Goal: Task Accomplishment & Management: Use online tool/utility

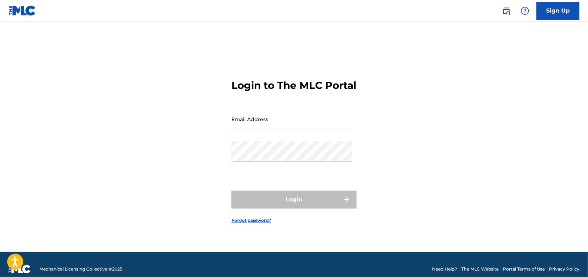
click at [298, 121] on input "Email Address" at bounding box center [291, 119] width 121 height 20
type input "[DATE][PERSON_NAME][EMAIL_ADDRESS][DOMAIN_NAME]"
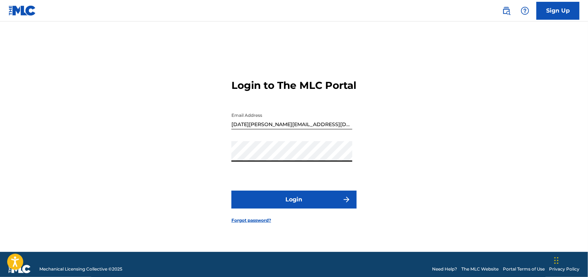
click at [231, 190] on button "Login" at bounding box center [293, 199] width 125 height 18
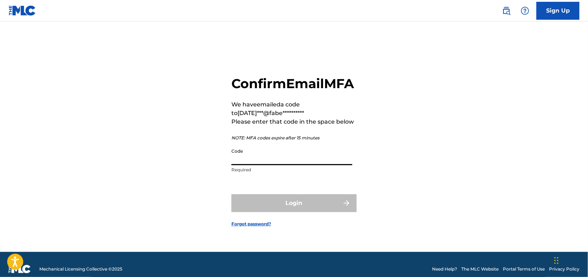
click at [300, 160] on input "Code" at bounding box center [291, 155] width 121 height 20
paste input "823891"
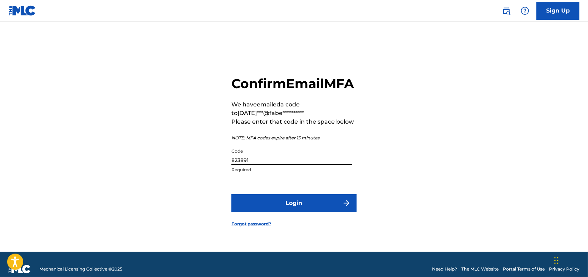
type input "823891"
click at [251, 212] on button "Login" at bounding box center [293, 203] width 125 height 18
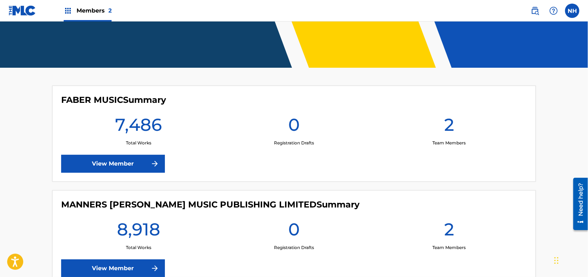
scroll to position [143, 0]
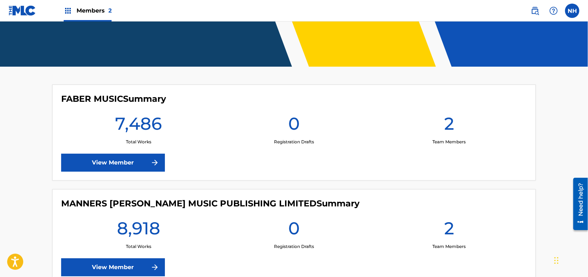
click at [131, 157] on link "View Member" at bounding box center [113, 162] width 104 height 18
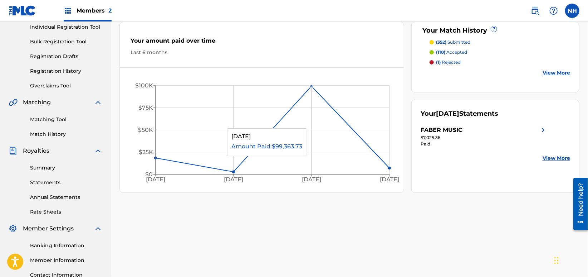
scroll to position [95, 0]
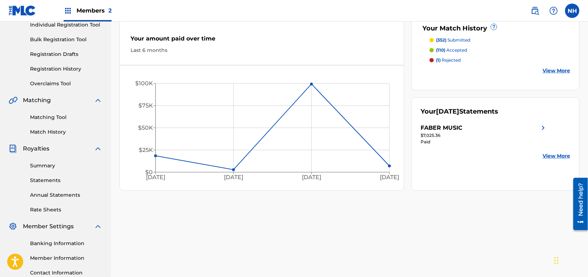
click at [69, 113] on link "Matching Tool" at bounding box center [66, 117] width 72 height 8
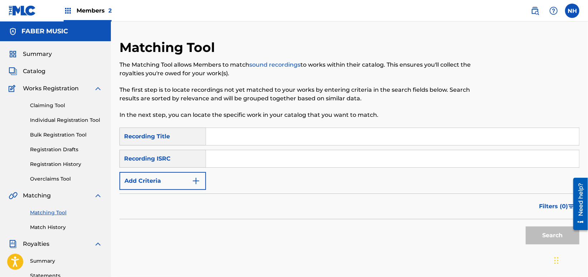
click at [87, 3] on div "Members 2" at bounding box center [88, 10] width 48 height 21
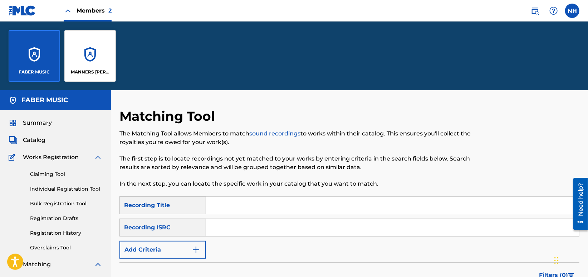
click at [97, 74] on p "MANNERS [PERSON_NAME] MUSIC PUBLISHING LIMITED" at bounding box center [90, 72] width 39 height 6
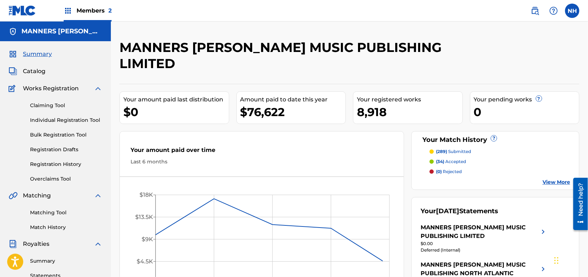
click at [63, 218] on div "Matching Tool Match History" at bounding box center [56, 215] width 94 height 31
click at [60, 212] on link "Matching Tool" at bounding box center [66, 213] width 72 height 8
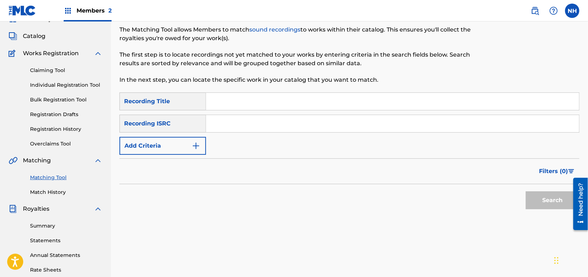
scroll to position [48, 0]
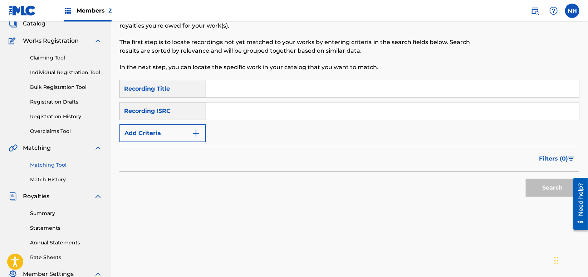
click at [191, 127] on button "Add Criteria" at bounding box center [162, 133] width 87 height 18
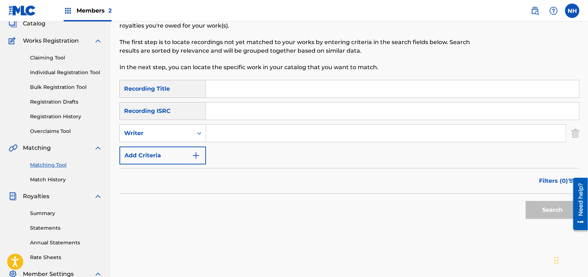
drag, startPoint x: 366, startPoint y: 247, endPoint x: 358, endPoint y: 234, distance: 15.2
click at [366, 247] on div "Matching Tool The Matching Tool allows Members to match sound recordings to wor…" at bounding box center [349, 169] width 460 height 355
click at [309, 108] on input "Search Form" at bounding box center [392, 110] width 373 height 17
click at [303, 85] on input "Search Form" at bounding box center [392, 88] width 373 height 17
paste input "FLUSTER GUSH"
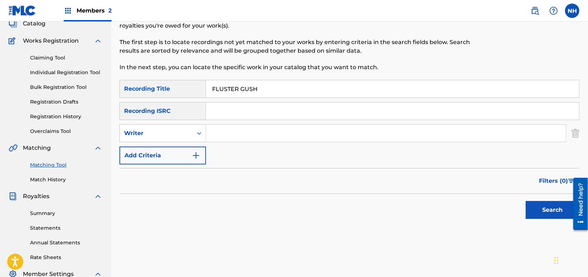
type input "FLUSTER GUSH"
click at [192, 150] on button "Add Criteria" at bounding box center [162, 155] width 87 height 18
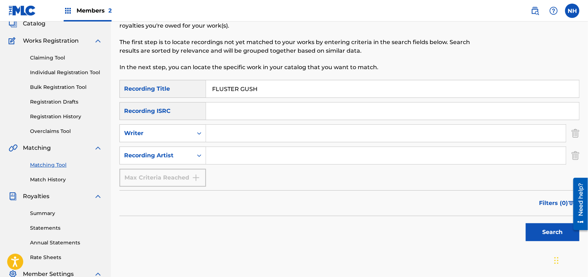
click at [234, 151] on input "Search Form" at bounding box center [386, 155] width 360 height 17
type input "max cooper"
click at [526, 223] on button "Search" at bounding box center [553, 232] width 54 height 18
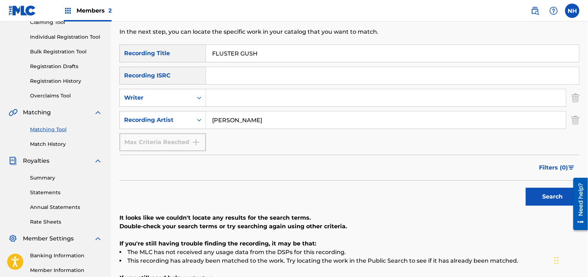
scroll to position [143, 0]
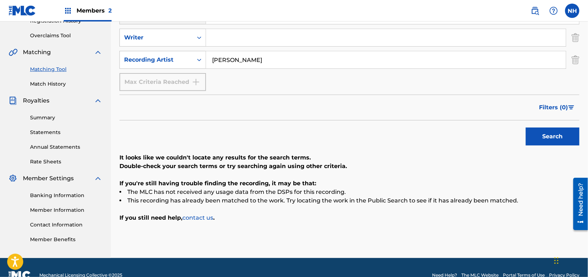
click at [202, 137] on div "Search" at bounding box center [349, 134] width 460 height 29
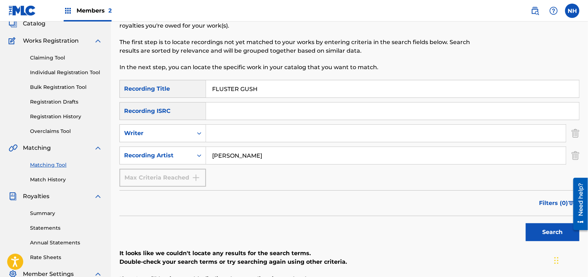
drag, startPoint x: 257, startPoint y: 127, endPoint x: 263, endPoint y: 107, distance: 20.3
click at [257, 127] on input "Search Form" at bounding box center [386, 132] width 360 height 17
click at [267, 97] on div "FLUSTER GUSH" at bounding box center [392, 89] width 373 height 18
click at [270, 90] on input "FLUSTER GUSH" at bounding box center [392, 88] width 373 height 17
paste input "IMPACTS"
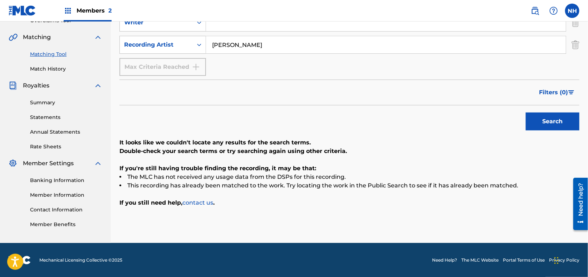
click at [533, 135] on div "SearchWithCriteria8633a5fa-b54b-4cea-ac31-df15364680a9 Recording Title IMPACTS …" at bounding box center [349, 88] width 460 height 238
click at [554, 116] on button "Search" at bounding box center [553, 121] width 54 height 18
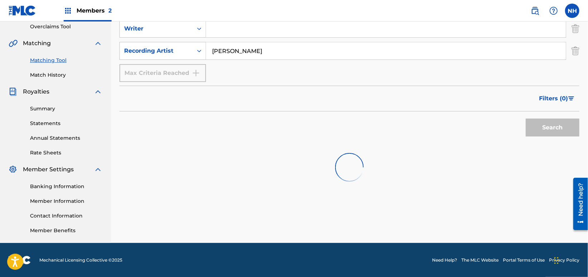
scroll to position [158, 0]
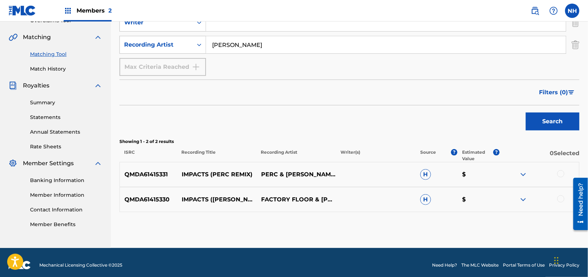
click at [185, 138] on p "Showing 1 - 2 of 2 results" at bounding box center [349, 141] width 460 height 6
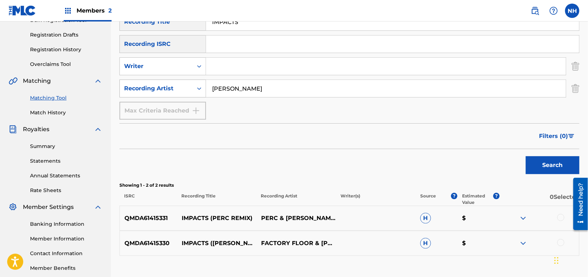
scroll to position [63, 0]
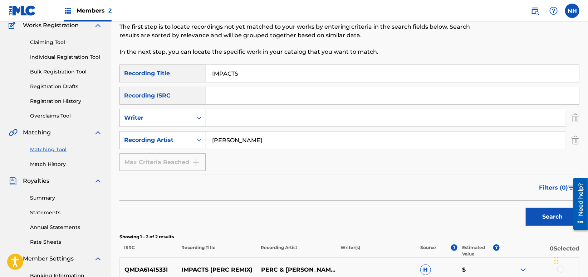
click at [237, 81] on input "IMPACTS" at bounding box center [392, 73] width 373 height 17
click at [237, 79] on input "IMPACTS" at bounding box center [392, 73] width 373 height 17
paste input "QUANTET"
click at [534, 217] on button "Search" at bounding box center [553, 216] width 54 height 18
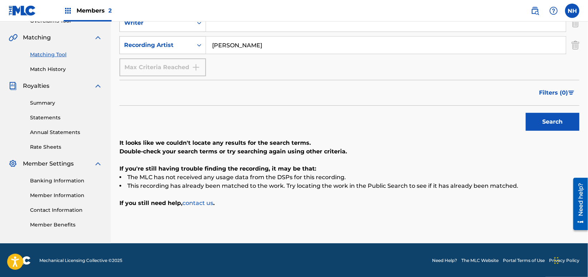
scroll to position [158, 0]
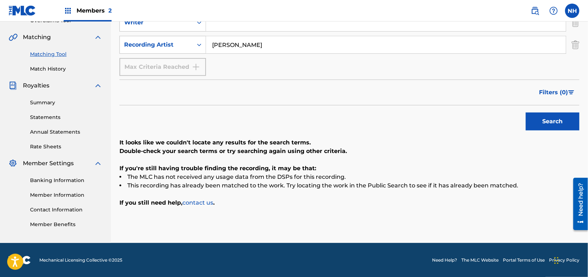
click at [191, 138] on p "It looks like we couldn't locate any results for the search terms." at bounding box center [349, 142] width 460 height 9
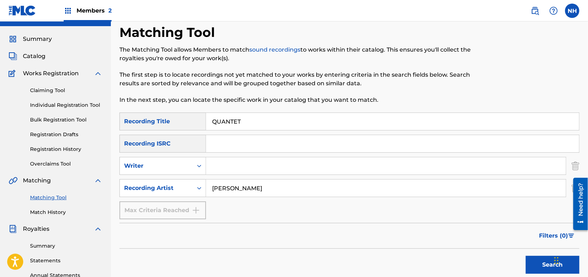
click at [235, 108] on div "Matching Tool The Matching Tool allows Members to match sound recordings to wor…" at bounding box center [296, 68] width 354 height 88
click at [238, 119] on input "QUANTET" at bounding box center [392, 121] width 373 height 17
paste input "DISCHORDANCE"
type input "DISCHORDANCE"
click at [544, 254] on div "Search" at bounding box center [550, 262] width 57 height 29
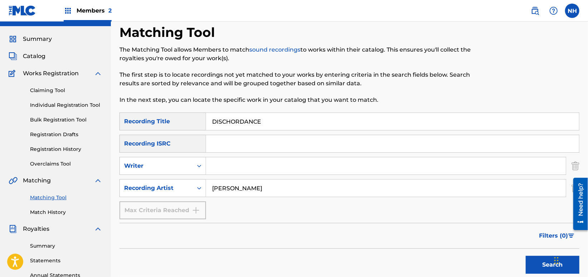
click at [541, 256] on button "Search" at bounding box center [553, 264] width 54 height 18
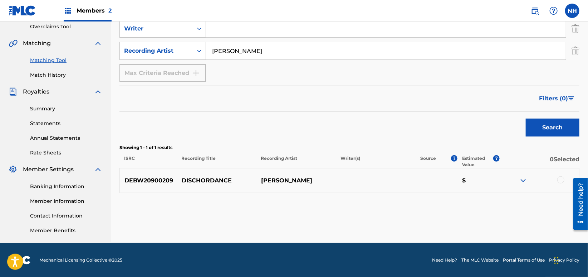
scroll to position [104, 0]
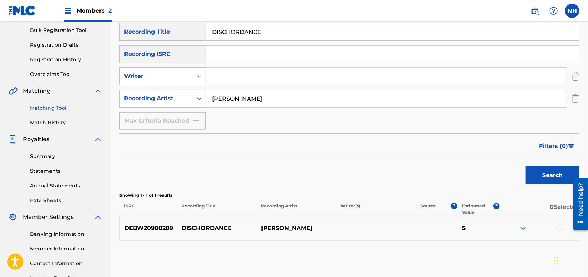
drag, startPoint x: 287, startPoint y: 34, endPoint x: 195, endPoint y: 34, distance: 91.6
click at [195, 34] on div "SearchWithCriteria8633a5fa-b54b-4cea-ac31-df15364680a9 Recording Title DISCHORD…" at bounding box center [349, 32] width 460 height 18
click at [562, 229] on div at bounding box center [560, 227] width 7 height 7
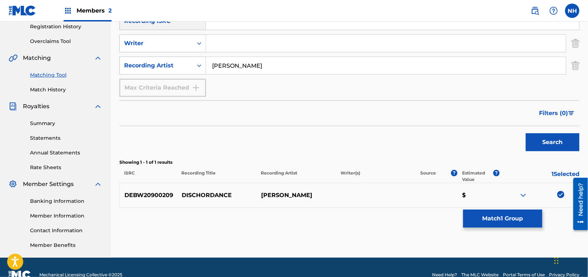
scroll to position [152, 0]
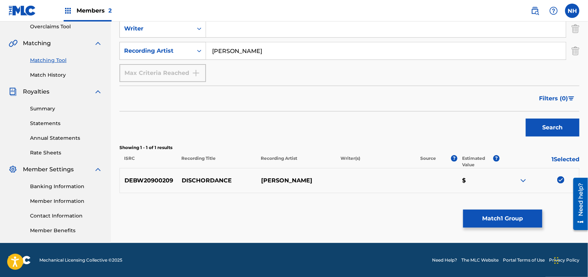
click at [500, 222] on button "Match 1 Group" at bounding box center [502, 218] width 79 height 18
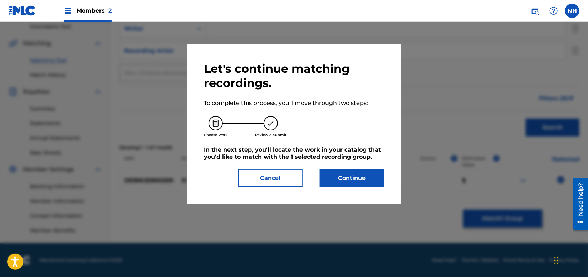
click at [366, 171] on button "Continue" at bounding box center [352, 178] width 64 height 18
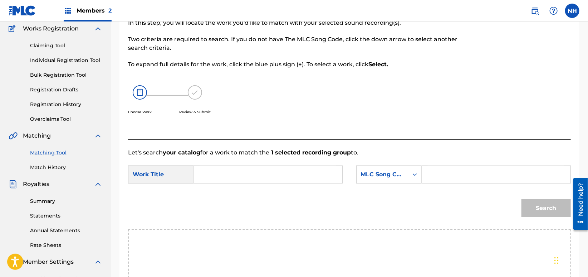
scroll to position [57, 0]
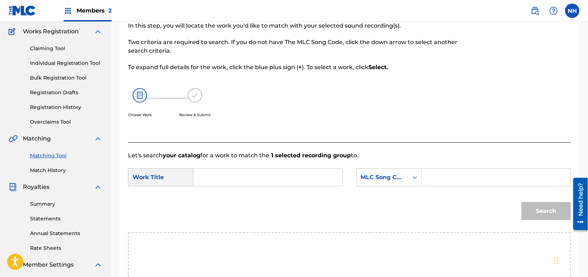
click at [288, 180] on input "Search Form" at bounding box center [268, 176] width 137 height 17
paste input "DISCHORDANCE"
type input "DISCHORDANCE"
click at [389, 179] on div "MLC Song Code" at bounding box center [382, 177] width 43 height 9
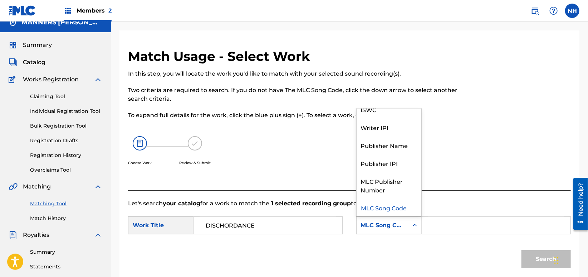
scroll to position [0, 0]
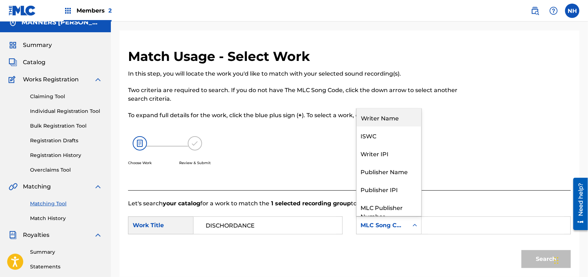
click at [399, 113] on div "Writer Name" at bounding box center [389, 117] width 65 height 18
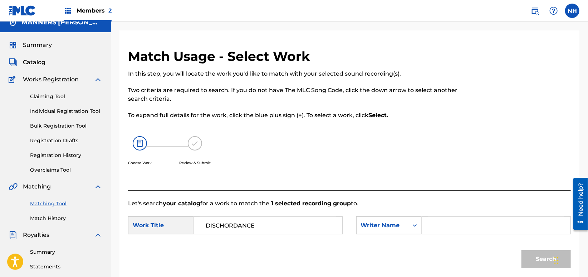
click at [465, 212] on form "SearchWithCriteria77902535-a534-41b0-aa43-7c364b911b15 Work Title DISCHORDANCE …" at bounding box center [349, 243] width 443 height 72
click at [466, 216] on input "Search Form" at bounding box center [496, 224] width 137 height 17
type input "cooper"
click at [522, 250] on button "Search" at bounding box center [546, 259] width 49 height 18
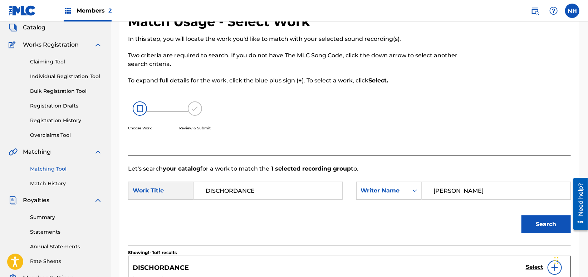
scroll to position [178, 0]
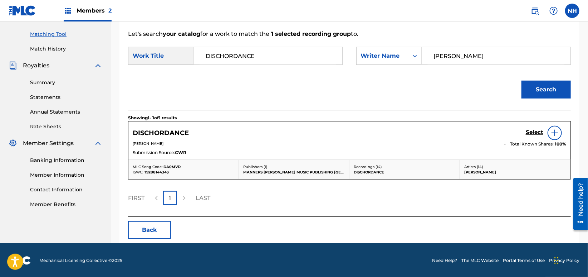
click at [524, 137] on div "DISCHORDANCE Select" at bounding box center [350, 133] width 434 height 14
click at [531, 130] on h5 "Select" at bounding box center [535, 132] width 18 height 7
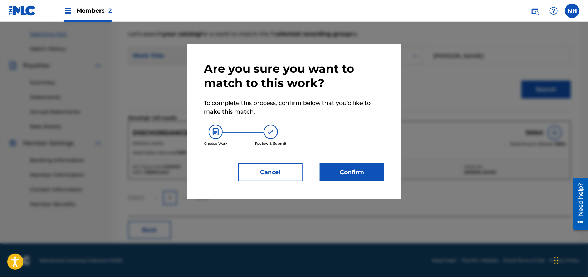
click at [360, 169] on button "Confirm" at bounding box center [352, 172] width 64 height 18
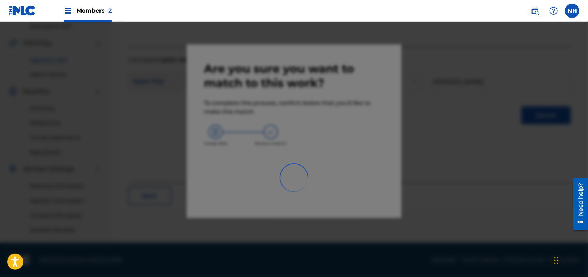
scroll to position [152, 0]
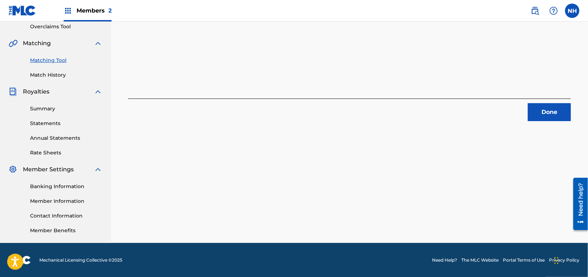
click at [211, 99] on div "Done" at bounding box center [349, 109] width 443 height 23
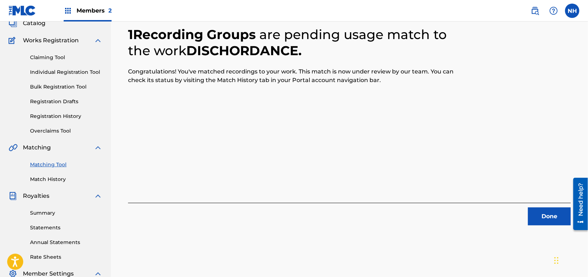
scroll to position [0, 0]
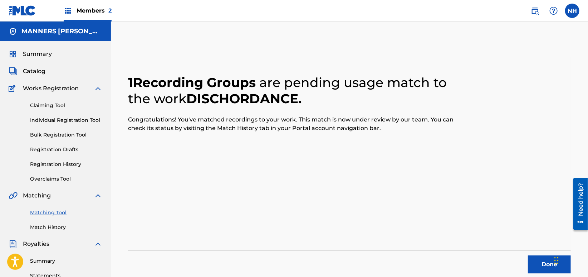
click at [211, 99] on h2 "1 Recording Groups are pending usage match to the work DISCHORDANCE ." at bounding box center [294, 90] width 332 height 32
click at [546, 274] on div "1 Recording Groups are pending usage match to the work DISCHORDANCE . Congratul…" at bounding box center [349, 216] width 477 height 355
click at [544, 263] on button "Done" at bounding box center [549, 264] width 43 height 18
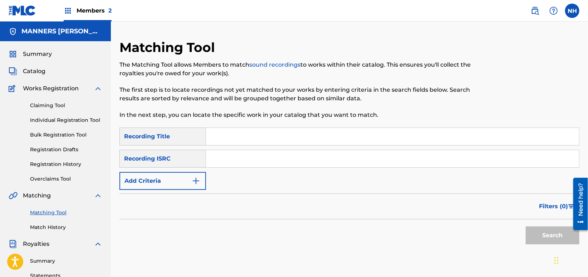
click at [264, 136] on input "Search Form" at bounding box center [392, 136] width 373 height 17
paste input "RULE 110"
type input "RULE 110"
click at [167, 176] on button "Add Criteria" at bounding box center [162, 181] width 87 height 18
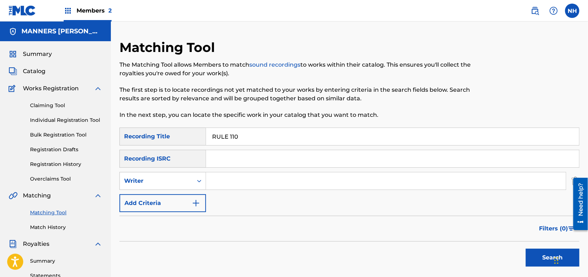
click at [227, 185] on input "Search Form" at bounding box center [386, 180] width 360 height 17
type input "Max Cooper"
click at [537, 241] on div "Search" at bounding box center [550, 255] width 57 height 29
click at [533, 252] on button "Search" at bounding box center [553, 257] width 54 height 18
click at [195, 194] on button "Add Criteria" at bounding box center [162, 203] width 87 height 18
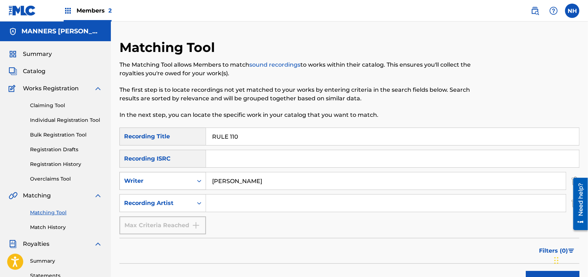
drag, startPoint x: 175, startPoint y: 179, endPoint x: 124, endPoint y: 179, distance: 50.4
click at [124, 179] on div "SearchWithCriteriaeb3494df-6c93-44f7-8592-a12256bec138 Writer Max Cooper" at bounding box center [349, 181] width 460 height 18
click at [290, 209] on input "Search Form" at bounding box center [386, 202] width 360 height 17
paste input "Max Cooper"
type input "Max Cooper"
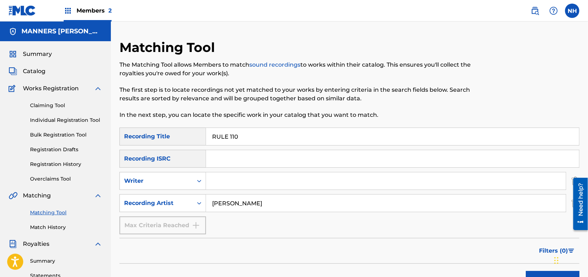
click at [527, 269] on div "Search" at bounding box center [550, 277] width 57 height 29
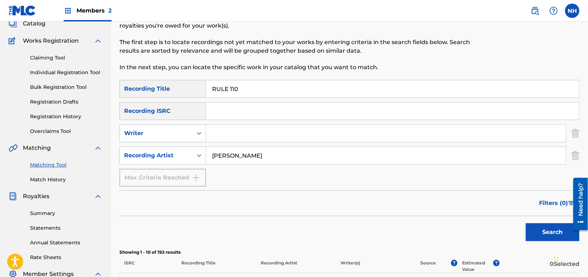
click at [535, 239] on button "Search" at bounding box center [553, 232] width 54 height 18
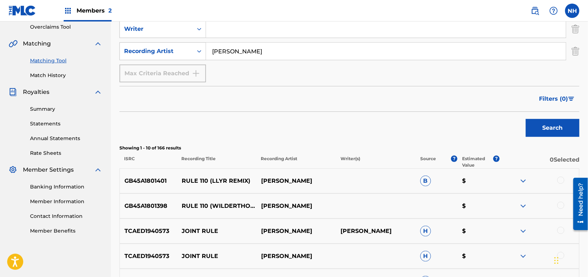
scroll to position [63, 0]
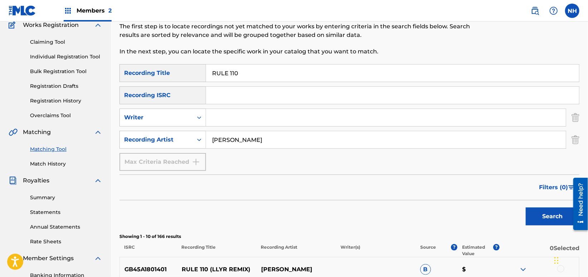
drag, startPoint x: 248, startPoint y: 75, endPoint x: 156, endPoint y: 70, distance: 91.7
click at [156, 70] on div "SearchWithCriteria8633a5fa-b54b-4cea-ac31-df15364680a9 Recording Title RULE 110" at bounding box center [349, 73] width 460 height 18
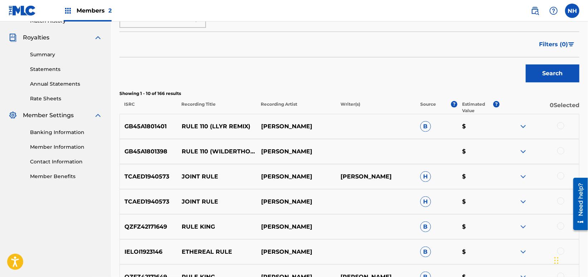
scroll to position [206, 0]
click at [560, 122] on div at bounding box center [560, 125] width 7 height 7
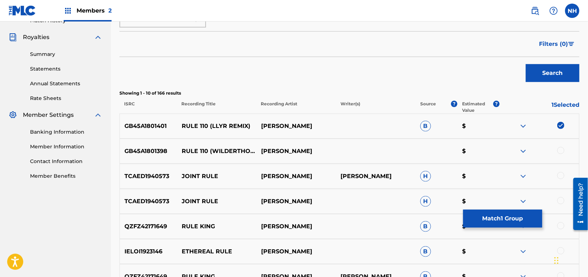
click at [564, 152] on div at bounding box center [539, 151] width 79 height 9
click at [561, 151] on div at bounding box center [560, 150] width 7 height 7
click at [510, 219] on button "Match 2 Groups" at bounding box center [502, 218] width 79 height 18
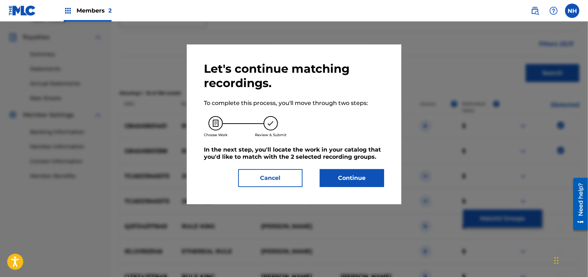
click at [361, 170] on button "Continue" at bounding box center [352, 178] width 64 height 18
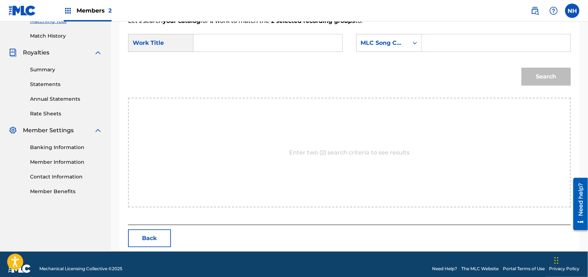
scroll to position [200, 0]
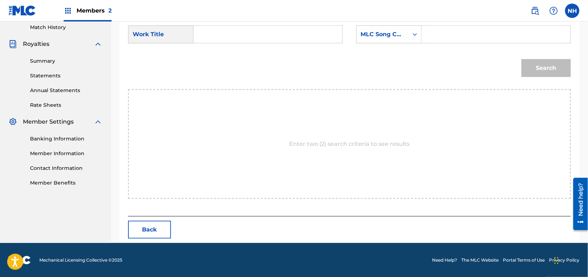
click at [309, 37] on input "Search Form" at bounding box center [268, 34] width 137 height 17
paste input "RULE 110"
type input "RULE 110"
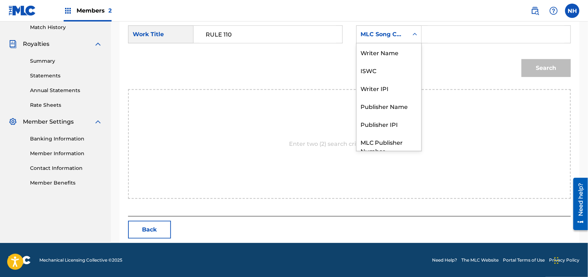
click at [378, 30] on div "MLC Song Code" at bounding box center [382, 34] width 43 height 9
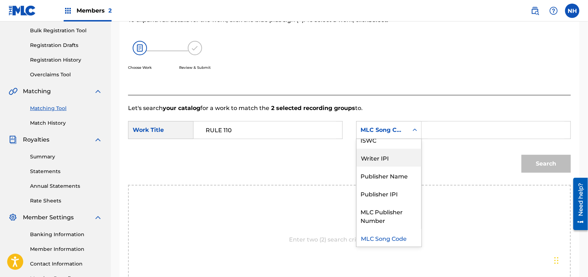
scroll to position [0, 0]
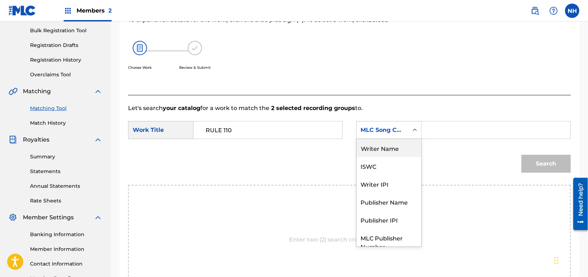
click at [396, 150] on div "Writer Name" at bounding box center [389, 148] width 65 height 18
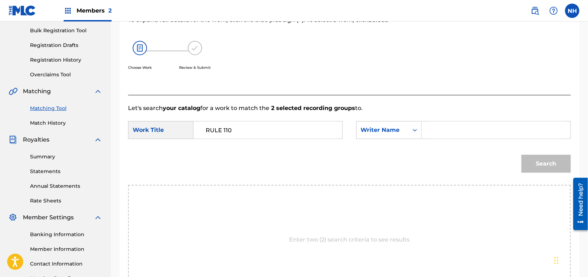
click at [429, 139] on div "SearchWithCriteria77902535-a534-41b0-aa43-7c364b911b15 Work Title RULE 110 Sear…" at bounding box center [349, 132] width 443 height 22
click at [447, 131] on input "Search Form" at bounding box center [496, 129] width 137 height 17
click at [522, 155] on button "Search" at bounding box center [546, 164] width 49 height 18
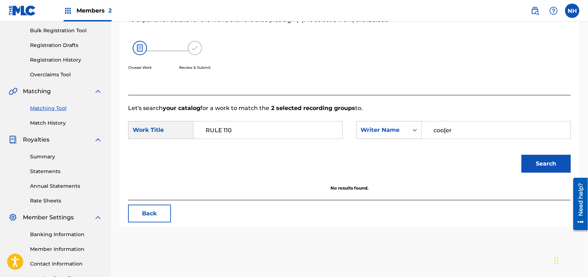
click at [447, 131] on input "coo[er" at bounding box center [496, 129] width 137 height 17
type input "cooper"
click at [522, 155] on button "Search" at bounding box center [546, 164] width 49 height 18
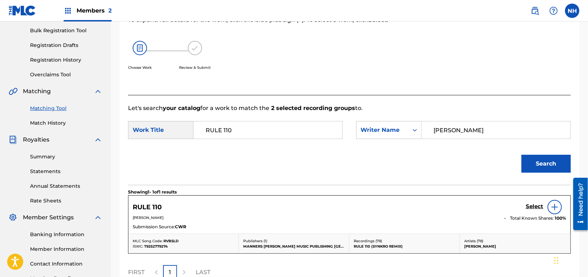
click at [535, 202] on div "Select" at bounding box center [546, 207] width 40 height 14
click at [535, 204] on h5 "Select" at bounding box center [535, 206] width 18 height 7
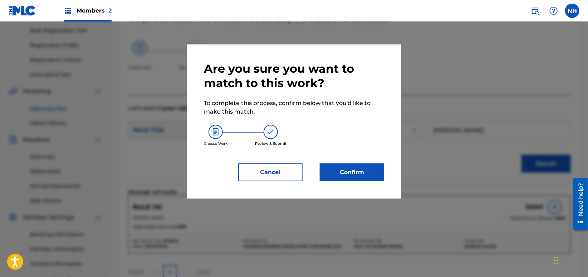
click at [400, 168] on div "Are you sure you want to match to this work? To complete this process, confirm …" at bounding box center [294, 121] width 215 height 154
click at [373, 172] on button "Confirm" at bounding box center [352, 172] width 64 height 18
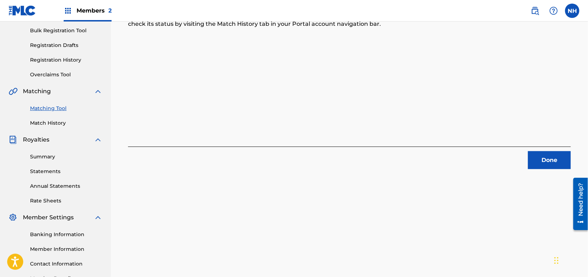
click at [554, 152] on button "Done" at bounding box center [549, 160] width 43 height 18
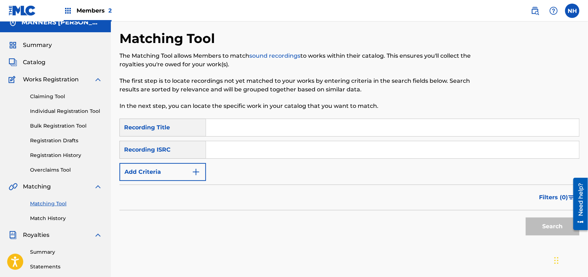
scroll to position [9, 0]
click at [172, 164] on button "Add Criteria" at bounding box center [162, 172] width 87 height 18
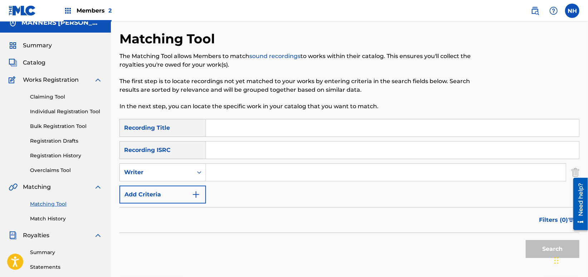
click at [184, 189] on button "Add Criteria" at bounding box center [162, 194] width 87 height 18
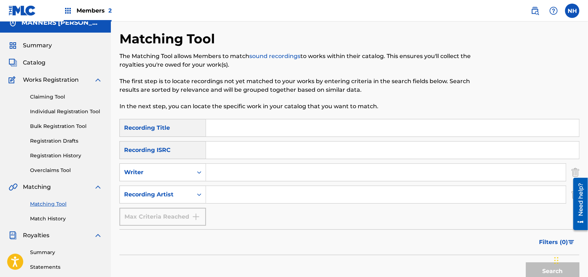
click at [210, 114] on div "Matching Tool The Matching Tool allows Members to match sound recordings to wor…" at bounding box center [296, 75] width 354 height 88
click at [213, 122] on input "Search Form" at bounding box center [392, 127] width 373 height 17
paste input "MOMENT (MAX COOPER REMIX)"
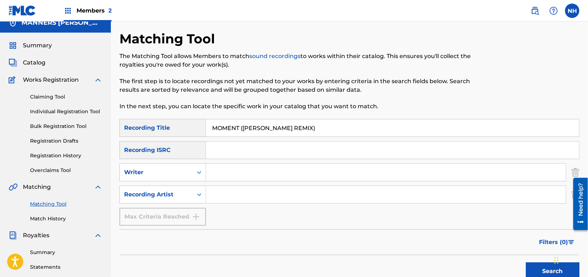
type input "MOMENT (MAX COOPER REMIX)"
click at [221, 196] on input "Search Form" at bounding box center [386, 194] width 360 height 17
click at [537, 259] on div "Search" at bounding box center [550, 269] width 57 height 29
click at [539, 265] on button "Search" at bounding box center [553, 271] width 54 height 18
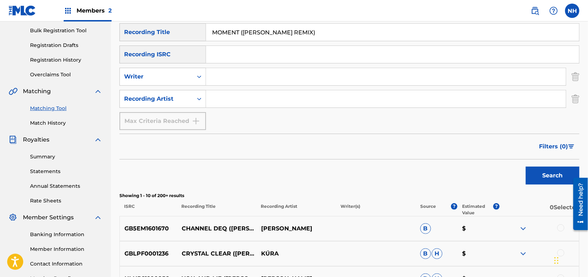
scroll to position [57, 0]
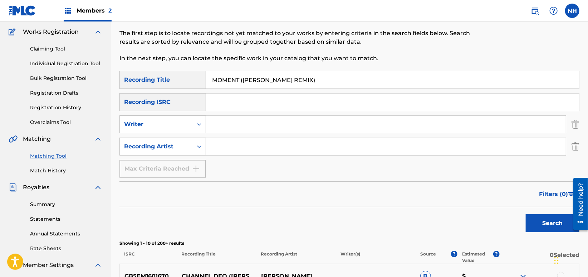
click at [228, 147] on input "Search Form" at bounding box center [386, 146] width 360 height 17
click at [526, 214] on button "Search" at bounding box center [553, 223] width 54 height 18
click at [235, 145] on input "max cooer" at bounding box center [386, 146] width 360 height 17
click at [240, 146] on input "max cooer" at bounding box center [386, 146] width 360 height 17
type input "max cooper"
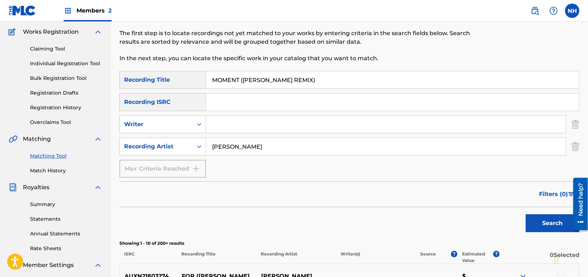
click at [526, 214] on button "Search" at bounding box center [553, 223] width 54 height 18
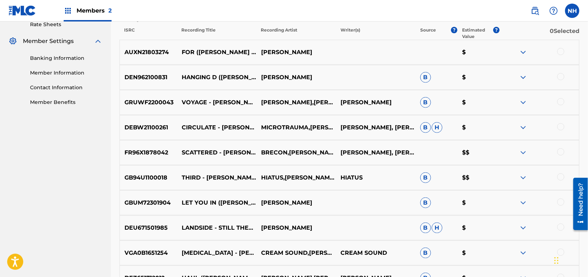
scroll to position [295, 0]
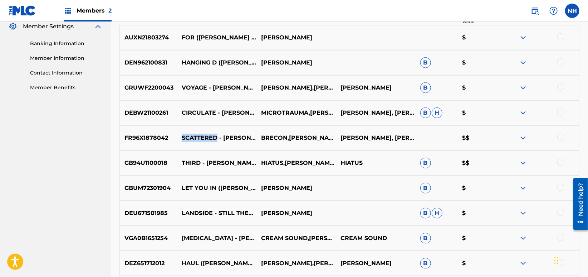
drag, startPoint x: 217, startPoint y: 130, endPoint x: 179, endPoint y: 130, distance: 37.6
click at [179, 133] on p "SCATTERED - MAX COOPER REMIX" at bounding box center [216, 137] width 79 height 9
copy p "SCATTERED"
click at [165, 167] on div "GB94U1100018 THIRD - MAX COOPER REMIX HIATUS,MAX COOPER HIATUS B $$" at bounding box center [349, 162] width 460 height 25
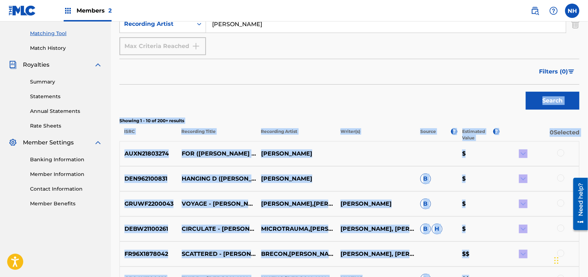
scroll to position [152, 0]
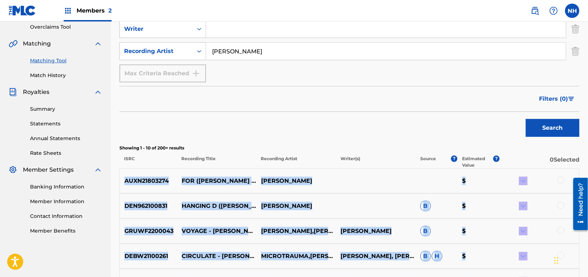
drag, startPoint x: 499, startPoint y: 170, endPoint x: 121, endPoint y: 181, distance: 377.9
copy div "AUXN21803274 FOR (MAX COOPER REMIX) MAX COOPER $ DEN962100831 HANGING D (MAX CO…"
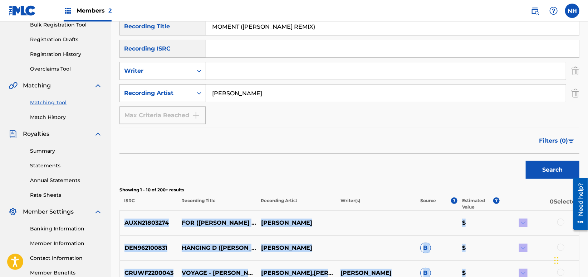
scroll to position [57, 0]
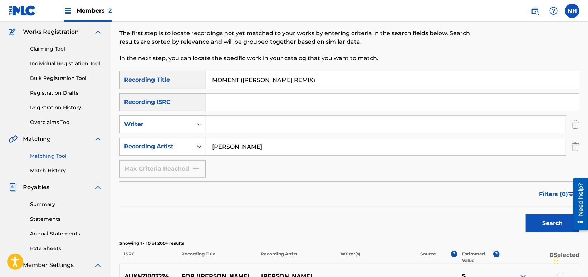
drag, startPoint x: 303, startPoint y: 73, endPoint x: 181, endPoint y: 73, distance: 121.6
click at [183, 73] on div "SearchWithCriteria8633a5fa-b54b-4cea-ac31-df15364680a9 Recording Title MOMENT (…" at bounding box center [349, 80] width 460 height 18
click at [521, 222] on div "Search" at bounding box center [349, 221] width 460 height 29
click at [535, 216] on button "Search" at bounding box center [553, 223] width 54 height 18
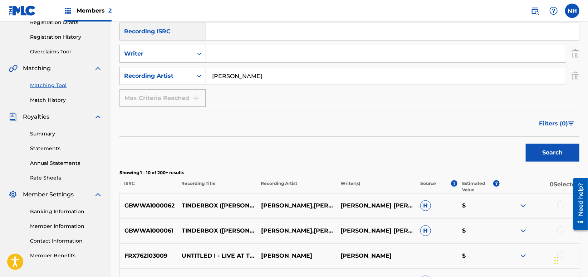
scroll to position [143, 0]
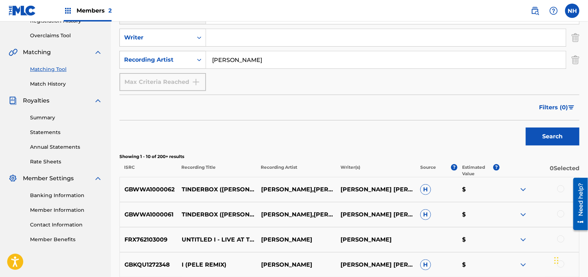
click at [569, 102] on button "Filters ( 0 )" at bounding box center [557, 107] width 45 height 18
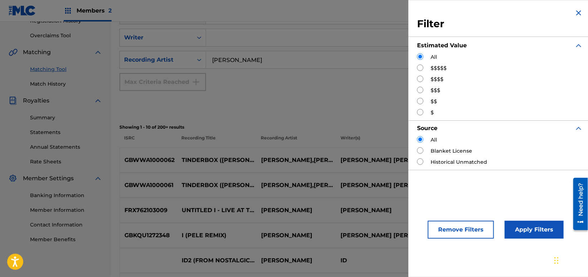
click at [424, 69] on div "$$$$$" at bounding box center [500, 68] width 166 height 8
click at [420, 68] on input "Search Form" at bounding box center [420, 67] width 6 height 6
radio input "true"
click at [529, 233] on button "Apply Filters" at bounding box center [534, 229] width 59 height 18
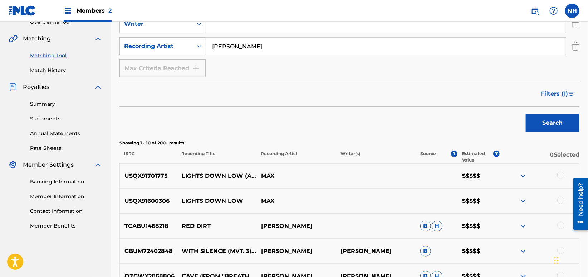
scroll to position [95, 0]
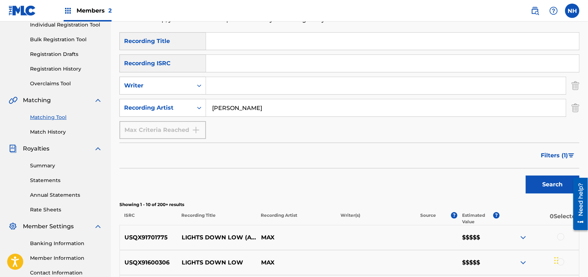
click at [561, 160] on button "Filters ( 1 )" at bounding box center [558, 155] width 43 height 18
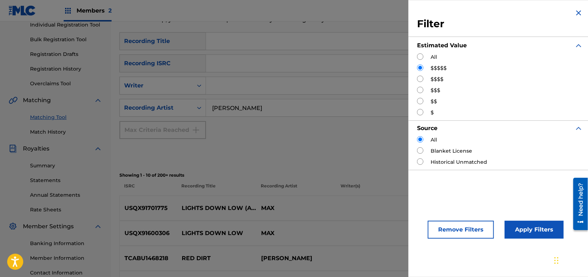
click at [426, 91] on div "$$$" at bounding box center [500, 91] width 166 height 8
click at [422, 88] on input "Search Form" at bounding box center [420, 90] width 6 height 6
radio input "true"
click at [534, 247] on div "Filter Estimated Value All $$$$$ $$$$ $$$ $$ $ Source All Blanket License Histo…" at bounding box center [500, 138] width 183 height 277
click at [524, 220] on button "Apply Filters" at bounding box center [534, 229] width 59 height 18
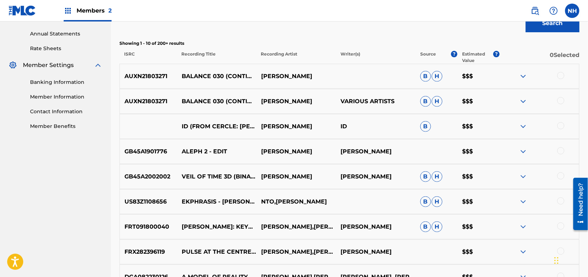
scroll to position [238, 0]
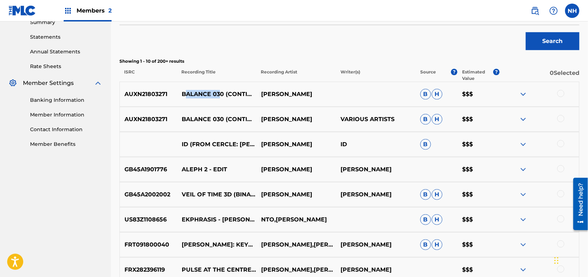
drag, startPoint x: 221, startPoint y: 90, endPoint x: 186, endPoint y: 86, distance: 35.7
click at [186, 90] on p "BALANCE 030 (CONTINUOUS MIX)" at bounding box center [216, 94] width 79 height 9
drag, startPoint x: 180, startPoint y: 86, endPoint x: 228, endPoint y: 86, distance: 47.6
click at [228, 90] on p "BALANCE 030 (CONTINUOUS MIX)" at bounding box center [216, 94] width 79 height 9
copy p "BALANCE 030"
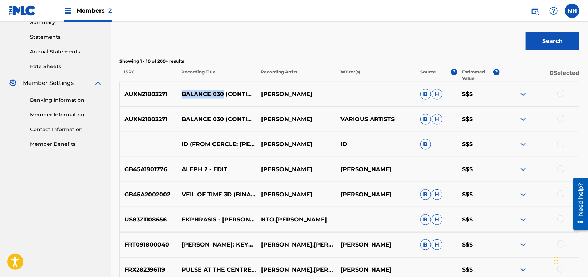
click at [485, 237] on div "FRT091800040 RILEY: KEYBOARD STUDY 2 - BRUBAKER VERSION 6, MAX COOPER REMIX BRU…" at bounding box center [349, 244] width 460 height 25
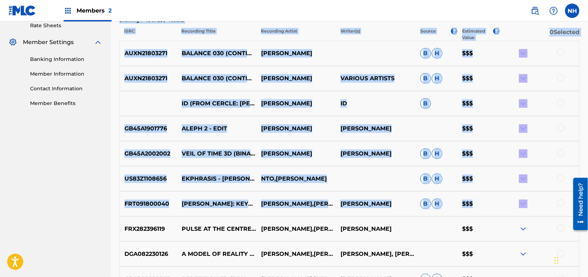
scroll to position [286, 0]
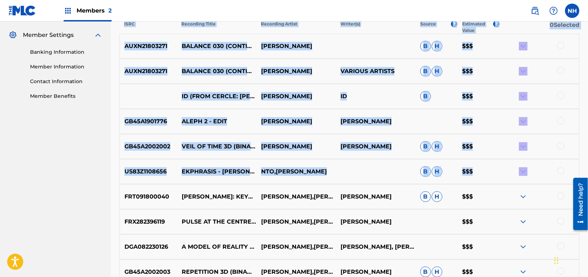
drag, startPoint x: 238, startPoint y: 44, endPoint x: 515, endPoint y: 160, distance: 301.0
click at [515, 160] on div "SearchWithCriteria8633a5fa-b54b-4cea-ac31-df15364680a9 Recording Title SearchWi…" at bounding box center [349, 71] width 460 height 461
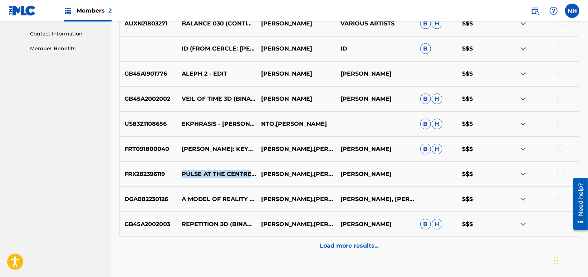
drag, startPoint x: 209, startPoint y: 171, endPoint x: 180, endPoint y: 167, distance: 29.2
click at [180, 170] on p "PULSE AT THE CENTRE OF BEING - MOR ELIAN REMIX" at bounding box center [216, 174] width 79 height 9
copy p "PULSE AT THE CENTRE OF BEING"
drag, startPoint x: 17, startPoint y: 116, endPoint x: 35, endPoint y: 114, distance: 17.9
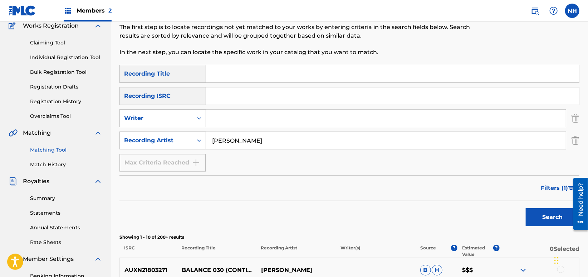
scroll to position [48, 0]
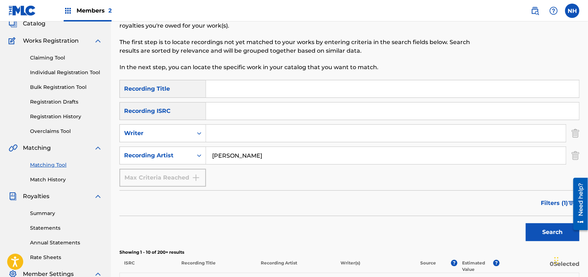
click at [274, 81] on input "Search Form" at bounding box center [392, 88] width 373 height 17
paste input "PULSE AT THE CENTRE OF BEING"
type input "PULSE AT THE CENTRE OF BEING"
click at [523, 233] on div "Search" at bounding box center [550, 230] width 57 height 29
click at [532, 229] on button "Search" at bounding box center [553, 232] width 54 height 18
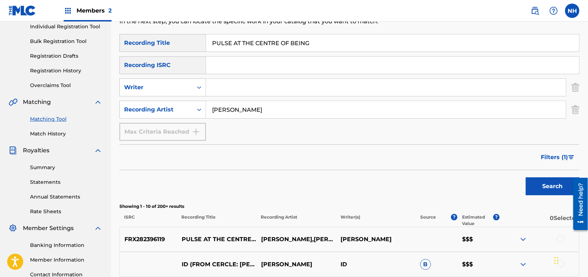
scroll to position [63, 0]
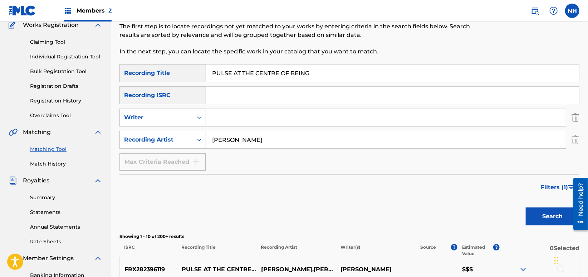
click at [561, 192] on button "Filters ( 1 )" at bounding box center [558, 187] width 43 height 18
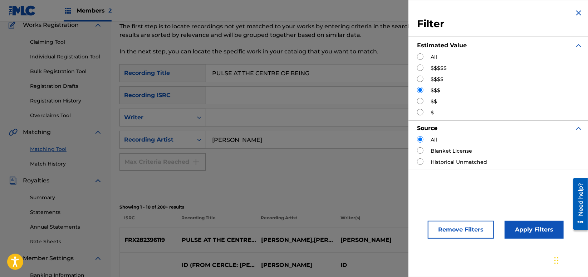
click at [421, 58] on input "Search Form" at bounding box center [420, 56] width 6 height 6
radio input "true"
click at [527, 231] on button "Apply Filters" at bounding box center [534, 229] width 59 height 18
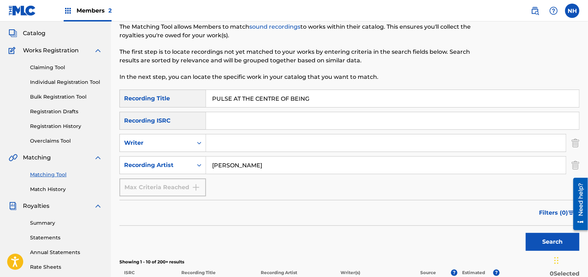
scroll to position [0, 0]
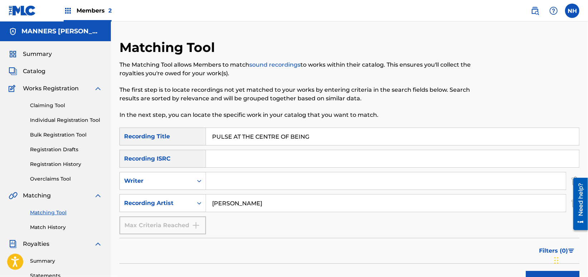
drag, startPoint x: 319, startPoint y: 131, endPoint x: 136, endPoint y: 132, distance: 183.5
click at [136, 132] on div "SearchWithCriteria8633a5fa-b54b-4cea-ac31-df15364680a9 Recording Title PULSE AT…" at bounding box center [349, 136] width 460 height 18
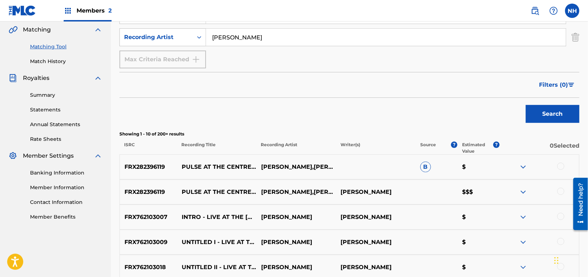
scroll to position [191, 0]
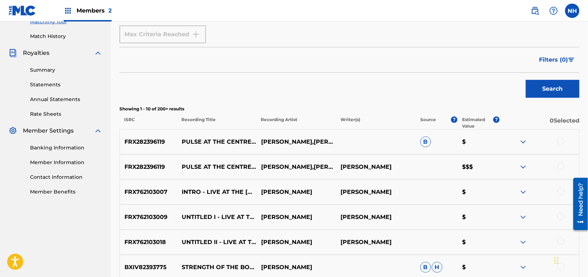
click at [561, 141] on div at bounding box center [560, 140] width 7 height 7
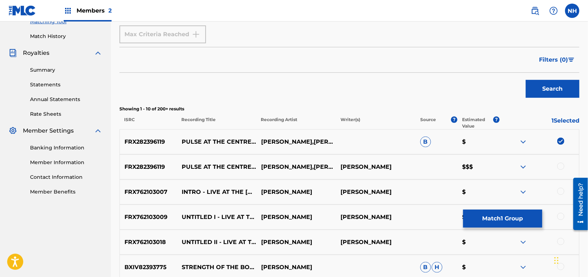
click at [557, 163] on div at bounding box center [539, 166] width 79 height 9
click at [562, 164] on div at bounding box center [560, 165] width 7 height 7
click at [509, 224] on button "Match 2 Groups" at bounding box center [502, 218] width 79 height 18
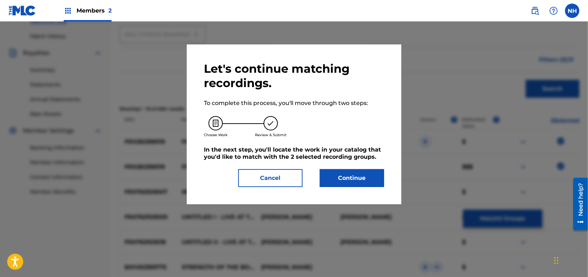
click at [335, 169] on button "Continue" at bounding box center [352, 178] width 64 height 18
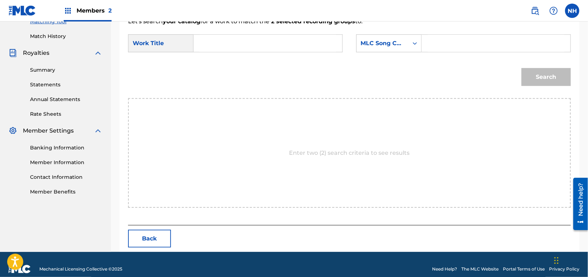
click at [279, 49] on input "Search Form" at bounding box center [268, 43] width 137 height 17
paste input "PULSE AT THE CENTRE OF BEING"
type input "PULSE AT THE CENTRE OF BEING"
click at [388, 48] on div "MLC Song Code" at bounding box center [383, 43] width 52 height 14
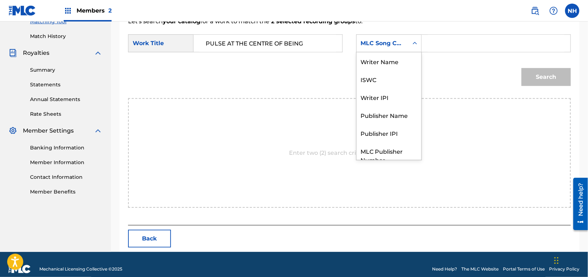
scroll to position [0, 0]
click at [392, 59] on div "Writer Name" at bounding box center [389, 61] width 65 height 18
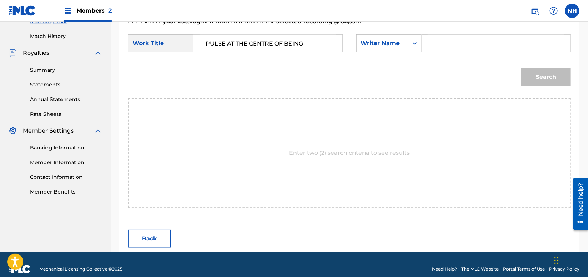
click at [502, 41] on input "Search Form" at bounding box center [496, 43] width 137 height 17
type input "cooper"
click at [522, 68] on button "Search" at bounding box center [546, 77] width 49 height 18
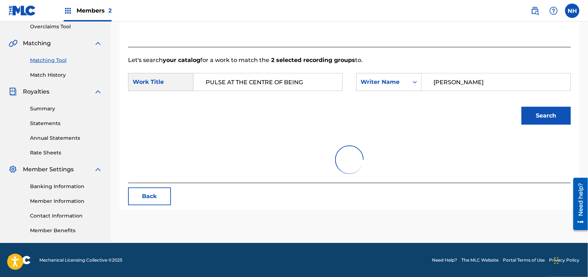
scroll to position [191, 0]
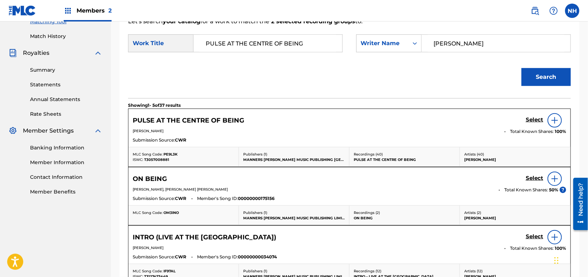
click at [527, 119] on h5 "Select" at bounding box center [535, 119] width 18 height 7
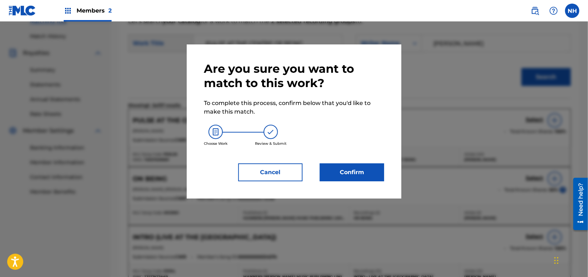
click at [342, 177] on button "Confirm" at bounding box center [352, 172] width 64 height 18
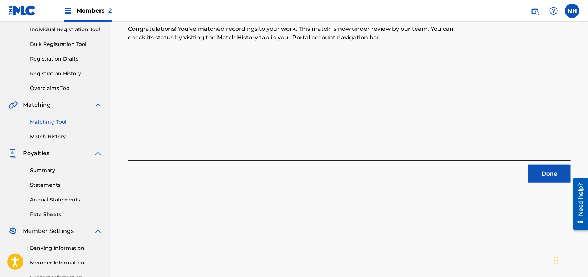
scroll to position [57, 0]
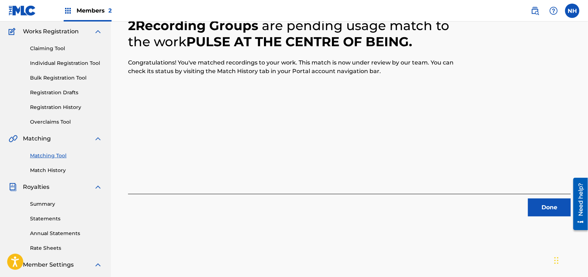
drag, startPoint x: 1129, startPoint y: 392, endPoint x: 570, endPoint y: 217, distance: 586.2
click at [571, 217] on div at bounding box center [578, 204] width 20 height 58
click at [541, 214] on button "Done" at bounding box center [549, 207] width 43 height 18
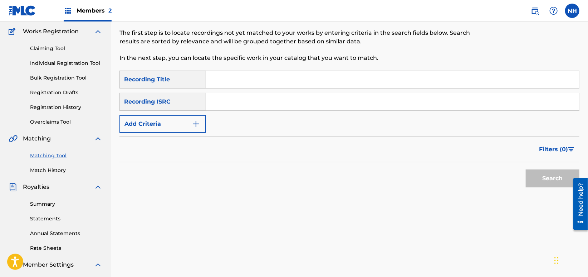
click at [170, 116] on button "Add Criteria" at bounding box center [162, 124] width 87 height 18
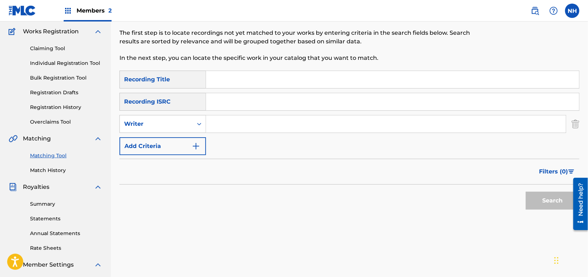
click at [196, 142] on img "Search Form" at bounding box center [196, 146] width 9 height 9
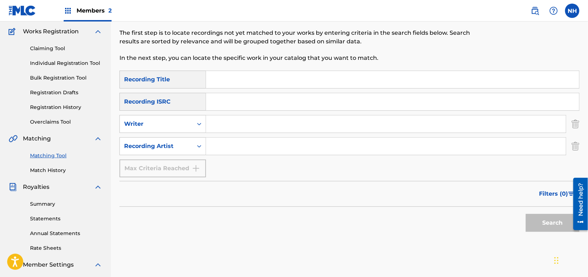
drag, startPoint x: 378, startPoint y: 265, endPoint x: 345, endPoint y: 170, distance: 100.0
click at [376, 264] on div "Matching Tool The Matching Tool allows Members to match sound recordings to wor…" at bounding box center [349, 159] width 460 height 355
drag, startPoint x: 320, startPoint y: 103, endPoint x: 319, endPoint y: 81, distance: 22.2
click at [320, 94] on div "SearchWithCriteria8633a5fa-b54b-4cea-ac31-df15364680a9 Recording Title SearchWi…" at bounding box center [349, 123] width 460 height 107
click at [319, 81] on input "Search Form" at bounding box center [392, 79] width 373 height 17
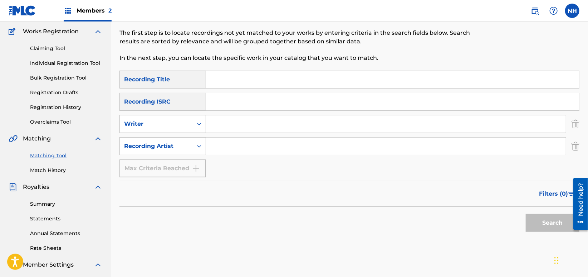
paste input "BROKEN MACHINES BROKEN DREAMS"
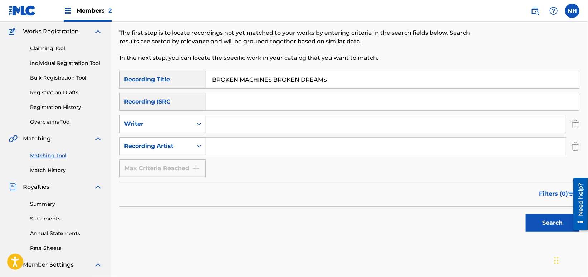
type input "BROKEN MACHINES BROKEN DREAMS"
click at [224, 148] on input "Search Form" at bounding box center [386, 145] width 360 height 17
type input "max cooper"
click at [520, 200] on div "Filters ( 0 )" at bounding box center [349, 194] width 460 height 26
click at [520, 210] on div "Search" at bounding box center [349, 220] width 460 height 29
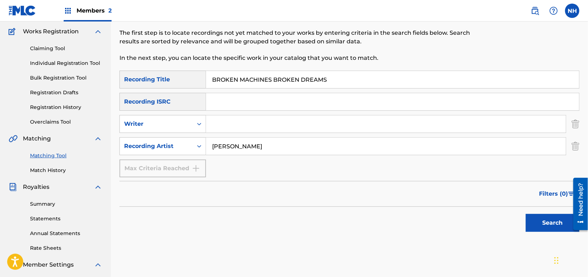
click at [538, 231] on button "Search" at bounding box center [553, 223] width 54 height 18
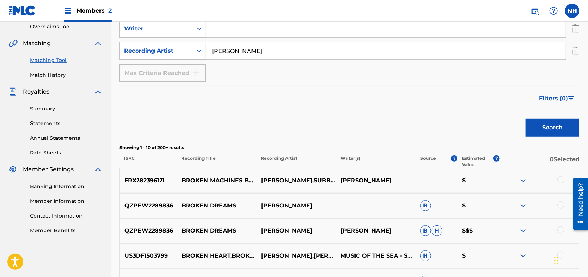
scroll to position [200, 0]
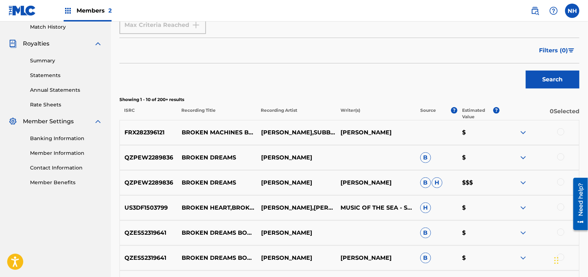
click at [559, 132] on div at bounding box center [560, 131] width 7 height 7
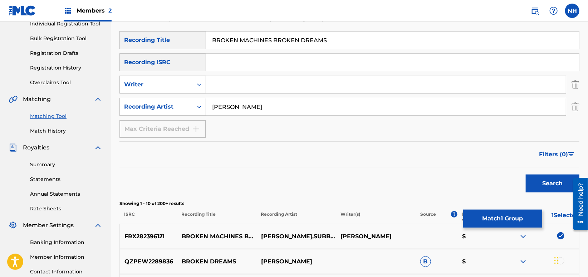
scroll to position [57, 0]
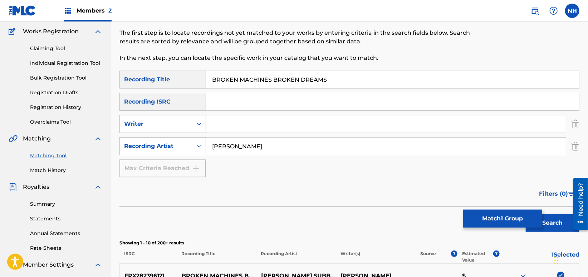
click at [344, 90] on div "SearchWithCriteria8633a5fa-b54b-4cea-ac31-df15364680a9 Recording Title BROKEN M…" at bounding box center [349, 123] width 460 height 107
drag, startPoint x: 355, startPoint y: 87, endPoint x: 104, endPoint y: 79, distance: 250.9
click at [104, 79] on main "MANNERS MCDADE MUSIC PUBLISHING LIMITED Summary Catalog Works Registration Clai…" at bounding box center [294, 266] width 588 height 602
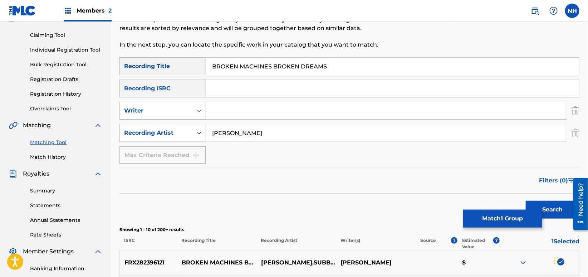
scroll to position [152, 0]
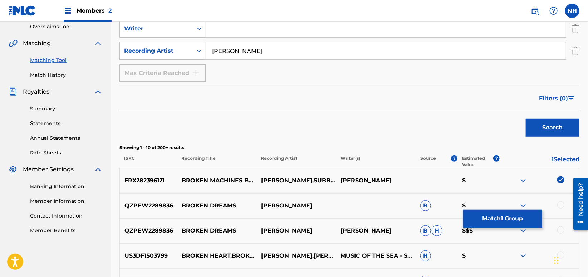
click at [494, 219] on button "Match 1 Group" at bounding box center [502, 218] width 79 height 18
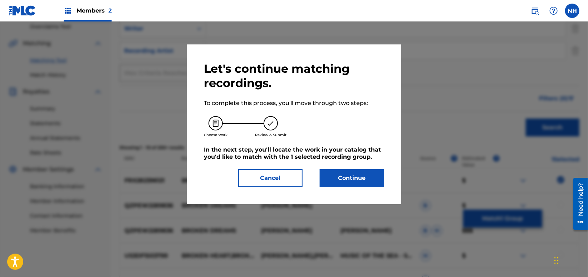
click at [343, 166] on div "Let's continue matching recordings. To complete this process, you'll move throu…" at bounding box center [294, 124] width 180 height 125
click at [351, 182] on button "Continue" at bounding box center [352, 178] width 64 height 18
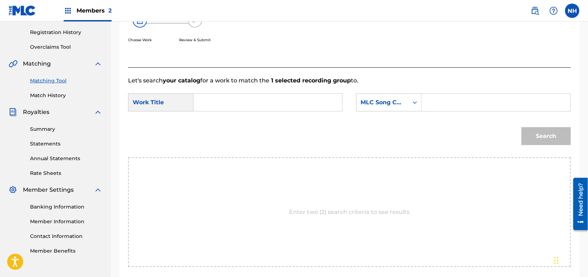
scroll to position [104, 0]
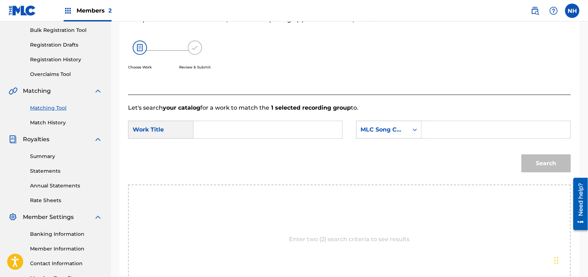
click at [315, 124] on input "Search Form" at bounding box center [268, 129] width 137 height 17
paste input "BROKEN MACHINES BROKEN DREAMS"
type input "BROKEN MACHINES BROKEN DREAMS"
click at [398, 137] on div "MLC Song Code" at bounding box center [388, 130] width 65 height 18
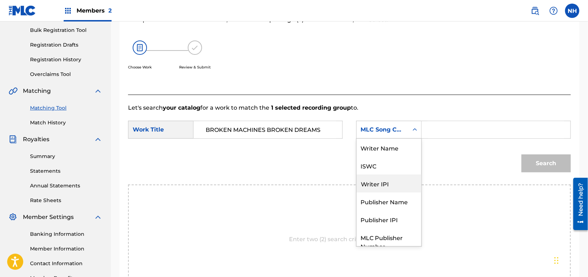
scroll to position [0, 0]
click at [397, 151] on div "Writer Name" at bounding box center [389, 147] width 65 height 18
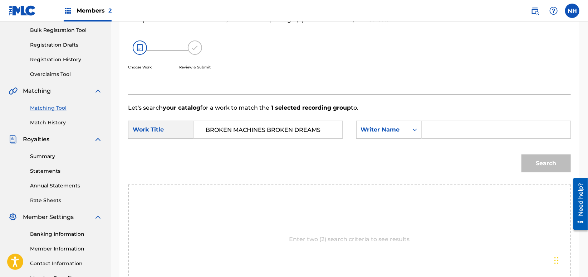
click at [439, 136] on input "Search Form" at bounding box center [496, 129] width 137 height 17
type input "cooper"
click at [522, 154] on button "Search" at bounding box center [546, 163] width 49 height 18
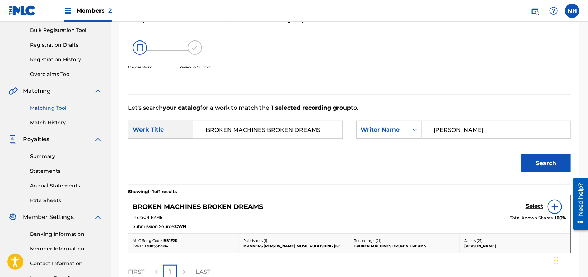
click at [536, 209] on h5 "Select" at bounding box center [535, 205] width 18 height 7
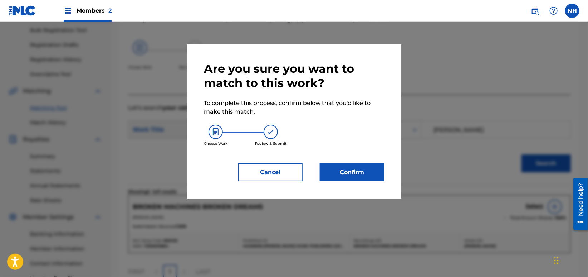
click at [357, 166] on button "Confirm" at bounding box center [352, 172] width 64 height 18
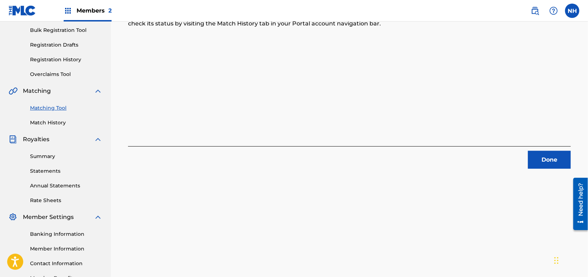
click at [175, 115] on div "1 Recording Groups are pending usage match to the work BROKEN MACHINES BROKEN D…" at bounding box center [349, 61] width 443 height 216
click at [584, 195] on div "Need help?" at bounding box center [581, 198] width 10 height 33
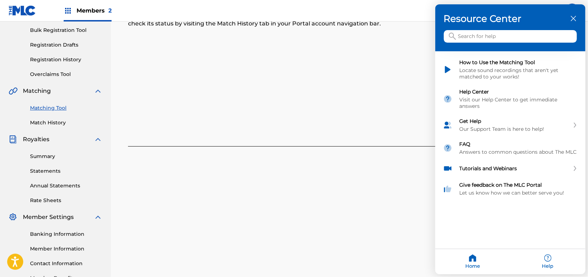
click at [322, 137] on div at bounding box center [294, 138] width 588 height 277
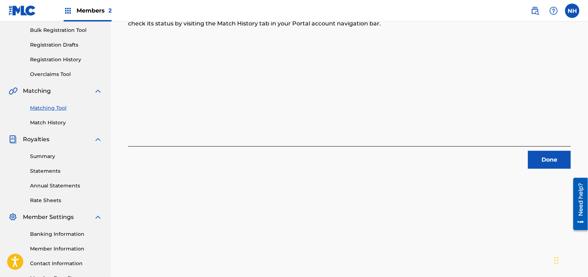
click at [537, 150] on div "Done" at bounding box center [349, 157] width 443 height 23
click at [537, 153] on button "Done" at bounding box center [549, 160] width 43 height 18
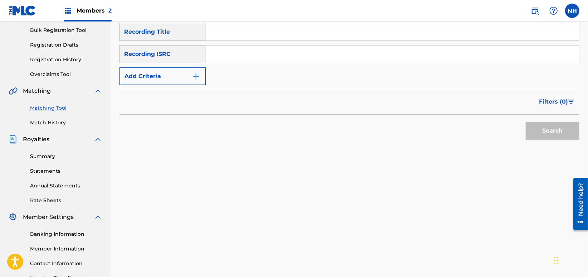
click at [186, 83] on button "Add Criteria" at bounding box center [162, 76] width 87 height 18
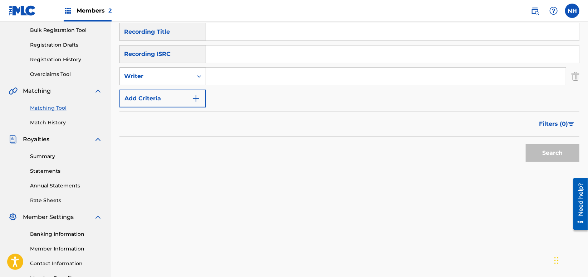
click at [193, 97] on img "Search Form" at bounding box center [196, 98] width 9 height 9
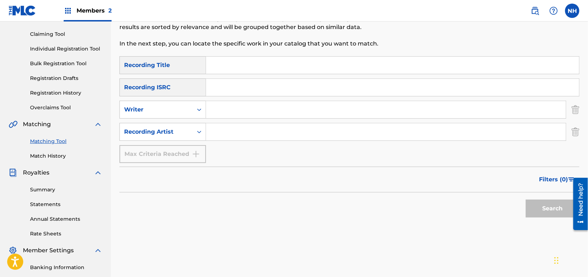
scroll to position [57, 0]
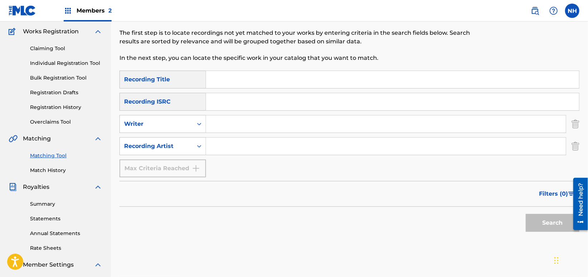
click at [241, 82] on input "Search Form" at bounding box center [392, 79] width 373 height 17
paste input "THE FUCKWIT"
type input "THE FUCKWIT"
click at [229, 140] on input "Search Form" at bounding box center [386, 145] width 360 height 17
type input "c"
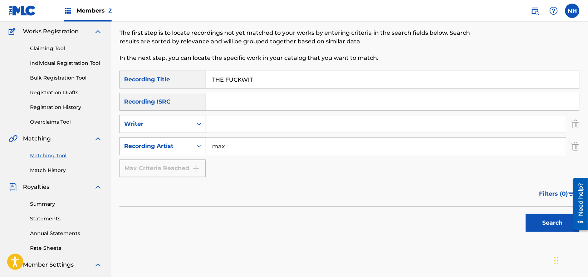
type input "max cooper"
click at [539, 214] on button "Search" at bounding box center [553, 223] width 54 height 18
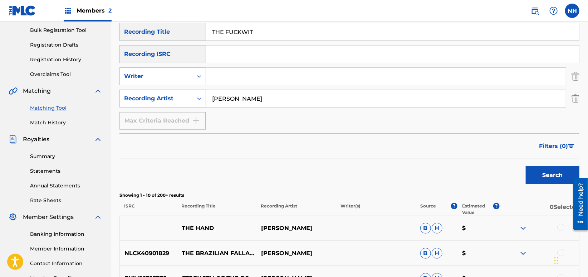
scroll to position [9, 0]
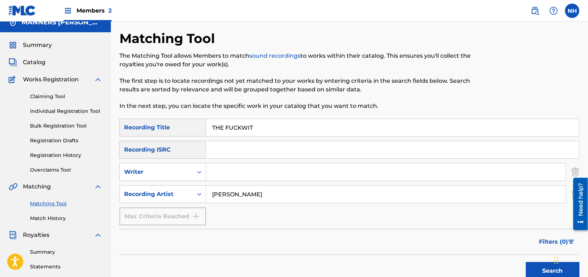
click at [133, 12] on nav "Members 2 NH NH Noel Ho noel.ho@fabermusic.com Notification Preferences Profile…" at bounding box center [294, 10] width 588 height 21
click at [271, 221] on div "SearchWithCriteria8633a5fa-b54b-4cea-ac31-df15364680a9 Recording Title THE FUCK…" at bounding box center [349, 171] width 460 height 107
click at [280, 138] on div "SearchWithCriteria8633a5fa-b54b-4cea-ac31-df15364680a9 Recording Title THE FUCK…" at bounding box center [349, 171] width 460 height 107
click at [285, 127] on input "THE FUCKWIT" at bounding box center [392, 127] width 373 height 17
paste input "SUPINE"
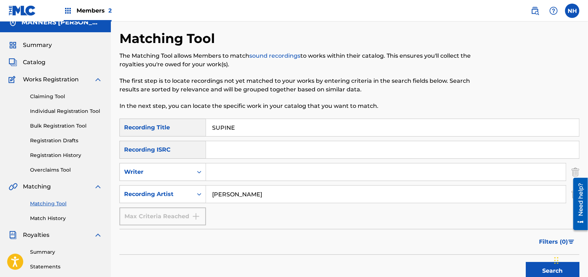
click at [545, 273] on button "Search" at bounding box center [553, 270] width 54 height 18
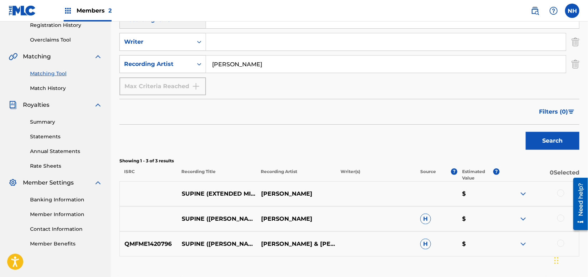
scroll to position [152, 0]
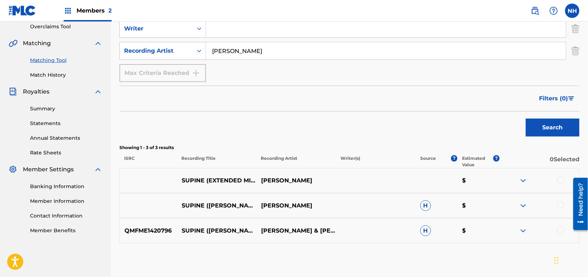
drag, startPoint x: 171, startPoint y: 110, endPoint x: 175, endPoint y: 104, distance: 7.4
click at [171, 110] on div "Filters ( 0 )" at bounding box center [349, 98] width 460 height 26
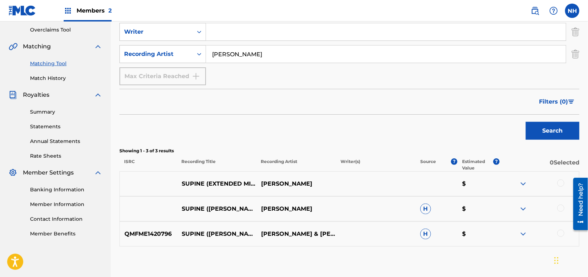
scroll to position [57, 0]
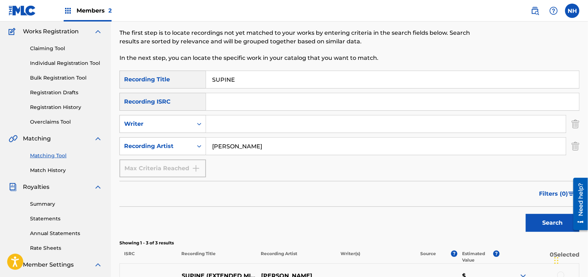
click at [244, 101] on input "Search Form" at bounding box center [392, 101] width 373 height 17
click at [251, 87] on input "SUPINE" at bounding box center [392, 79] width 373 height 17
paste input "VOLITION"
type input "VOLITION"
click at [582, 214] on div "Need help?" at bounding box center [581, 198] width 10 height 33
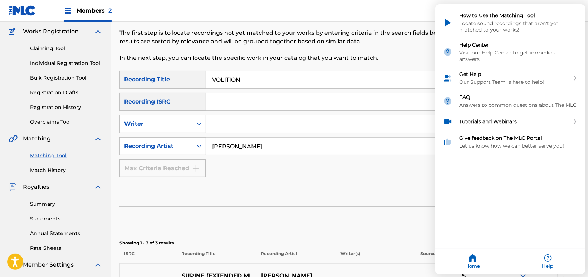
click at [569, 215] on div "Resource Center Help Get the help you need from our knowledge base News Search …" at bounding box center [510, 139] width 150 height 269
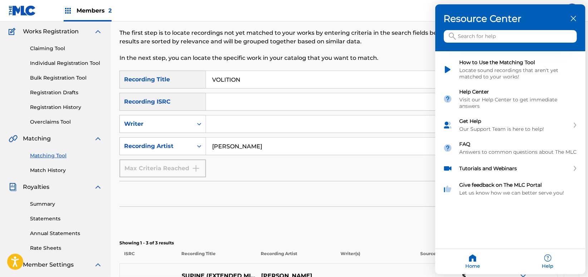
click at [353, 173] on div at bounding box center [294, 138] width 588 height 277
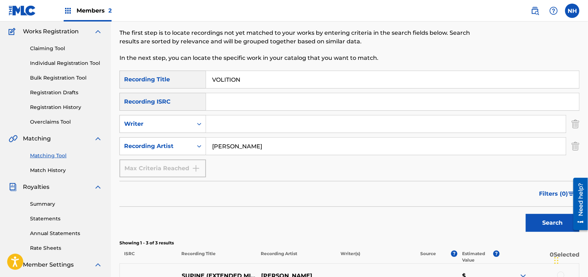
click at [568, 225] on div at bounding box center [578, 204] width 20 height 58
click at [561, 220] on button "Search" at bounding box center [553, 223] width 54 height 18
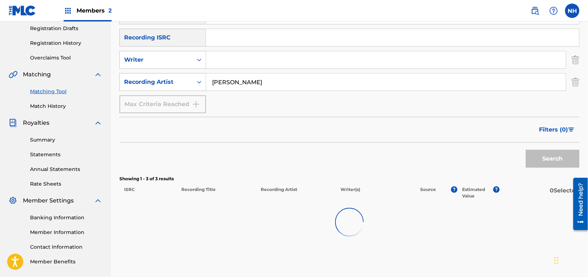
scroll to position [159, 0]
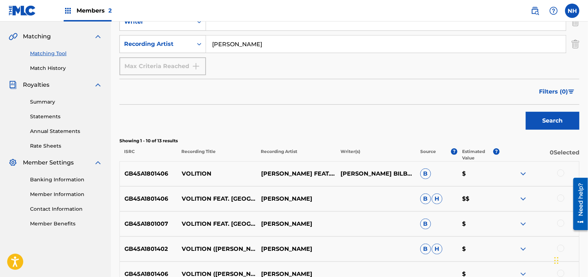
click at [541, 173] on div at bounding box center [539, 173] width 79 height 9
click at [556, 170] on div at bounding box center [539, 173] width 79 height 9
click at [561, 170] on div at bounding box center [560, 172] width 7 height 7
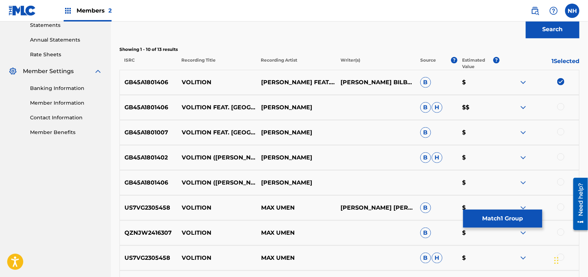
scroll to position [254, 0]
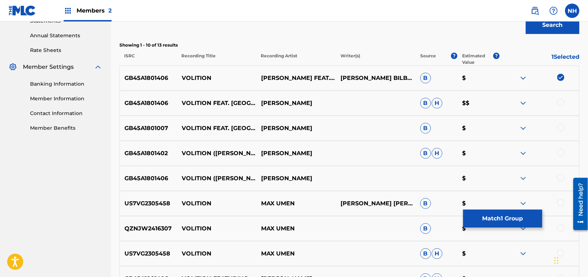
click at [562, 109] on div "GB45A1801406 VOLITION FEAT. WILDERTHORN MAX COOPER B H $$" at bounding box center [349, 103] width 460 height 25
click at [561, 122] on div "GB45A1801007 VOLITION FEAT. WILDERTHORN MAX COOPER B $" at bounding box center [349, 128] width 460 height 25
click at [561, 138] on div "GB45A1801007 VOLITION FEAT. WILDERTHORN MAX COOPER B $" at bounding box center [349, 128] width 460 height 25
click at [559, 166] on div "GB45A1801406 VOLITION (ROBAG WRUHME'S BOTNAX CAAL REMIX) MAX COOPER $" at bounding box center [349, 178] width 460 height 25
click at [559, 156] on div at bounding box center [560, 152] width 7 height 7
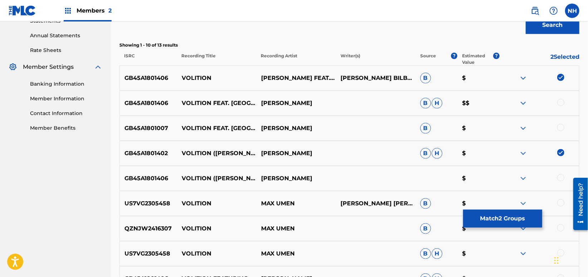
click at [565, 117] on div "GB45A1801007 VOLITION FEAT. WILDERTHORN MAX COOPER B $" at bounding box center [349, 128] width 460 height 25
click at [561, 125] on div at bounding box center [560, 127] width 7 height 7
click at [564, 96] on div "GB45A1801406 VOLITION FEAT. WILDERTHORN MAX COOPER B H $$" at bounding box center [349, 103] width 460 height 25
click at [565, 102] on div at bounding box center [539, 103] width 79 height 9
click at [559, 103] on div at bounding box center [560, 102] width 7 height 7
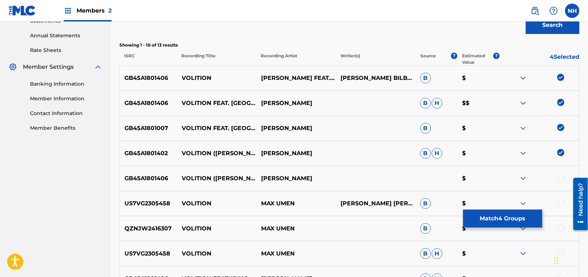
click at [559, 103] on img at bounding box center [560, 102] width 7 height 7
click at [565, 172] on div "GB45A1801406 VOLITION (ROBAG WRUHME'S BOTNAX CAAL REMIX) MAX COOPER $" at bounding box center [349, 178] width 460 height 25
click at [561, 174] on div at bounding box center [560, 177] width 7 height 7
click at [561, 96] on div "GB45A1801406 VOLITION FEAT. WILDERTHORN MAX COOPER B H $$" at bounding box center [349, 103] width 460 height 25
click at [559, 102] on div at bounding box center [560, 102] width 7 height 7
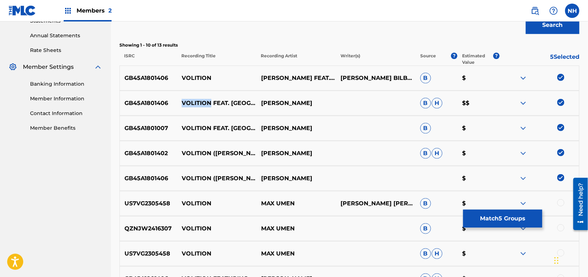
drag, startPoint x: 211, startPoint y: 97, endPoint x: 183, endPoint y: 97, distance: 27.9
click at [183, 99] on p "VOLITION FEAT. WILDERTHORN" at bounding box center [216, 103] width 79 height 9
copy p "VOLITION"
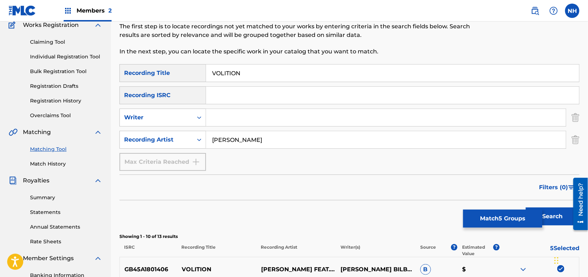
click at [524, 213] on button "Match 5 Groups" at bounding box center [502, 218] width 79 height 18
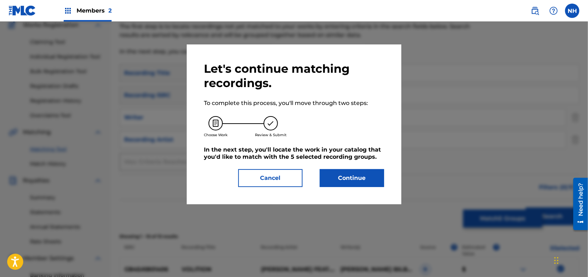
click at [349, 171] on button "Continue" at bounding box center [352, 178] width 64 height 18
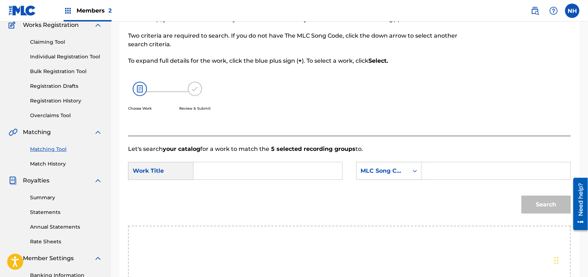
click at [251, 164] on input "Search Form" at bounding box center [268, 170] width 137 height 17
paste input "VOLITION"
type input "VOLITION"
click at [367, 170] on div "MLC Song Code" at bounding box center [382, 170] width 43 height 9
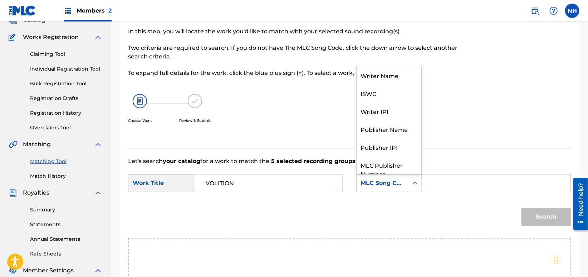
scroll to position [16, 0]
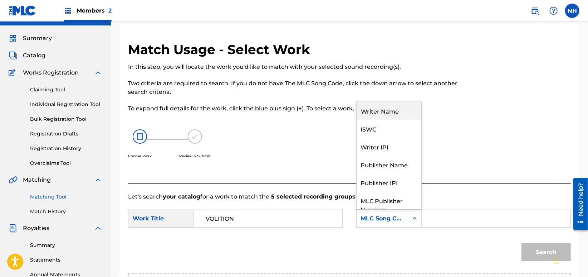
click at [382, 111] on div "Writer Name" at bounding box center [389, 111] width 65 height 18
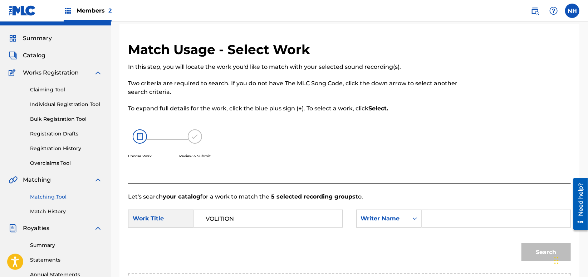
click at [461, 214] on input "Search Form" at bounding box center [496, 218] width 137 height 17
type input "cooper"
click at [522, 243] on button "Search" at bounding box center [546, 252] width 49 height 18
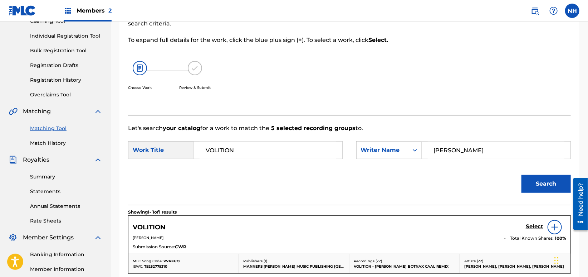
scroll to position [159, 0]
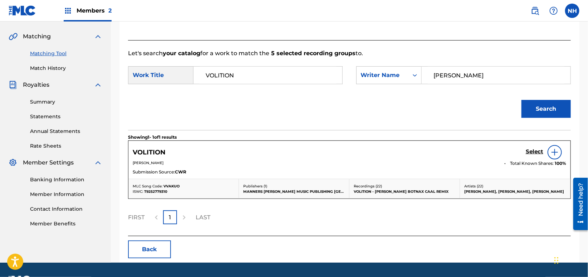
click at [535, 148] on h5 "Select" at bounding box center [535, 151] width 18 height 7
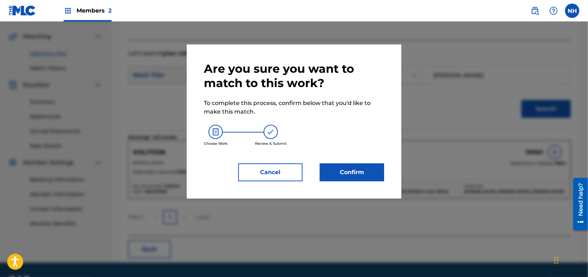
click at [365, 162] on div "Are you sure you want to match to this work? To complete this process, confirm …" at bounding box center [294, 121] width 180 height 119
click at [360, 169] on button "Confirm" at bounding box center [352, 172] width 64 height 18
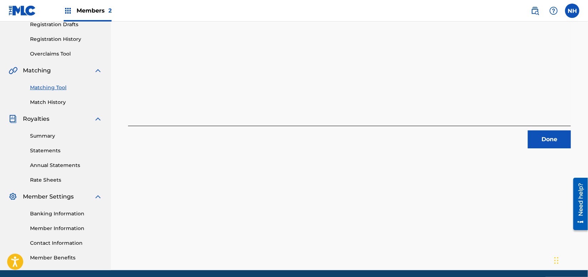
scroll to position [104, 0]
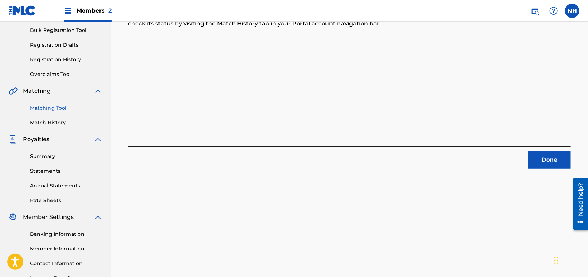
click at [515, 148] on div "Done" at bounding box center [349, 157] width 443 height 23
click at [525, 148] on div "Done" at bounding box center [349, 157] width 443 height 23
click at [546, 173] on div "5 Recording Groups are pending usage match to the work VOLITION . Congratulatio…" at bounding box center [349, 112] width 477 height 355
click at [546, 154] on button "Done" at bounding box center [549, 160] width 43 height 18
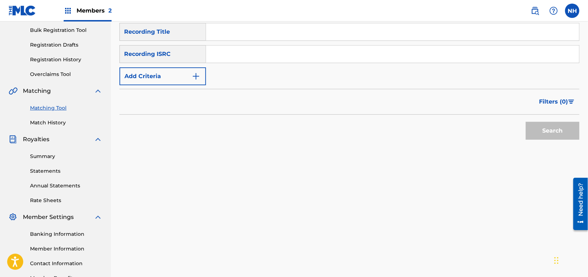
click at [163, 67] on button "Add Criteria" at bounding box center [162, 76] width 87 height 18
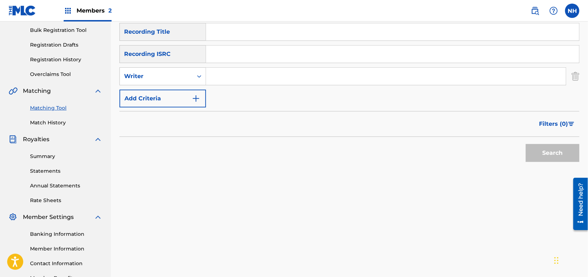
click at [161, 103] on button "Add Criteria" at bounding box center [162, 98] width 87 height 18
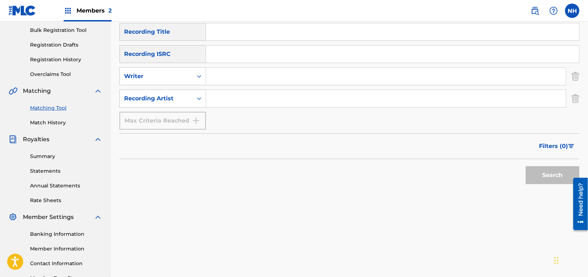
click at [166, 179] on div "Search" at bounding box center [349, 173] width 460 height 29
click at [243, 35] on input "Search Form" at bounding box center [392, 31] width 373 height 17
paste input "ORIGINS"
type input "ORIGINS"
click at [234, 93] on input "Search Form" at bounding box center [386, 98] width 360 height 17
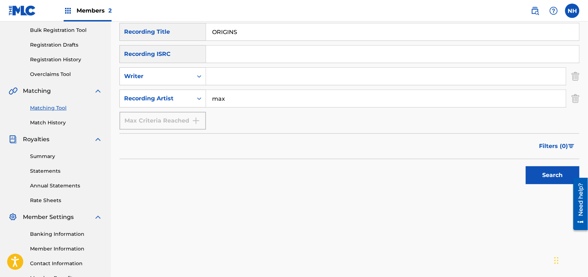
type input "max cooper"
click at [512, 158] on div "Filters ( 0 )" at bounding box center [349, 146] width 460 height 26
click at [537, 166] on button "Search" at bounding box center [553, 175] width 54 height 18
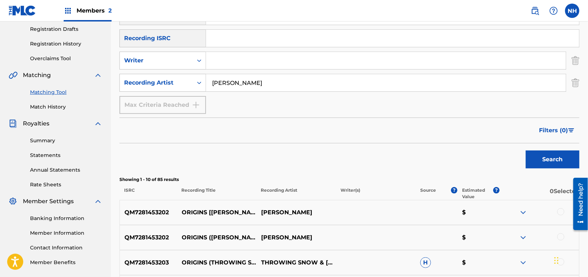
scroll to position [200, 0]
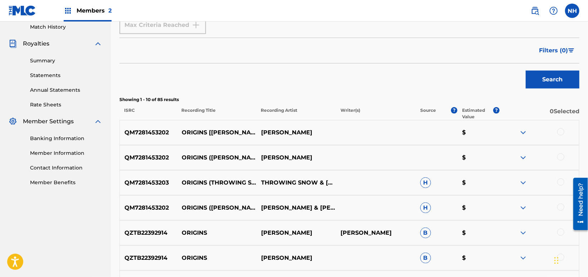
click at [561, 130] on div at bounding box center [560, 131] width 7 height 7
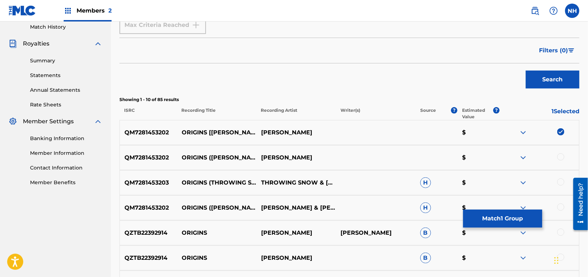
click at [557, 150] on div "QM7281453202 ORIGINS (DAVID AUGUST REMIX) MAX COOPER $" at bounding box center [349, 157] width 460 height 25
click at [558, 160] on div at bounding box center [539, 157] width 79 height 9
click at [561, 152] on div "QM7281453202 ORIGINS (DAVID AUGUST REMIX) MAX COOPER $" at bounding box center [349, 157] width 460 height 25
click at [562, 153] on div "QM7281453202 ORIGINS (DAVID AUGUST REMIX) MAX COOPER $" at bounding box center [349, 157] width 460 height 25
click at [562, 153] on div at bounding box center [560, 156] width 7 height 7
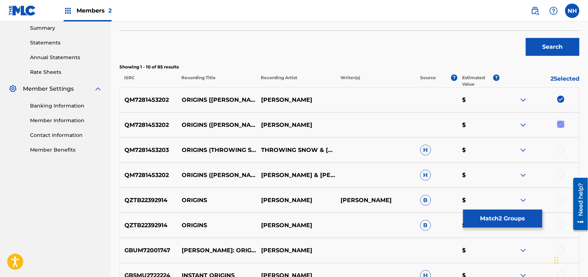
scroll to position [248, 0]
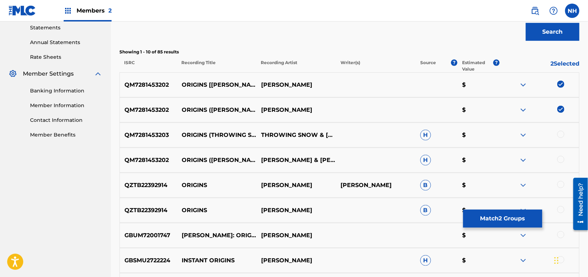
click at [559, 137] on div at bounding box center [539, 135] width 79 height 9
click at [564, 132] on div at bounding box center [560, 134] width 7 height 7
click at [561, 158] on div at bounding box center [560, 159] width 7 height 7
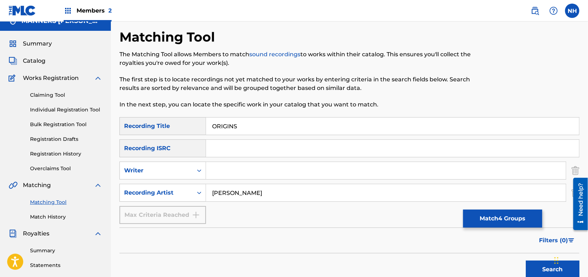
scroll to position [9, 0]
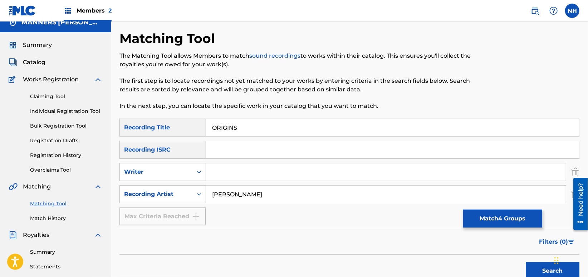
drag, startPoint x: 261, startPoint y: 133, endPoint x: 86, endPoint y: 112, distance: 176.2
click at [512, 208] on div "SearchWithCriteria8633a5fa-b54b-4cea-ac31-df15364680a9 Recording Title ORIGINS …" at bounding box center [349, 171] width 460 height 107
click at [505, 216] on button "Match 4 Groups" at bounding box center [502, 218] width 79 height 18
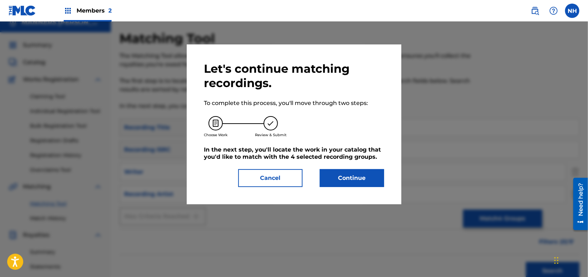
click at [363, 171] on button "Continue" at bounding box center [352, 178] width 64 height 18
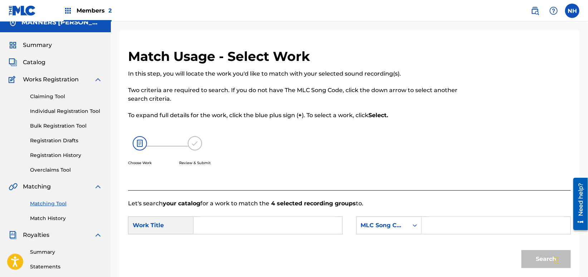
click at [258, 214] on form "SearchWithCriteria77902535-a534-41b0-aa43-7c364b911b15 Work Title SearchWithCri…" at bounding box center [349, 243] width 443 height 72
click at [260, 221] on input "Search Form" at bounding box center [268, 224] width 137 height 17
paste input "Rule 110"
drag, startPoint x: 260, startPoint y: 223, endPoint x: 118, endPoint y: 224, distance: 142.0
click at [118, 224] on div "Match Usage - Select Work In this step, you will locate the work you'd like to …" at bounding box center [349, 231] width 477 height 403
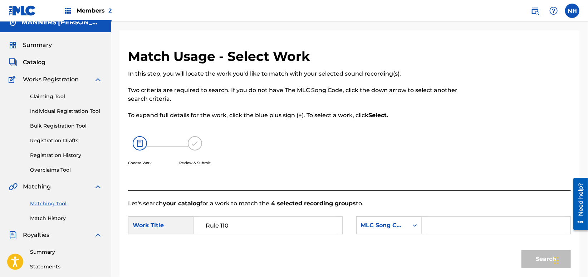
click at [262, 223] on input "Rule 110" at bounding box center [268, 224] width 137 height 17
paste input "ORIGINS"
type input "ORIGINS"
click at [389, 216] on div "MLC Song Code" at bounding box center [388, 225] width 65 height 18
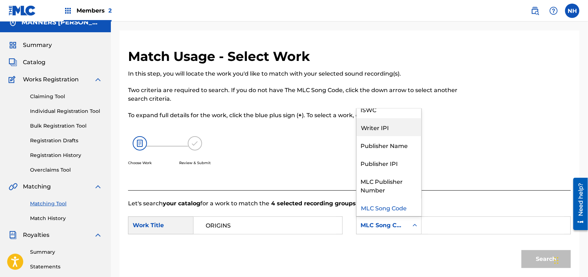
scroll to position [0, 0]
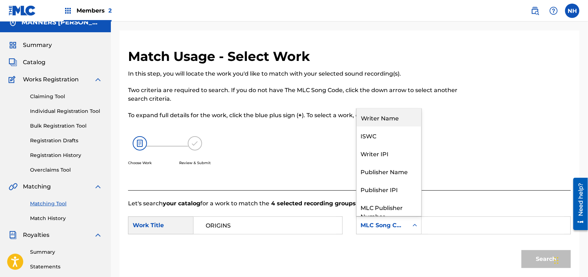
click at [385, 120] on div "Writer Name" at bounding box center [389, 117] width 65 height 18
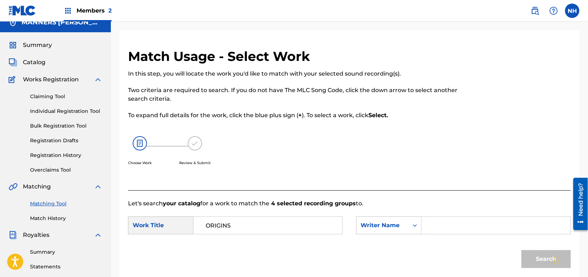
click at [438, 223] on input "Search Form" at bounding box center [496, 224] width 137 height 17
type input "cooper"
click at [522, 250] on button "Search" at bounding box center [546, 259] width 49 height 18
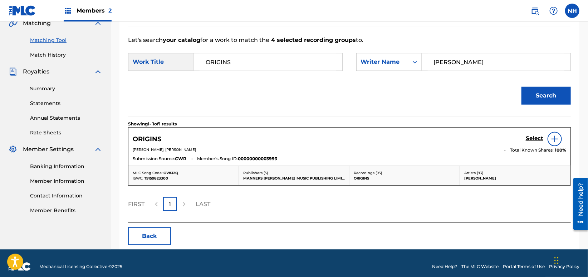
click at [540, 136] on h5 "Select" at bounding box center [535, 138] width 18 height 7
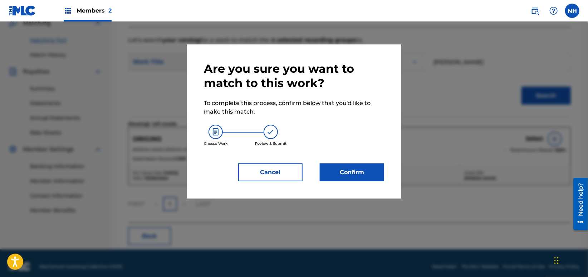
click at [329, 175] on button "Confirm" at bounding box center [352, 172] width 64 height 18
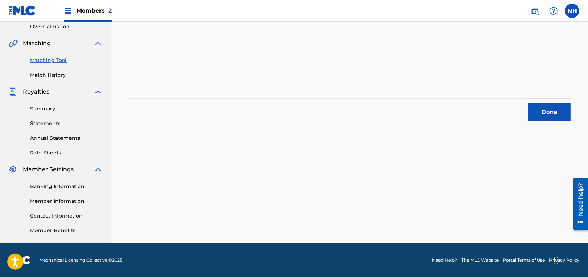
click at [534, 110] on button "Done" at bounding box center [549, 112] width 43 height 18
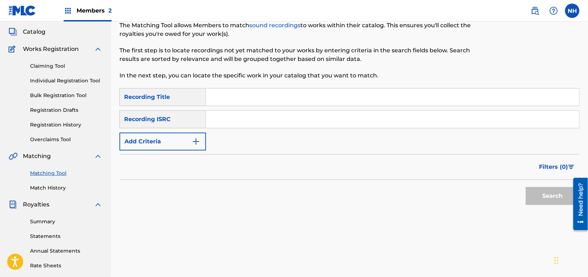
scroll to position [33, 0]
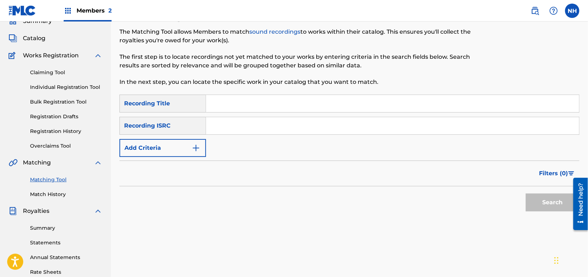
click at [171, 143] on button "Add Criteria" at bounding box center [162, 148] width 87 height 18
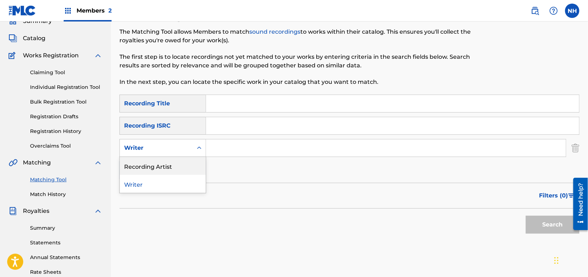
drag, startPoint x: 169, startPoint y: 153, endPoint x: 165, endPoint y: 167, distance: 14.5
click at [165, 157] on div "2 results available. Use Up and Down to choose options, press Enter to select t…" at bounding box center [162, 148] width 87 height 18
click at [165, 167] on div "Recording Artist" at bounding box center [163, 166] width 86 height 18
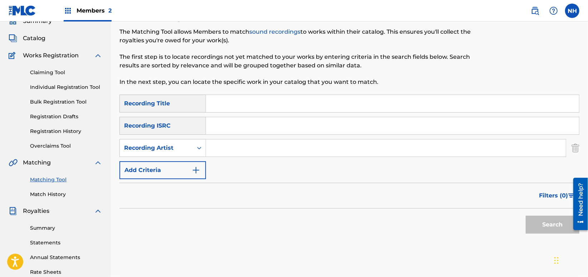
click at [169, 166] on button "Add Criteria" at bounding box center [162, 170] width 87 height 18
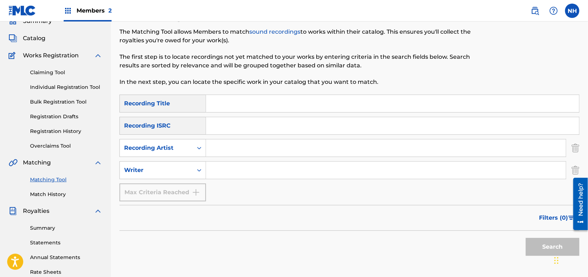
click at [322, 267] on div "Matching Tool The Matching Tool allows Members to match sound recordings to wor…" at bounding box center [349, 183] width 460 height 355
click at [275, 93] on div "Matching Tool The Matching Tool allows Members to match sound recordings to wor…" at bounding box center [296, 50] width 354 height 88
click at [273, 96] on input "Search Form" at bounding box center [392, 103] width 373 height 17
paste input "ORDER FROM CHAOS"
type input "ORDER FROM CHAOS"
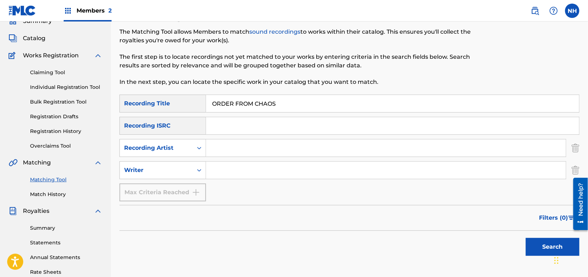
click at [218, 153] on input "Search Form" at bounding box center [386, 147] width 360 height 17
type input "Max Cooper"
click at [473, 243] on div "Search" at bounding box center [349, 244] width 460 height 29
click at [516, 238] on div "Search" at bounding box center [349, 244] width 460 height 29
click at [540, 242] on button "Search" at bounding box center [553, 247] width 54 height 18
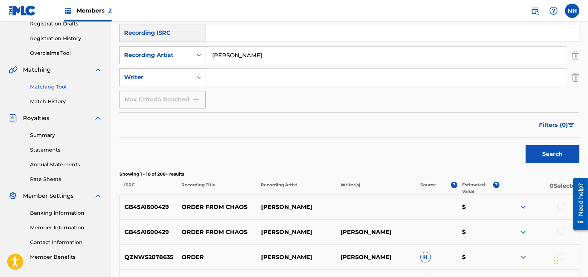
scroll to position [128, 0]
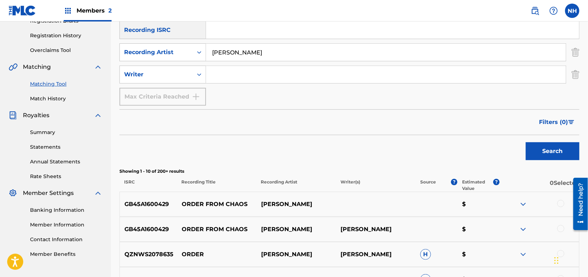
click at [559, 204] on div at bounding box center [560, 203] width 7 height 7
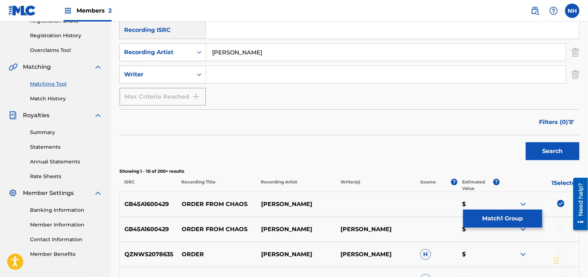
click at [557, 228] on div at bounding box center [539, 229] width 79 height 9
click at [558, 228] on div at bounding box center [560, 228] width 7 height 7
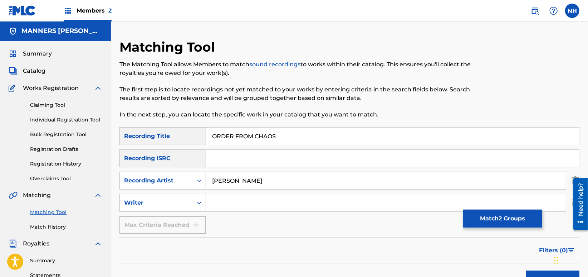
scroll to position [0, 0]
drag, startPoint x: 280, startPoint y: 139, endPoint x: 97, endPoint y: 131, distance: 183.3
click at [472, 226] on button "Match 2 Groups" at bounding box center [502, 218] width 79 height 18
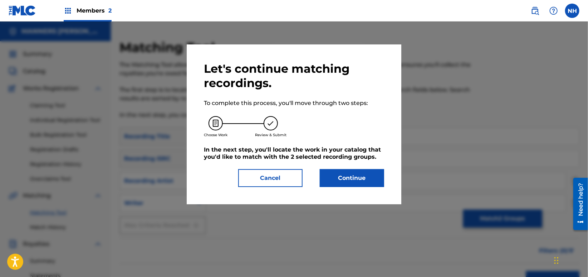
click at [347, 169] on button "Continue" at bounding box center [352, 178] width 64 height 18
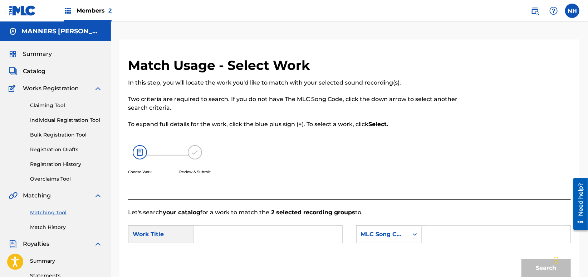
click at [244, 216] on form "SearchWithCriteria77902535-a534-41b0-aa43-7c364b911b15 Work Title SearchWithCri…" at bounding box center [349, 252] width 443 height 72
drag, startPoint x: 244, startPoint y: 216, endPoint x: 257, endPoint y: 219, distance: 12.8
click at [245, 216] on form "SearchWithCriteria77902535-a534-41b0-aa43-7c364b911b15 Work Title SearchWithCri…" at bounding box center [349, 252] width 443 height 72
click at [257, 225] on input "Search Form" at bounding box center [268, 233] width 137 height 17
paste input "ORDER FROM CHAOS"
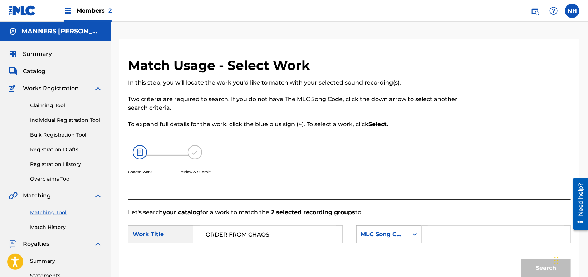
type input "ORDER FROM CHAOS"
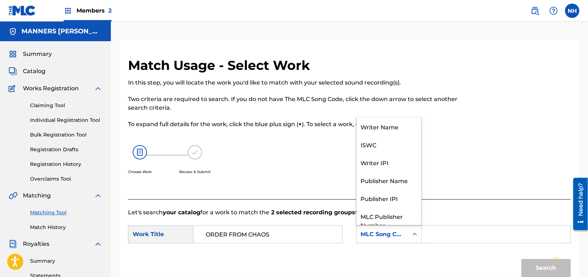
click at [386, 230] on div "MLC Song Code" at bounding box center [382, 234] width 43 height 9
click at [381, 120] on div "Writer Name" at bounding box center [389, 126] width 65 height 18
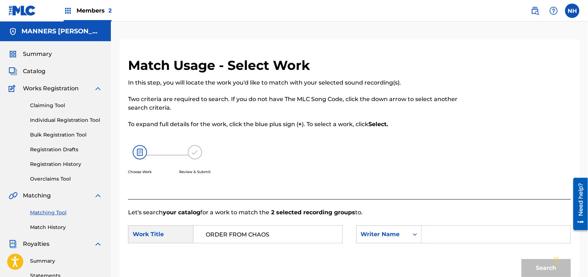
click at [438, 215] on p "Let's search your catalog for a work to match the 2 selected recording groups t…" at bounding box center [349, 212] width 443 height 9
click at [437, 225] on input "Search Form" at bounding box center [496, 233] width 137 height 17
type input "cooper"
click at [522, 259] on button "Search" at bounding box center [546, 268] width 49 height 18
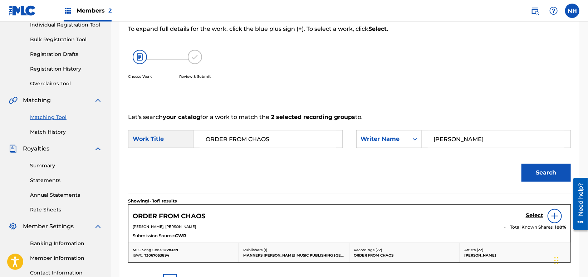
scroll to position [143, 0]
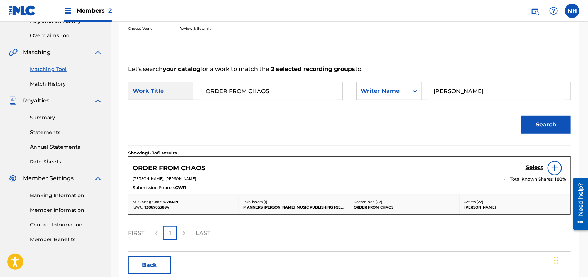
click at [534, 168] on h5 "Select" at bounding box center [535, 167] width 18 height 7
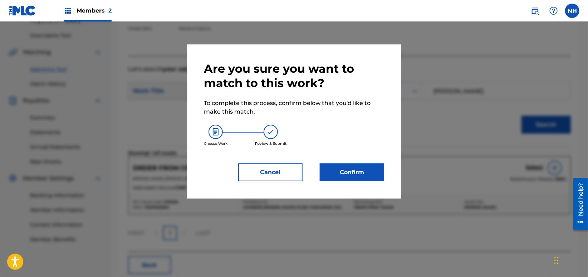
click at [363, 168] on button "Confirm" at bounding box center [352, 172] width 64 height 18
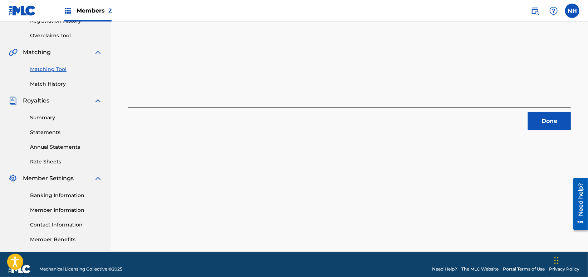
drag, startPoint x: 166, startPoint y: 154, endPoint x: 173, endPoint y: 153, distance: 6.9
click at [166, 154] on div "2 Recording Groups are pending usage match to the work ORDER FROM CHAOS . Congr…" at bounding box center [349, 73] width 477 height 355
click at [504, 117] on div "Done" at bounding box center [349, 118] width 443 height 23
click at [539, 117] on button "Done" at bounding box center [549, 121] width 43 height 18
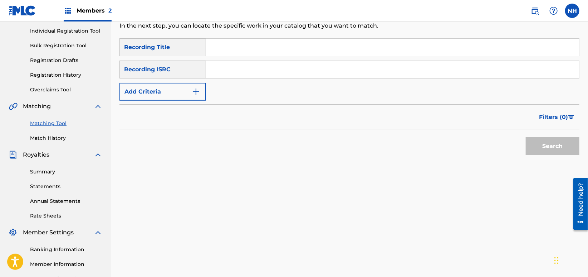
scroll to position [48, 0]
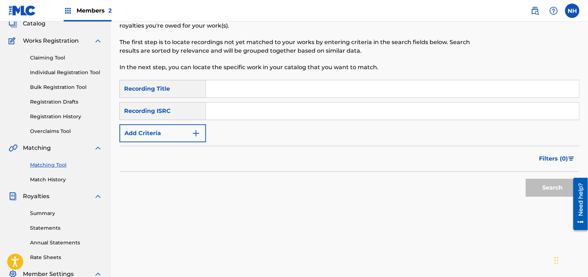
drag, startPoint x: 283, startPoint y: 134, endPoint x: 278, endPoint y: 99, distance: 34.6
click at [282, 133] on div "SearchWithCriteria8633a5fa-b54b-4cea-ac31-df15364680a9 Recording Title SearchWi…" at bounding box center [349, 111] width 460 height 62
drag, startPoint x: 276, startPoint y: 87, endPoint x: 246, endPoint y: 93, distance: 30.3
click at [276, 87] on input "Search Form" at bounding box center [392, 88] width 373 height 17
paste input "4D WAVE INTERFERENCE"
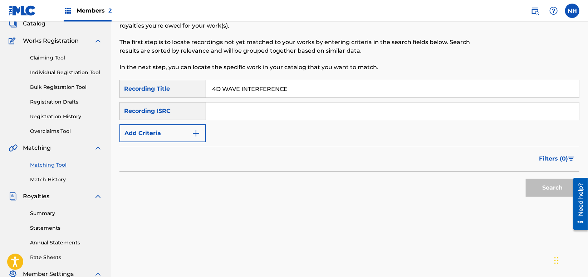
type input "4D WAVE INTERFERENCE"
click at [178, 136] on button "Add Criteria" at bounding box center [162, 133] width 87 height 18
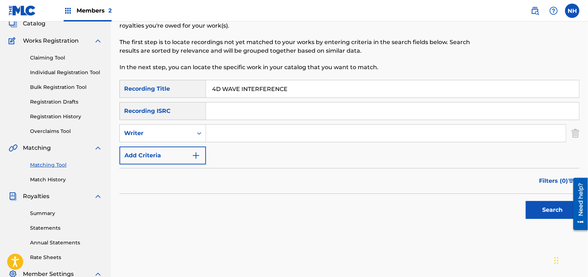
click at [190, 154] on button "Add Criteria" at bounding box center [162, 155] width 87 height 18
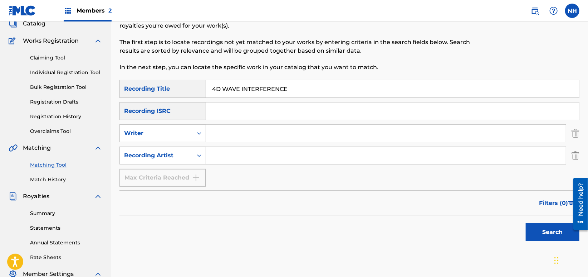
click at [292, 146] on div "SearchWithCriteria8633a5fa-b54b-4cea-ac31-df15364680a9 Recording Title 4D WAVE …" at bounding box center [349, 133] width 460 height 107
click at [274, 154] on input "Search Form" at bounding box center [386, 155] width 360 height 17
type input "max cooper"
click at [504, 236] on div "Search" at bounding box center [349, 230] width 460 height 29
click at [512, 236] on div "Search" at bounding box center [349, 230] width 460 height 29
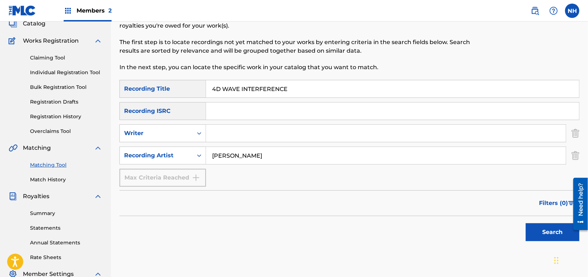
click at [569, 234] on button "Search" at bounding box center [553, 232] width 54 height 18
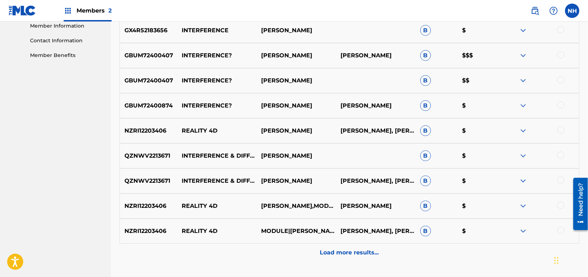
scroll to position [381, 0]
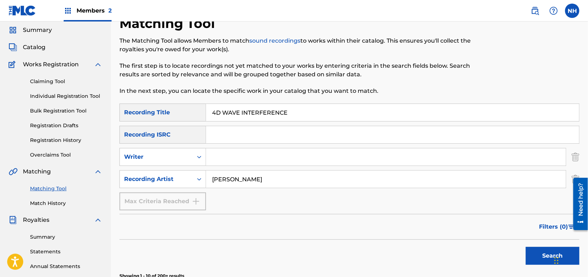
scroll to position [0, 0]
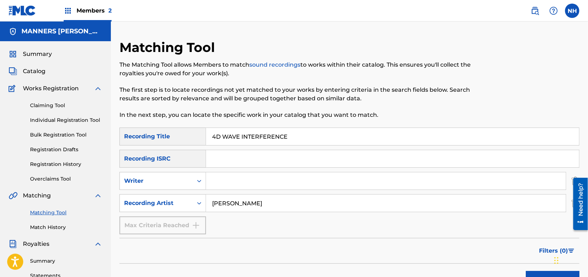
click at [287, 119] on div "Matching Tool The Matching Tool allows Members to match sound recordings to wor…" at bounding box center [296, 83] width 354 height 88
click at [287, 128] on input "4D WAVE INTERFERENCE" at bounding box center [392, 136] width 373 height 17
paste input "EPITAPHY"
click at [532, 267] on div "Search" at bounding box center [550, 277] width 57 height 29
click at [534, 270] on button "Search" at bounding box center [553, 279] width 54 height 18
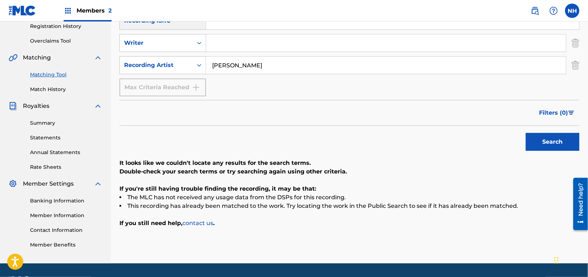
scroll to position [111, 0]
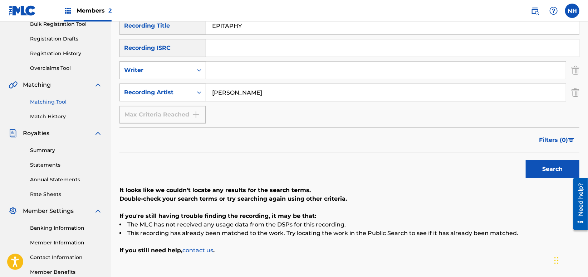
drag, startPoint x: 172, startPoint y: 166, endPoint x: 183, endPoint y: 165, distance: 11.2
click at [172, 166] on div "Search" at bounding box center [349, 167] width 460 height 29
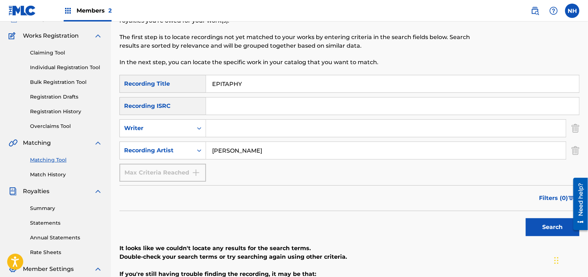
scroll to position [0, 0]
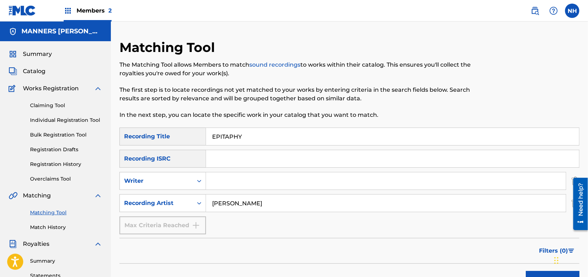
click at [254, 138] on input "EPITAPHY" at bounding box center [392, 136] width 373 height 17
paste input "SEA OF SOUND"
type input "SEA OF SOUND"
click at [528, 262] on div "Filters ( 0 )" at bounding box center [349, 251] width 460 height 26
click at [529, 269] on div "Search" at bounding box center [550, 277] width 57 height 29
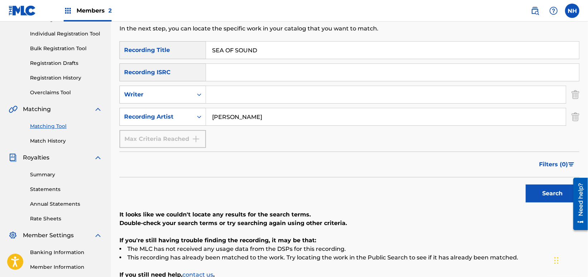
scroll to position [95, 0]
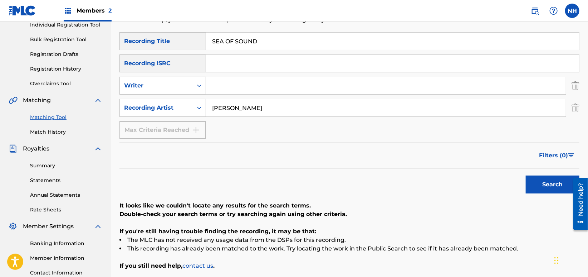
click at [529, 190] on button "Search" at bounding box center [553, 184] width 54 height 18
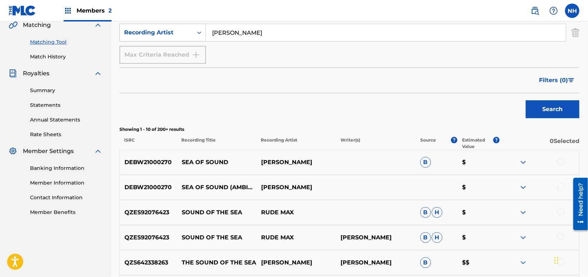
scroll to position [191, 0]
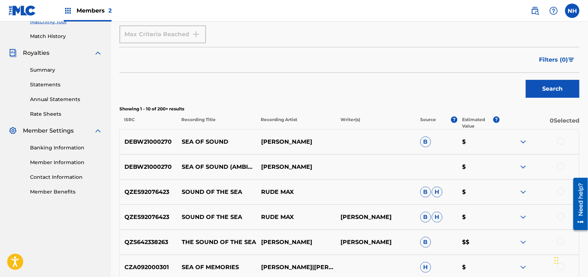
click at [558, 142] on div at bounding box center [560, 140] width 7 height 7
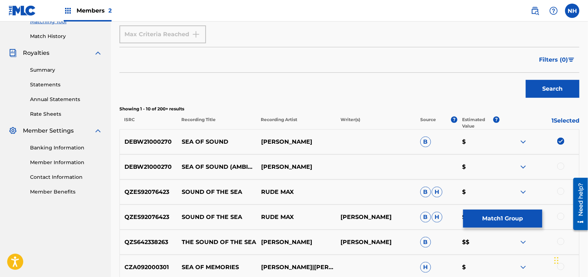
click at [558, 157] on div "DEBW21000270 SEA OF SOUND (AMBIENT REWORK) MAX COOPER $" at bounding box center [349, 166] width 460 height 25
click at [561, 162] on div at bounding box center [560, 165] width 7 height 7
drag, startPoint x: 180, startPoint y: 140, endPoint x: 262, endPoint y: 143, distance: 82.4
click at [262, 143] on div "DEBW21000270 SEA OF SOUND MAX COOPER B $" at bounding box center [349, 141] width 460 height 25
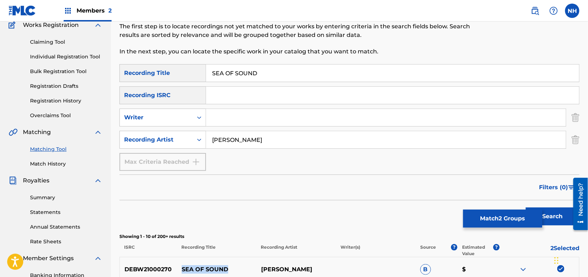
scroll to position [0, 0]
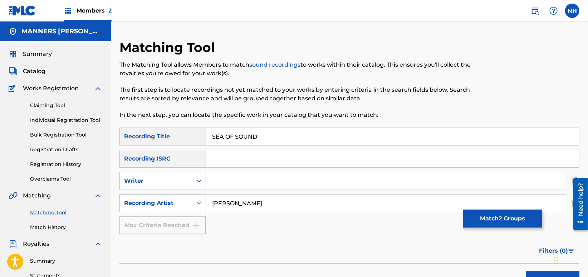
drag, startPoint x: 301, startPoint y: 140, endPoint x: 100, endPoint y: 117, distance: 202.0
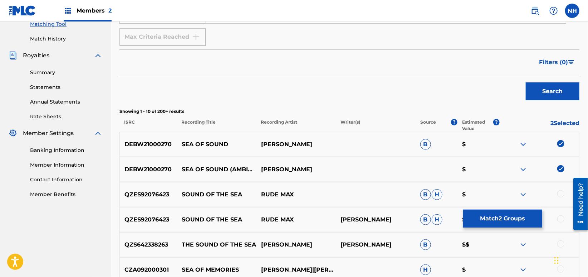
scroll to position [191, 0]
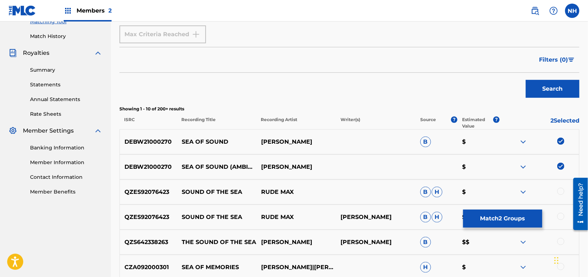
click at [493, 224] on button "Match 2 Groups" at bounding box center [502, 218] width 79 height 18
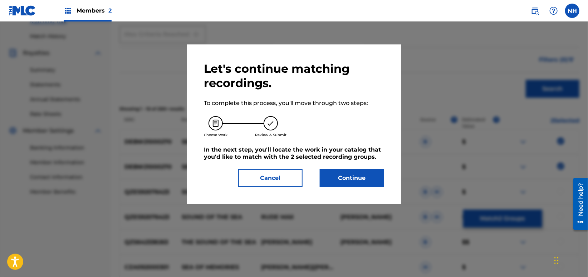
click at [318, 170] on div "Continue" at bounding box center [347, 178] width 73 height 18
click at [338, 176] on button "Continue" at bounding box center [352, 178] width 64 height 18
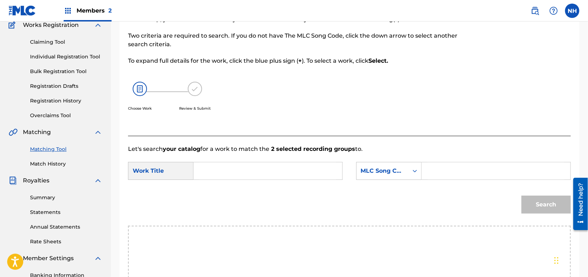
scroll to position [48, 0]
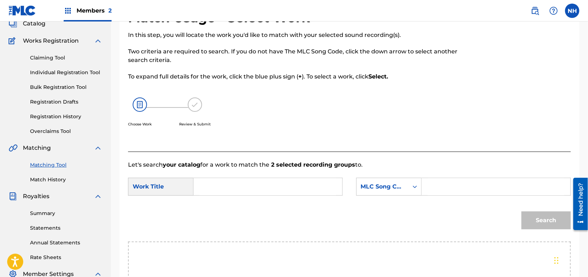
click at [303, 180] on input "Search Form" at bounding box center [268, 186] width 137 height 17
paste input "SEA OF SOUND"
type input "SEA OF SOUND"
click at [382, 180] on div "MLC Song Code" at bounding box center [383, 187] width 52 height 14
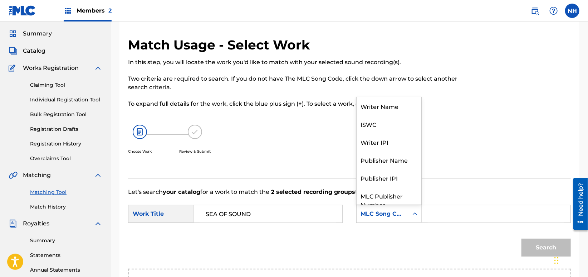
scroll to position [0, 0]
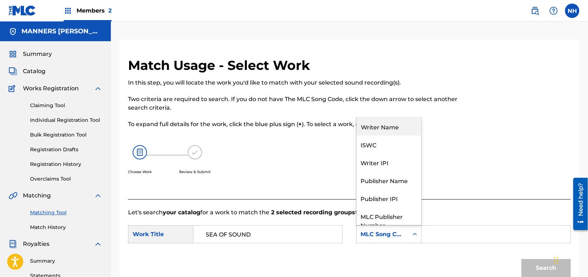
click at [395, 124] on div "Writer Name" at bounding box center [389, 126] width 65 height 18
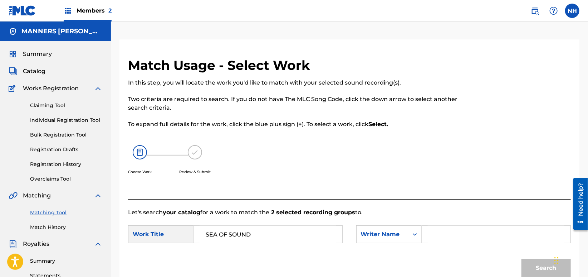
click at [434, 225] on div "Search Form" at bounding box center [496, 234] width 149 height 18
click at [438, 234] on input "Search Form" at bounding box center [496, 233] width 137 height 17
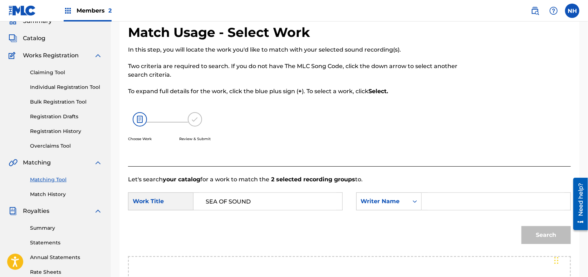
scroll to position [95, 0]
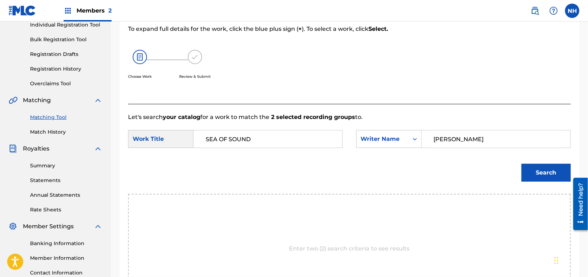
type input "cooper"
click at [522, 163] on button "Search" at bounding box center [546, 172] width 49 height 18
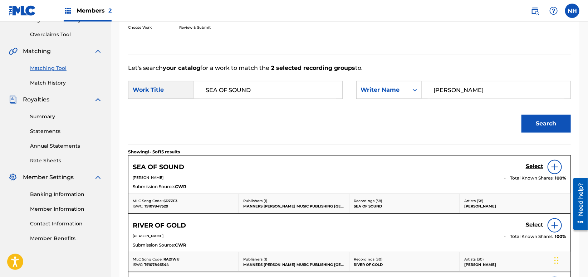
scroll to position [191, 0]
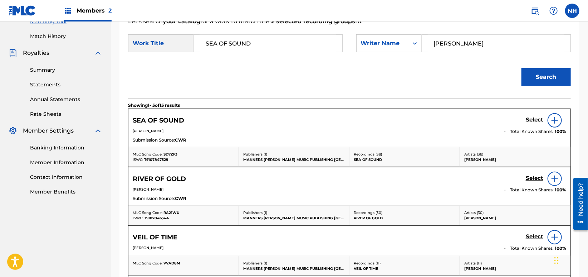
click at [542, 121] on h5 "Select" at bounding box center [535, 119] width 18 height 7
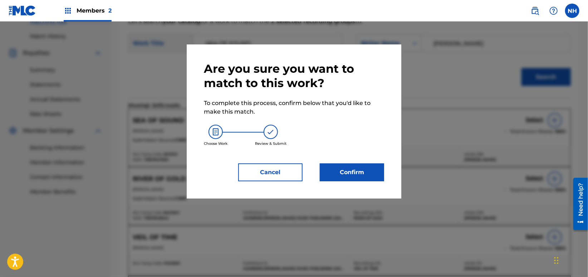
click at [318, 158] on div "Are you sure you want to match to this work? To complete this process, confirm …" at bounding box center [294, 121] width 180 height 119
click at [345, 176] on button "Confirm" at bounding box center [352, 172] width 64 height 18
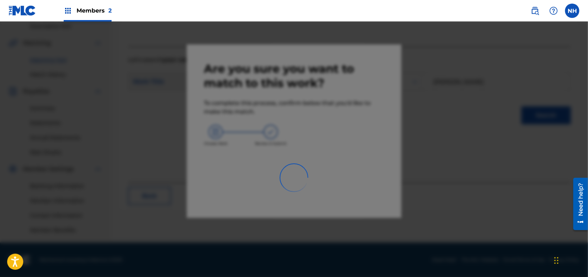
scroll to position [152, 0]
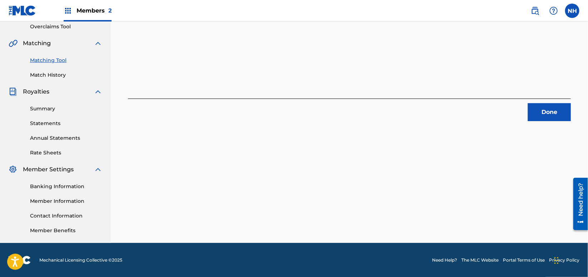
click at [164, 140] on div "2 Recording Groups are pending usage match to the work SEA OF SOUND . Congratul…" at bounding box center [349, 64] width 477 height 355
click at [530, 148] on div "2 Recording Groups are pending usage match to the work SEA OF SOUND . Congratul…" at bounding box center [349, 64] width 477 height 355
click at [550, 121] on button "Done" at bounding box center [549, 112] width 43 height 18
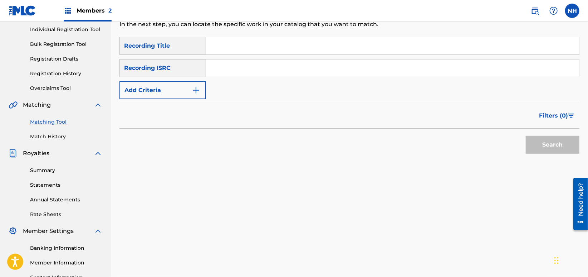
scroll to position [57, 0]
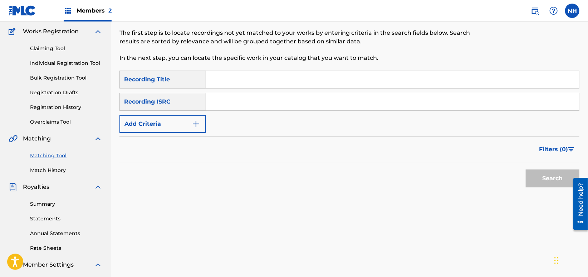
click at [351, 114] on div "SearchWithCriteria8633a5fa-b54b-4cea-ac31-df15364680a9 Recording Title SearchWi…" at bounding box center [349, 101] width 460 height 62
click at [331, 85] on input "Search Form" at bounding box center [392, 79] width 373 height 17
paste input "A FLEETING LIFE"
type input "A FLEETING LIFE"
click at [195, 109] on div "Recording ISRC" at bounding box center [162, 102] width 87 height 18
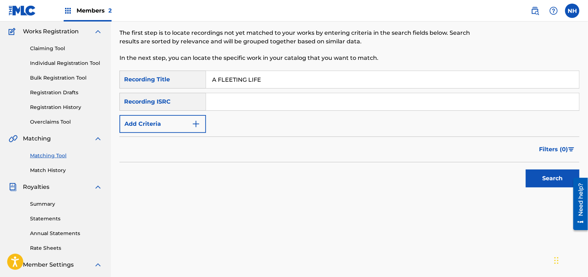
click at [189, 121] on button "Add Criteria" at bounding box center [162, 124] width 87 height 18
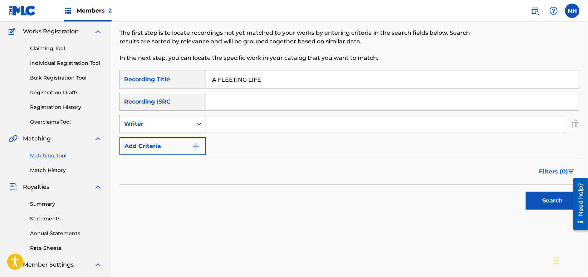
click at [246, 138] on div "SearchWithCriteria8633a5fa-b54b-4cea-ac31-df15364680a9 Recording Title A FLEETI…" at bounding box center [349, 112] width 460 height 84
click at [191, 130] on div "Writer" at bounding box center [162, 124] width 87 height 18
click at [190, 151] on div "Writer" at bounding box center [163, 160] width 86 height 18
click at [195, 127] on div "Search Form" at bounding box center [199, 123] width 13 height 13
click at [192, 139] on div "Recording Artist" at bounding box center [163, 142] width 86 height 18
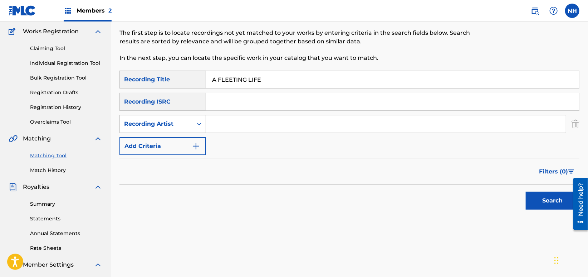
click at [259, 122] on input "Search Form" at bounding box center [386, 123] width 360 height 17
type input "Max Cooper"
click at [556, 221] on div "Matching Tool The Matching Tool allows Members to match sound recordings to wor…" at bounding box center [349, 159] width 460 height 355
click at [558, 208] on button "Search" at bounding box center [553, 200] width 54 height 18
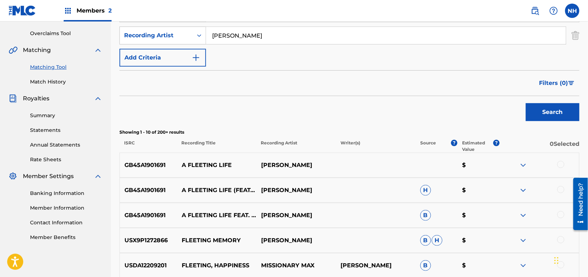
scroll to position [152, 0]
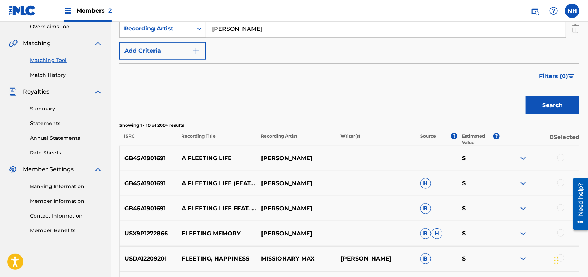
click at [555, 156] on div at bounding box center [539, 158] width 79 height 9
click at [563, 156] on div at bounding box center [560, 157] width 7 height 7
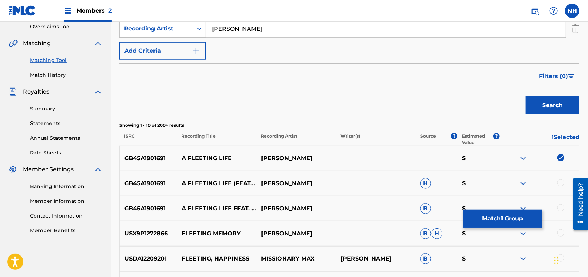
click at [558, 182] on div at bounding box center [560, 182] width 7 height 7
click at [565, 206] on div at bounding box center [539, 208] width 79 height 9
click at [563, 211] on div at bounding box center [539, 208] width 79 height 9
click at [563, 206] on div at bounding box center [560, 207] width 7 height 7
click at [556, 239] on div "USX9P1272866 FLEETING MEMORY TOM COOPER B H $" at bounding box center [349, 233] width 460 height 25
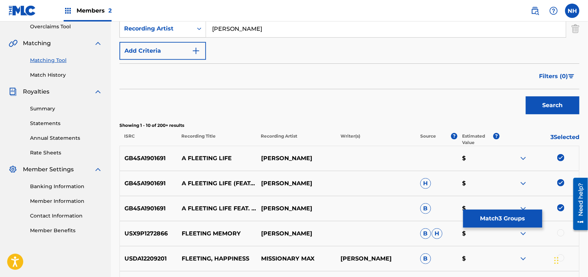
click at [561, 232] on div at bounding box center [560, 232] width 7 height 7
click at [561, 232] on img at bounding box center [560, 232] width 7 height 7
drag, startPoint x: 165, startPoint y: 158, endPoint x: 127, endPoint y: 158, distance: 38.6
click at [127, 158] on p "GB45A1901691" at bounding box center [148, 158] width 57 height 9
drag, startPoint x: 120, startPoint y: 157, endPoint x: 175, endPoint y: 155, distance: 54.4
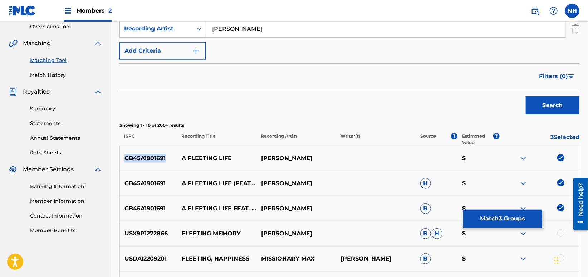
click at [175, 155] on p "GB45A1901691" at bounding box center [148, 158] width 57 height 9
copy p "GB45A1901691"
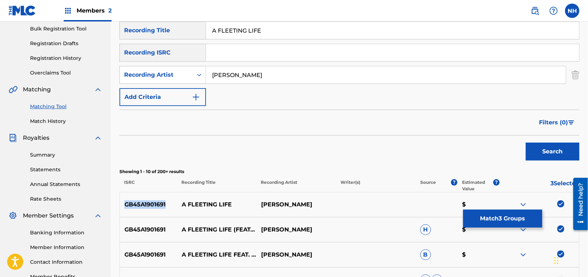
scroll to position [57, 0]
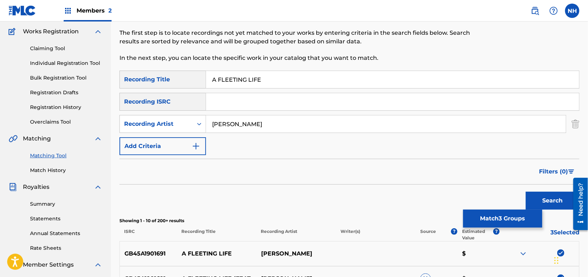
click at [300, 70] on div "A FLEETING LIFE" at bounding box center [392, 79] width 373 height 18
drag, startPoint x: 292, startPoint y: 76, endPoint x: 123, endPoint y: 65, distance: 169.2
click at [123, 65] on div "Matching Tool The Matching Tool allows Members to match sound recordings to wor…" at bounding box center [349, 263] width 460 height 562
click at [501, 216] on button "Match 3 Groups" at bounding box center [502, 218] width 79 height 18
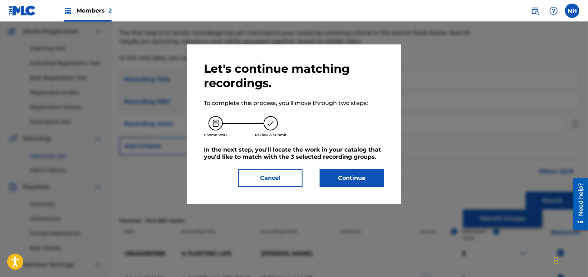
click at [355, 187] on div "Let's continue matching recordings. To complete this process, you'll move throu…" at bounding box center [294, 124] width 215 height 160
click at [352, 174] on button "Continue" at bounding box center [352, 178] width 64 height 18
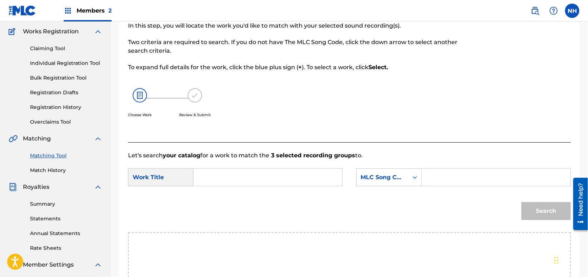
click at [282, 158] on strong "3 selected recording groups" at bounding box center [312, 155] width 86 height 7
click at [294, 171] on input "Search Form" at bounding box center [268, 176] width 137 height 17
paste input "A FLEETING LIFE"
type input "A FLEETING LIFE"
click at [479, 185] on input "Search Form" at bounding box center [496, 176] width 137 height 17
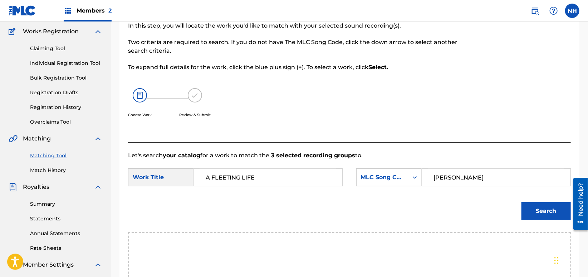
type input "cooper"
click at [534, 219] on div "Search" at bounding box center [544, 209] width 53 height 29
click at [541, 210] on button "Search" at bounding box center [546, 211] width 49 height 18
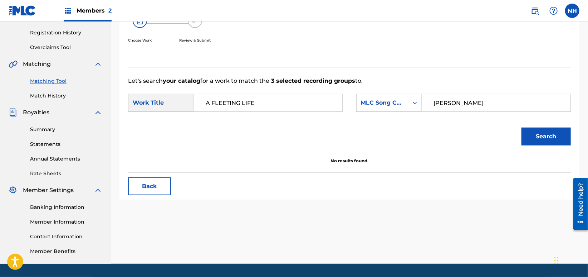
scroll to position [152, 0]
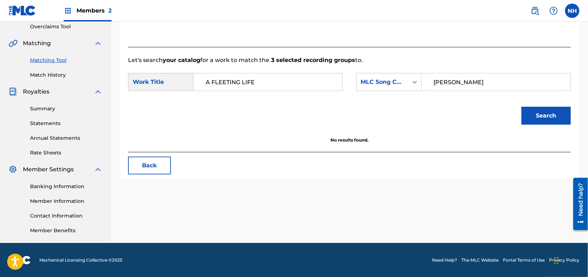
click at [534, 105] on div "Search" at bounding box center [544, 113] width 53 height 29
click at [531, 108] on button "Search" at bounding box center [546, 116] width 49 height 18
click at [303, 74] on input "A FLEETING LIFE" at bounding box center [268, 81] width 137 height 17
click at [211, 84] on input "A FLEETING LIFE" at bounding box center [268, 81] width 137 height 17
click at [207, 82] on input "A FLEETING LIFE" at bounding box center [268, 81] width 137 height 17
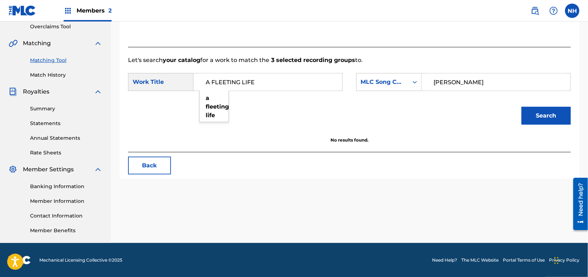
click at [522, 107] on button "Search" at bounding box center [546, 116] width 49 height 18
click at [401, 87] on div "MLC Song Code" at bounding box center [383, 82] width 52 height 14
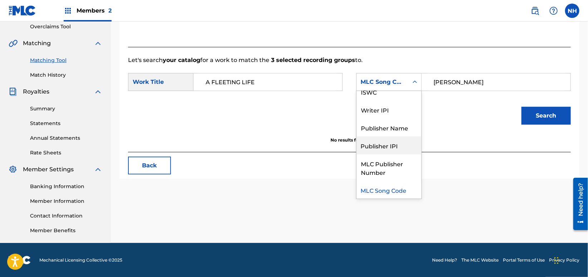
scroll to position [0, 0]
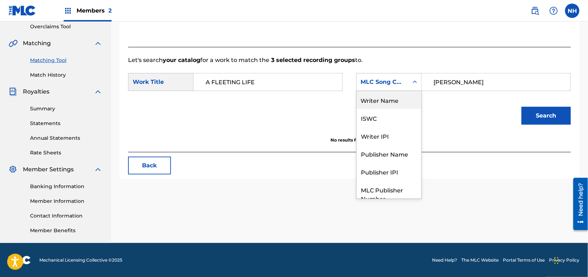
click at [402, 97] on div "Writer Name" at bounding box center [389, 100] width 65 height 18
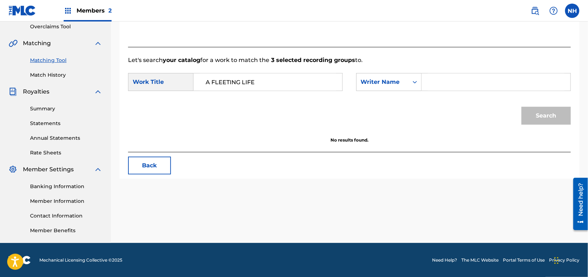
click at [478, 84] on input "Search Form" at bounding box center [496, 81] width 137 height 17
type input "cooper"
click at [522, 107] on button "Search" at bounding box center [546, 116] width 49 height 18
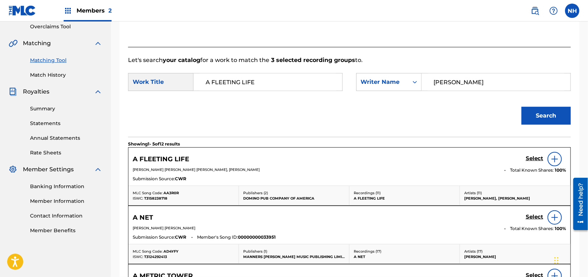
click at [544, 157] on div "Select" at bounding box center [546, 159] width 40 height 14
click at [544, 162] on div "Select" at bounding box center [546, 159] width 40 height 14
click at [536, 159] on h5 "Select" at bounding box center [535, 158] width 18 height 7
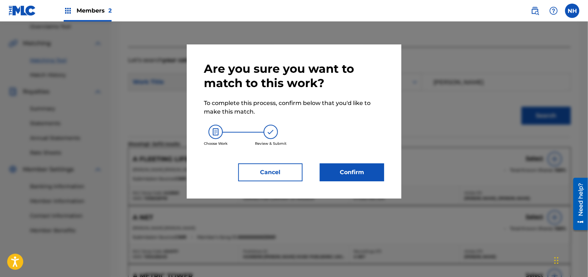
click at [352, 166] on button "Confirm" at bounding box center [352, 172] width 64 height 18
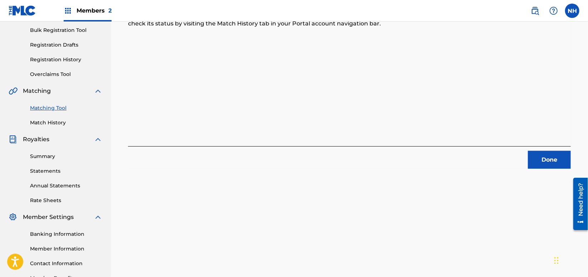
click at [514, 155] on div "Done" at bounding box center [349, 157] width 443 height 23
click at [547, 156] on button "Done" at bounding box center [549, 160] width 43 height 18
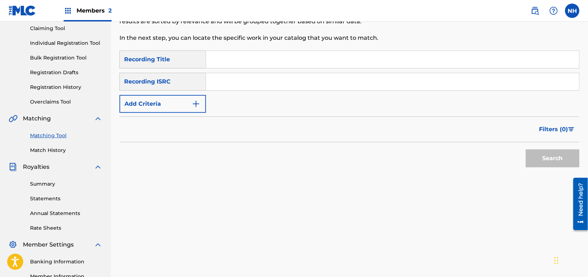
scroll to position [57, 0]
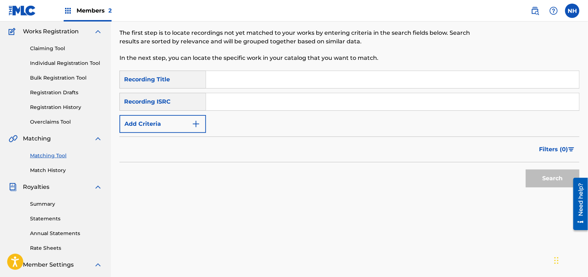
drag, startPoint x: 152, startPoint y: 127, endPoint x: 154, endPoint y: 122, distance: 5.4
click at [153, 123] on button "Add Criteria" at bounding box center [162, 124] width 87 height 18
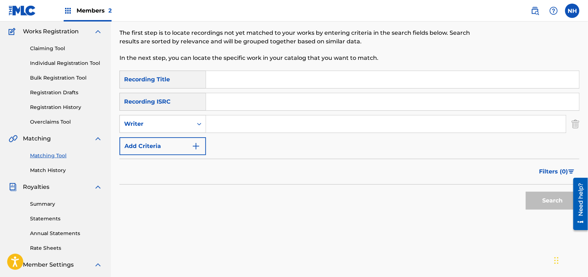
click at [187, 143] on button "Add Criteria" at bounding box center [162, 146] width 87 height 18
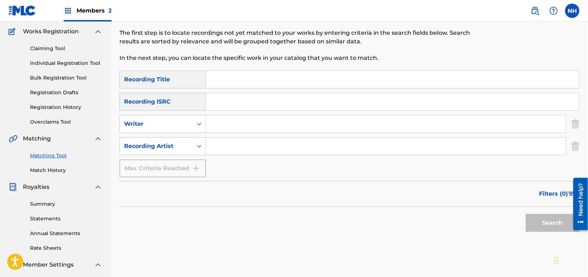
drag, startPoint x: 172, startPoint y: 206, endPoint x: 218, endPoint y: 152, distance: 71.3
click at [172, 206] on div "Search" at bounding box center [349, 220] width 460 height 29
click at [263, 89] on div "SearchWithCriteria8633a5fa-b54b-4cea-ac31-df15364680a9 Recording Title SearchWi…" at bounding box center [349, 123] width 460 height 107
click at [263, 82] on input "Search Form" at bounding box center [392, 79] width 373 height 17
paste input "LET THERE BE"
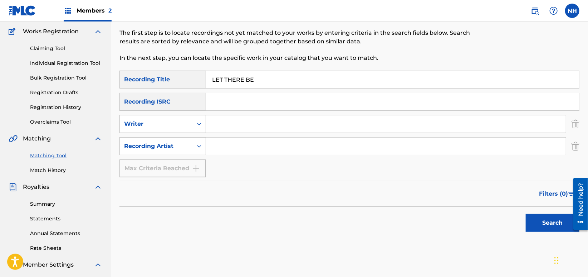
type input "LET THERE BE"
click at [223, 141] on input "Search Form" at bounding box center [386, 145] width 360 height 17
type input "max cooper"
click at [538, 205] on div "Filters ( 0 )" at bounding box center [349, 194] width 460 height 26
click at [537, 216] on button "Search" at bounding box center [553, 223] width 54 height 18
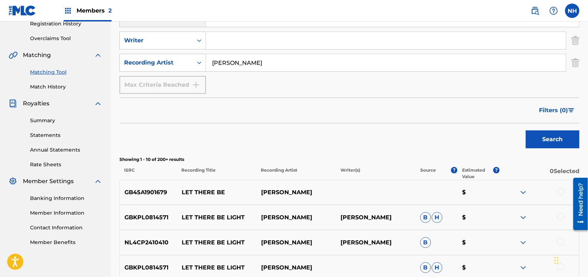
scroll to position [152, 0]
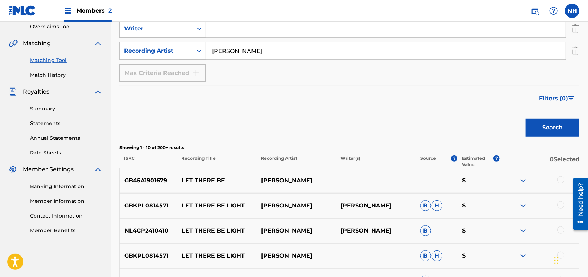
click at [558, 179] on div at bounding box center [560, 179] width 7 height 7
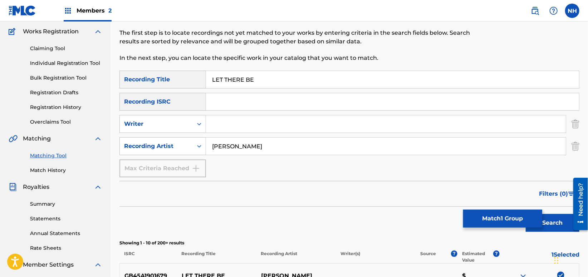
scroll to position [9, 0]
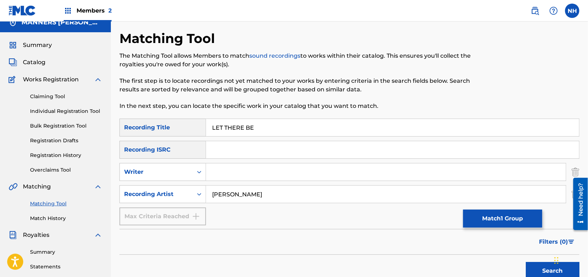
drag, startPoint x: 278, startPoint y: 127, endPoint x: 123, endPoint y: 108, distance: 156.0
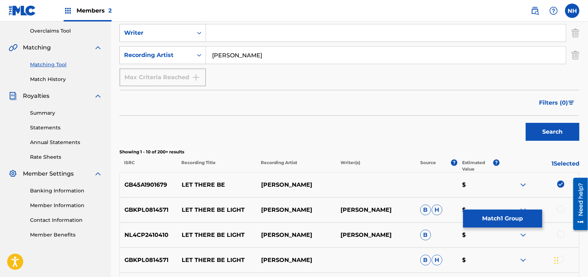
scroll to position [152, 0]
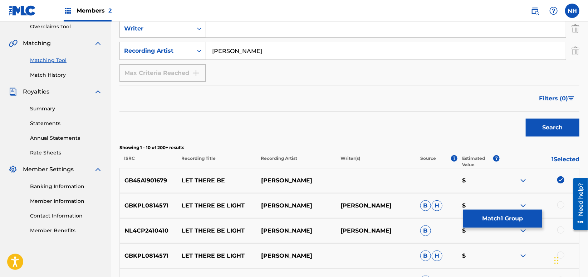
click at [505, 221] on button "Match 1 Group" at bounding box center [502, 218] width 79 height 18
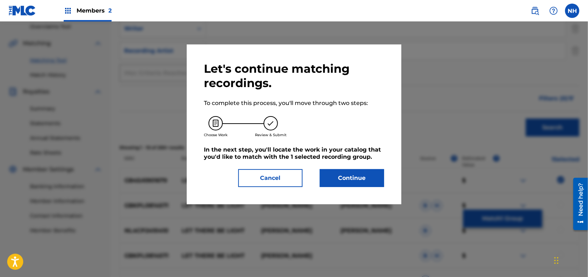
click at [380, 179] on button "Continue" at bounding box center [352, 178] width 64 height 18
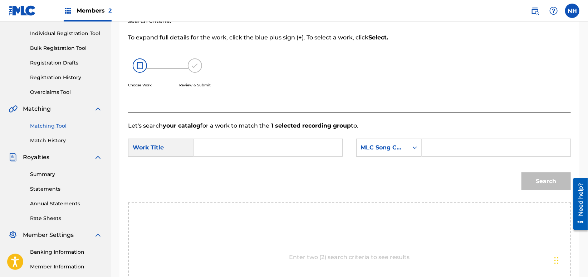
scroll to position [0, 0]
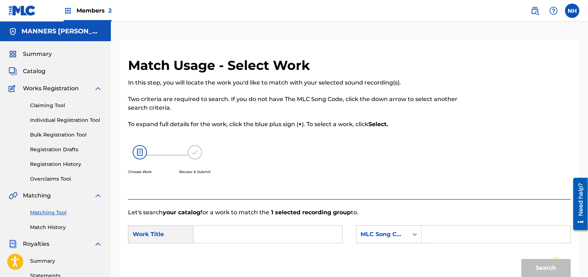
click at [267, 184] on div "Choose Work Review & Submit" at bounding box center [298, 163] width 341 height 54
click at [264, 228] on input "Search Form" at bounding box center [268, 233] width 137 height 17
paste input "LET THERE BE"
type input "LET THERE BE"
click at [397, 239] on div "MLC Song Code" at bounding box center [383, 234] width 52 height 14
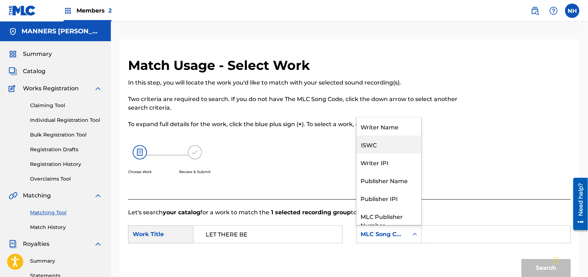
click at [388, 136] on div "ISWC" at bounding box center [389, 144] width 65 height 18
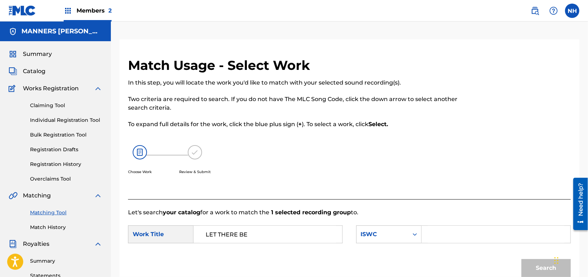
click at [381, 217] on form "SearchWithCriteria77902535-a534-41b0-aa43-7c364b911b15 Work Title LET THERE BE …" at bounding box center [349, 252] width 443 height 72
click at [382, 223] on form "SearchWithCriteria77902535-a534-41b0-aa43-7c364b911b15 Work Title LET THERE BE …" at bounding box center [349, 252] width 443 height 72
click at [383, 236] on div "ISWC" at bounding box center [382, 234] width 43 height 9
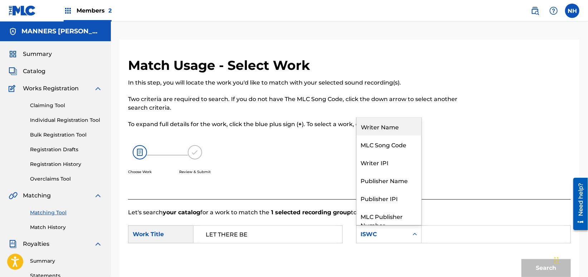
click at [387, 131] on div "Writer Name" at bounding box center [389, 126] width 65 height 18
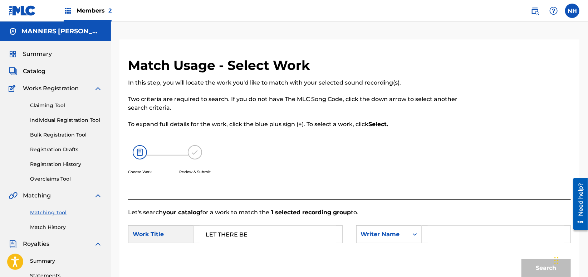
click at [453, 250] on form "SearchWithCriteria77902535-a534-41b0-aa43-7c364b911b15 Work Title LET THERE BE …" at bounding box center [349, 252] width 443 height 72
click at [455, 233] on input "Search Form" at bounding box center [496, 233] width 137 height 17
type input "cooper"
click at [522, 259] on button "Search" at bounding box center [546, 268] width 49 height 18
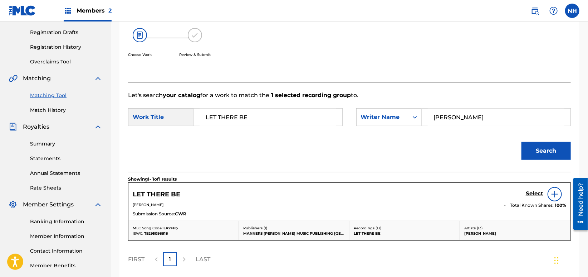
scroll to position [143, 0]
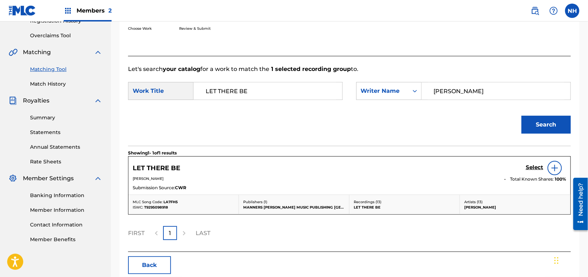
click at [528, 168] on h5 "Select" at bounding box center [535, 167] width 18 height 7
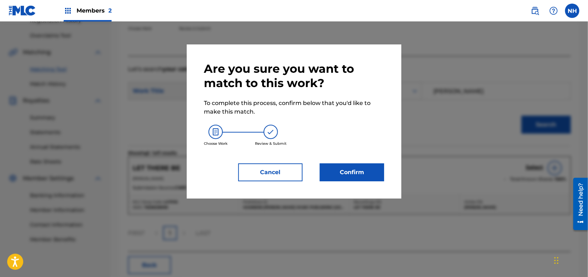
click at [334, 171] on button "Confirm" at bounding box center [352, 172] width 64 height 18
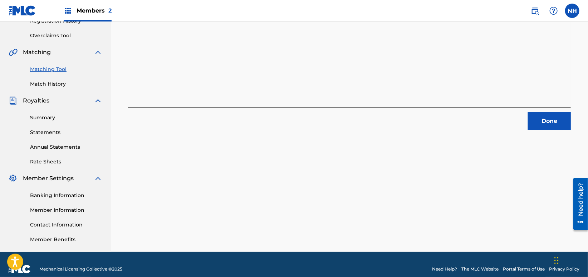
click at [172, 62] on div "1 Recording Groups are pending usage match to the work LET THERE BE . Congratul…" at bounding box center [349, 22] width 443 height 216
click at [540, 111] on div "Done" at bounding box center [349, 118] width 443 height 23
click at [545, 124] on button "Done" at bounding box center [549, 121] width 43 height 18
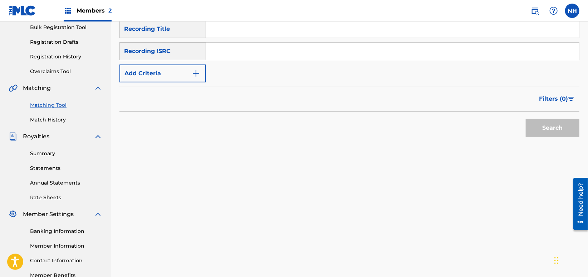
scroll to position [48, 0]
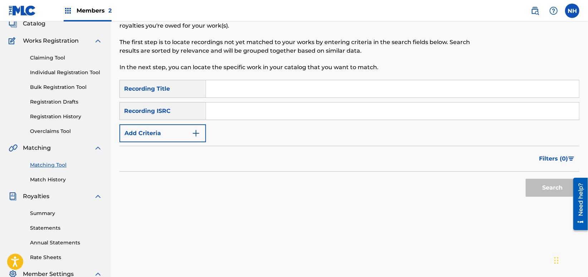
drag, startPoint x: 344, startPoint y: 84, endPoint x: 300, endPoint y: 90, distance: 44.4
click at [344, 84] on input "Search Form" at bounding box center [392, 88] width 373 height 17
paste input "TRANSCENDENTAL TREE MAP"
type input "TRANSCENDENTAL TREE MAP"
click at [209, 125] on div "SearchWithCriteria8633a5fa-b54b-4cea-ac31-df15364680a9 Recording Title TRANSCEN…" at bounding box center [349, 111] width 460 height 62
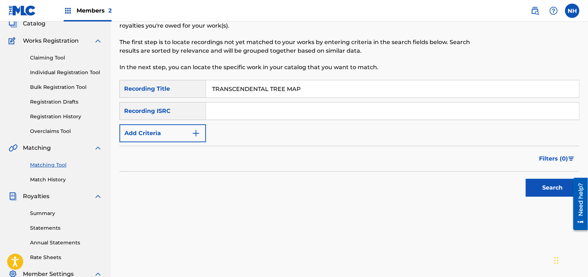
click at [189, 127] on button "Add Criteria" at bounding box center [162, 133] width 87 height 18
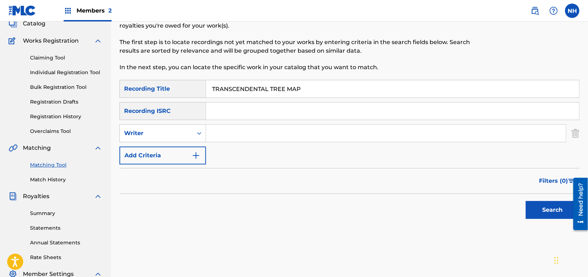
click at [186, 143] on div "SearchWithCriteria8633a5fa-b54b-4cea-ac31-df15364680a9 Recording Title TRANSCEN…" at bounding box center [349, 122] width 460 height 84
click at [212, 145] on div "SearchWithCriteria8633a5fa-b54b-4cea-ac31-df15364680a9 Recording Title TRANSCEN…" at bounding box center [349, 122] width 460 height 84
click at [190, 152] on button "Add Criteria" at bounding box center [162, 155] width 87 height 18
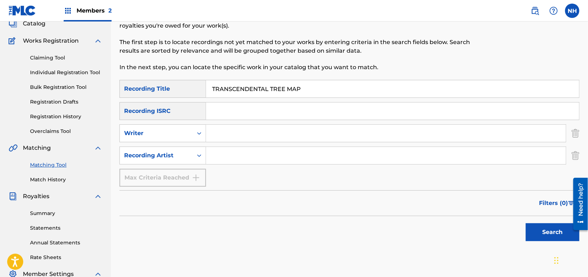
click at [249, 130] on input "Search Form" at bounding box center [386, 132] width 360 height 17
type input "Max Cooper"
click at [518, 240] on div "Search" at bounding box center [349, 230] width 460 height 29
click at [538, 239] on button "Search" at bounding box center [553, 232] width 54 height 18
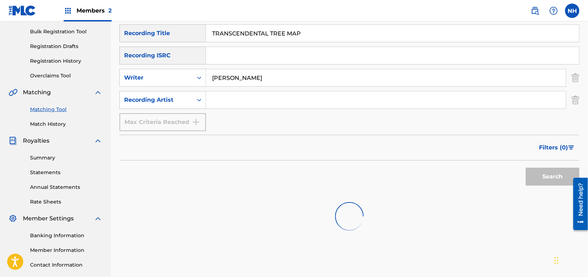
scroll to position [143, 0]
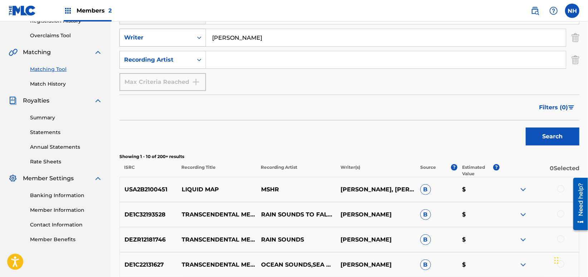
drag, startPoint x: 280, startPoint y: 34, endPoint x: 182, endPoint y: 39, distance: 98.9
click at [186, 39] on div "SearchWithCriteriaeb3494df-6c93-44f7-8592-a12256bec138 Writer Max Cooper" at bounding box center [349, 38] width 460 height 18
click at [393, 63] on input "Search Form" at bounding box center [386, 59] width 360 height 17
paste input "Max Cooper"
type input "Max Cooper"
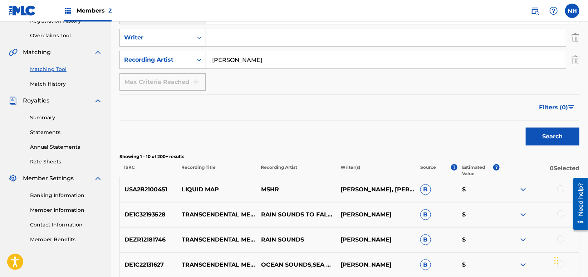
click at [541, 138] on button "Search" at bounding box center [553, 136] width 54 height 18
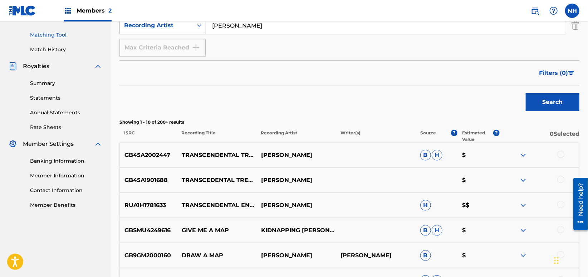
scroll to position [191, 0]
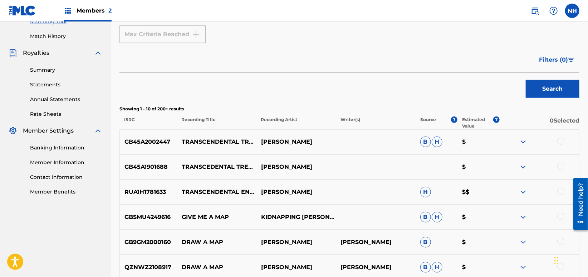
click at [555, 138] on div at bounding box center [539, 141] width 79 height 9
click at [562, 138] on div at bounding box center [560, 140] width 7 height 7
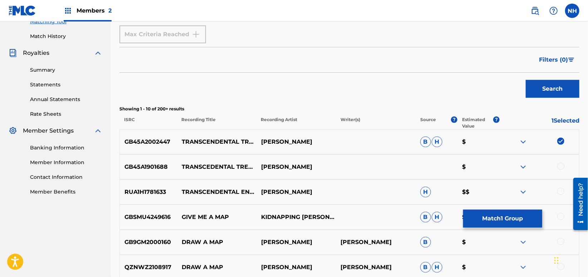
click at [564, 167] on div at bounding box center [560, 165] width 7 height 7
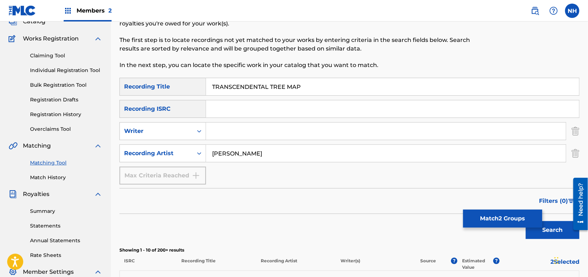
scroll to position [48, 0]
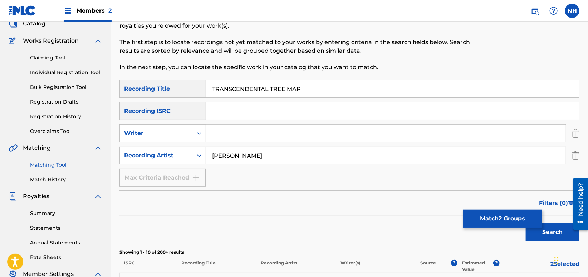
drag, startPoint x: 326, startPoint y: 90, endPoint x: 157, endPoint y: 82, distance: 168.7
click at [157, 82] on div "SearchWithCriteria8633a5fa-b54b-4cea-ac31-df15364680a9 Recording Title TRANSCEN…" at bounding box center [349, 89] width 460 height 18
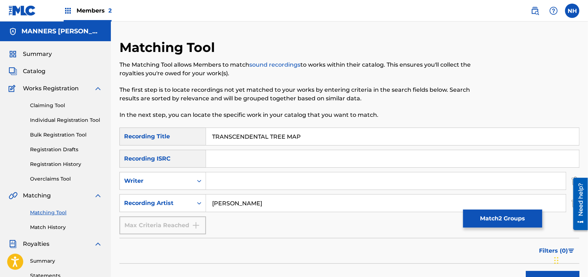
scroll to position [191, 0]
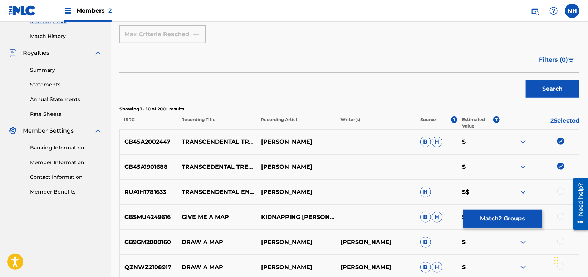
click at [487, 210] on button "Match 2 Groups" at bounding box center [502, 218] width 79 height 18
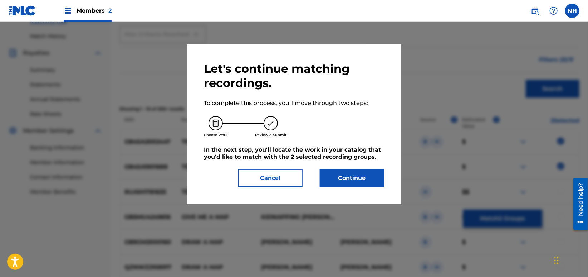
click at [361, 176] on button "Continue" at bounding box center [352, 178] width 64 height 18
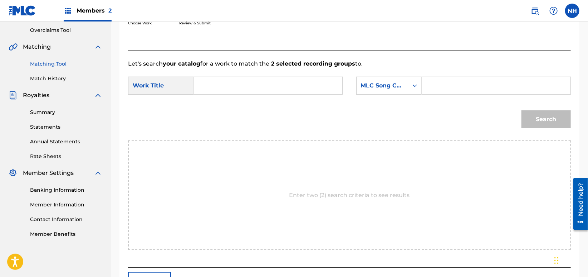
scroll to position [95, 0]
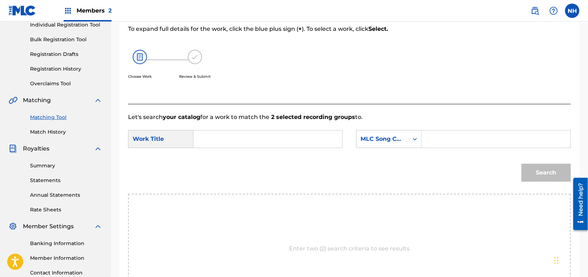
click at [318, 133] on input "Search Form" at bounding box center [268, 138] width 137 height 17
paste input "TRANSCENDENTAL TREE MAP"
type input "TRANSCENDENTAL TREE MAP"
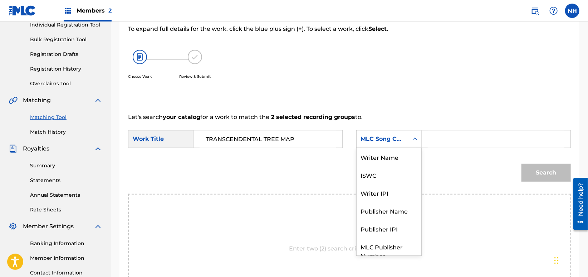
click at [382, 135] on div "MLC Song Code" at bounding box center [382, 139] width 43 height 9
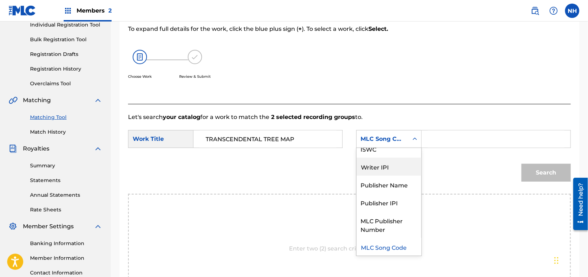
scroll to position [0, 0]
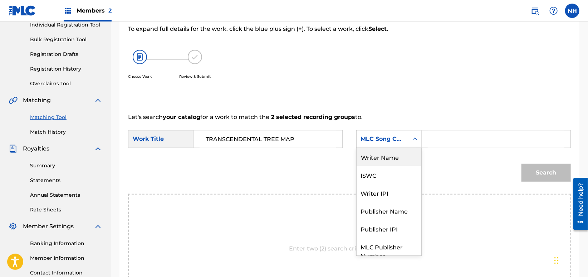
click at [388, 152] on div "Writer Name" at bounding box center [389, 157] width 65 height 18
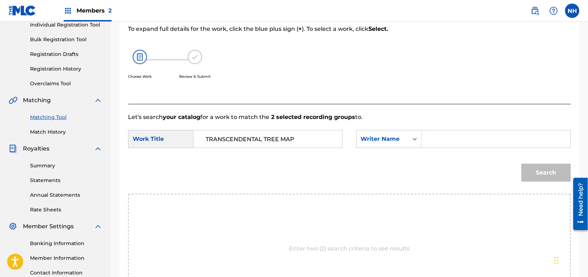
click at [498, 146] on input "Search Form" at bounding box center [496, 138] width 137 height 17
type input "cooper"
click at [522, 163] on button "Search" at bounding box center [546, 172] width 49 height 18
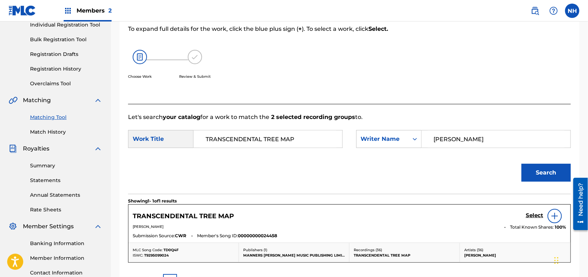
click at [522, 213] on div "TRANSCENDENTAL TREE MAP Select" at bounding box center [350, 216] width 434 height 14
click at [526, 210] on div "Select" at bounding box center [546, 216] width 40 height 14
click at [529, 212] on h5 "Select" at bounding box center [535, 215] width 18 height 7
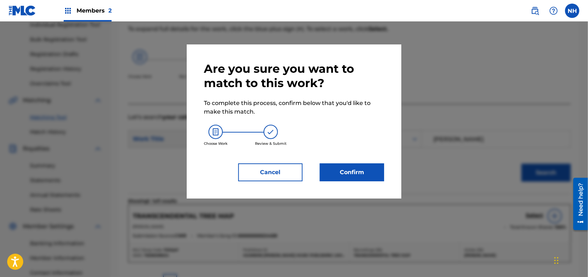
click at [363, 165] on button "Confirm" at bounding box center [352, 172] width 64 height 18
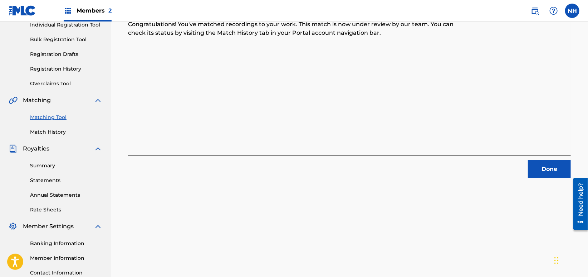
click at [167, 120] on div "2 Recording Groups are pending usage match to the work TRANSCENDENTAL TREE MAP …" at bounding box center [349, 70] width 443 height 216
click at [533, 156] on div "Done" at bounding box center [349, 166] width 443 height 23
click at [544, 173] on button "Done" at bounding box center [549, 169] width 43 height 18
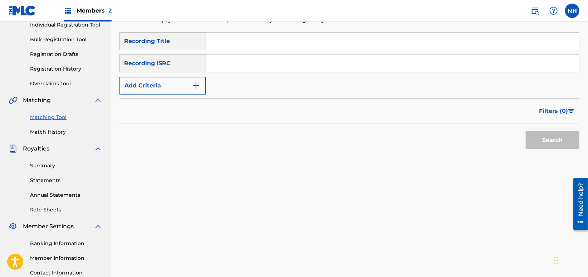
click at [283, 34] on input "Search Form" at bounding box center [392, 41] width 373 height 17
paste input "IN PURSUIT OF GHOSTS"
type input "IN PURSUIT OF GHOSTS"
click at [179, 87] on button "Add Criteria" at bounding box center [162, 86] width 87 height 18
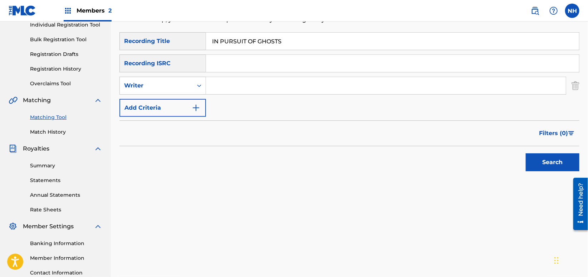
click at [174, 96] on div "SearchWithCriteria8633a5fa-b54b-4cea-ac31-df15364680a9 Recording Title IN PURSU…" at bounding box center [349, 74] width 460 height 84
click at [173, 99] on button "Add Criteria" at bounding box center [162, 108] width 87 height 18
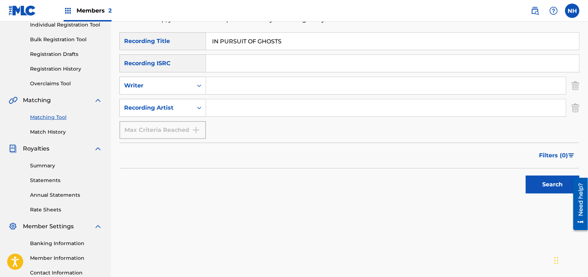
click at [235, 110] on input "Search Form" at bounding box center [386, 107] width 360 height 17
type input "max cooper"
click at [526, 176] on button "Search" at bounding box center [553, 184] width 54 height 18
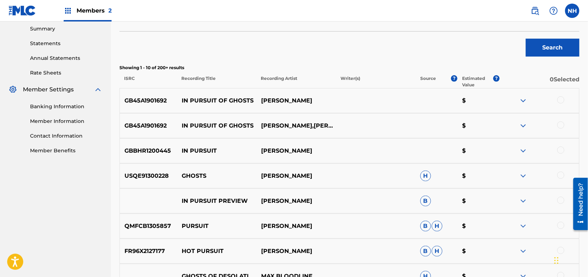
scroll to position [238, 0]
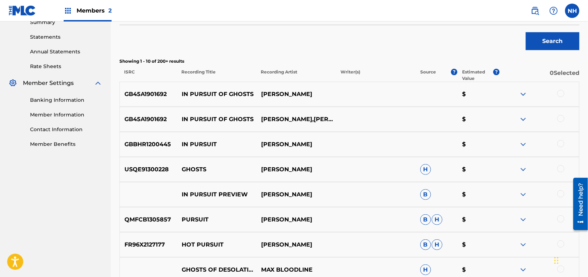
click at [563, 91] on div at bounding box center [560, 93] width 7 height 7
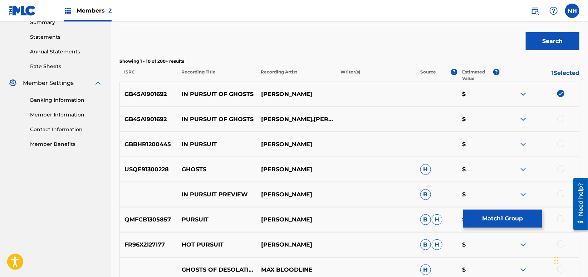
click at [562, 118] on div at bounding box center [560, 118] width 7 height 7
drag, startPoint x: 250, startPoint y: 95, endPoint x: 183, endPoint y: 93, distance: 66.9
click at [183, 93] on p "IN PURSUIT OF GHOSTS" at bounding box center [216, 94] width 79 height 9
drag, startPoint x: 183, startPoint y: 93, endPoint x: 229, endPoint y: 93, distance: 46.5
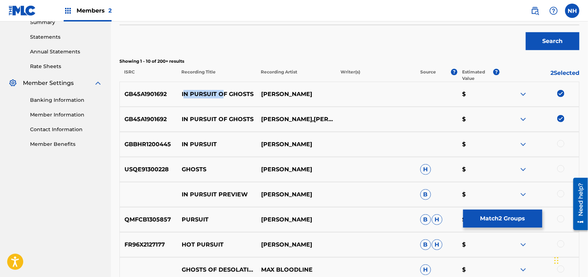
click at [229, 93] on p "IN PURSUIT OF GHOSTS" at bounding box center [216, 94] width 79 height 9
drag, startPoint x: 192, startPoint y: 93, endPoint x: 253, endPoint y: 93, distance: 60.8
click at [253, 93] on p "IN PURSUIT OF GHOSTS" at bounding box center [216, 94] width 79 height 9
copy p "IN PURSUIT OF GHOSTS"
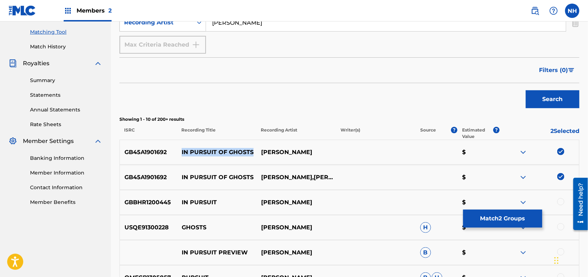
scroll to position [191, 0]
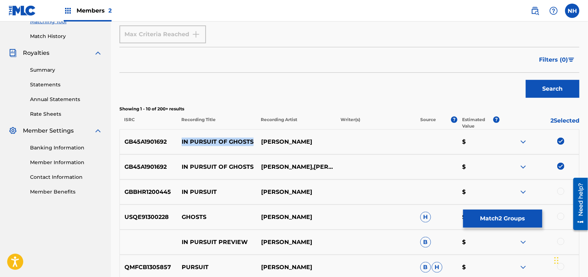
click at [523, 216] on button "Match 2 Groups" at bounding box center [502, 218] width 79 height 18
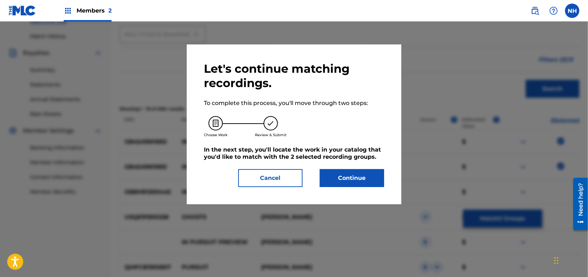
click at [415, 195] on div at bounding box center [294, 159] width 588 height 277
click at [378, 182] on button "Continue" at bounding box center [352, 178] width 64 height 18
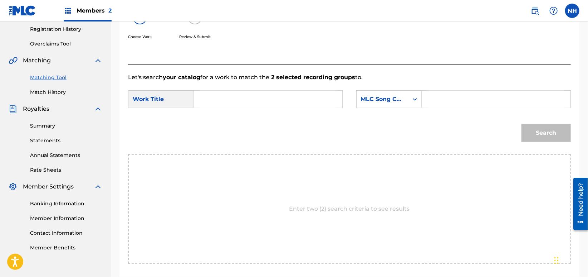
scroll to position [95, 0]
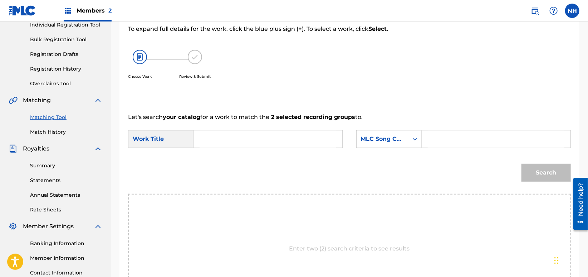
click at [319, 116] on strong "2 selected recording groups" at bounding box center [312, 116] width 86 height 7
click at [313, 141] on input "Search Form" at bounding box center [268, 138] width 137 height 17
paste input "IN PURSUIT OF GHOSTS"
type input "IN PURSUIT OF GHOSTS"
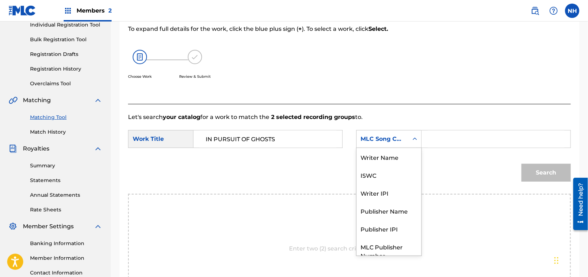
click at [404, 141] on div "MLC Song Code" at bounding box center [383, 139] width 52 height 14
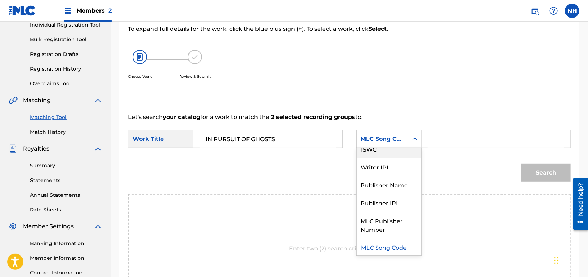
scroll to position [0, 0]
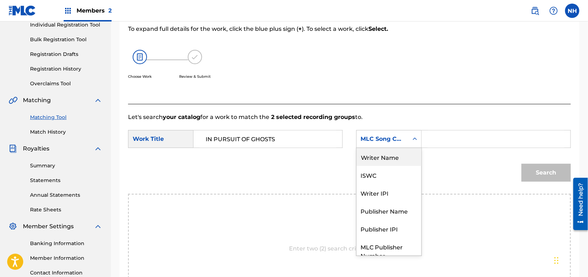
click at [406, 151] on div "Writer Name" at bounding box center [389, 157] width 65 height 18
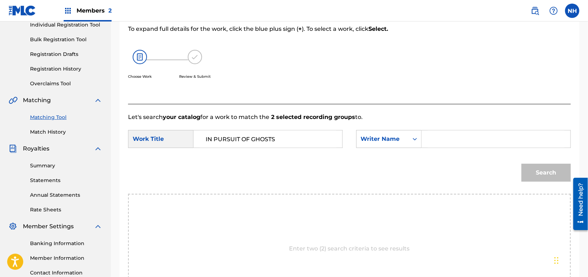
click at [443, 142] on input "Search Form" at bounding box center [496, 138] width 137 height 17
type input "cooper"
click at [522, 163] on button "Search" at bounding box center [546, 172] width 49 height 18
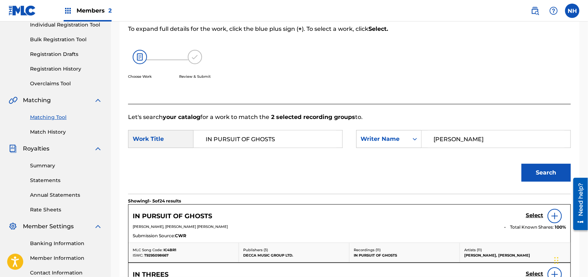
scroll to position [143, 0]
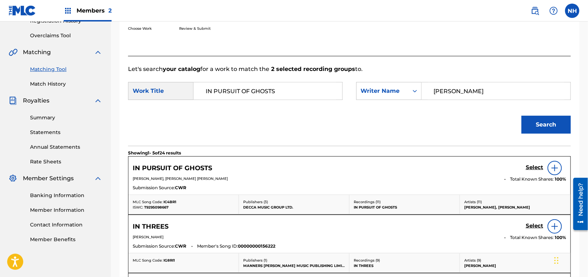
click at [527, 166] on h5 "Select" at bounding box center [535, 167] width 18 height 7
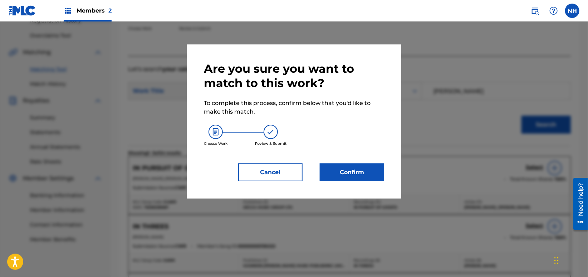
click at [371, 168] on button "Confirm" at bounding box center [352, 172] width 64 height 18
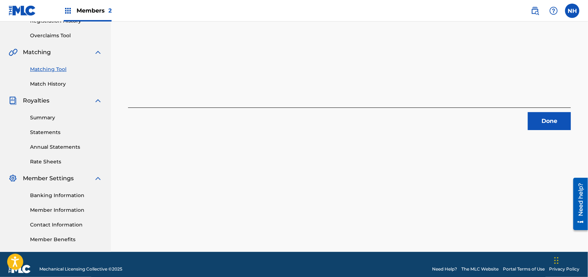
click at [527, 121] on div "Done" at bounding box center [349, 118] width 443 height 23
click at [546, 116] on button "Done" at bounding box center [549, 121] width 43 height 18
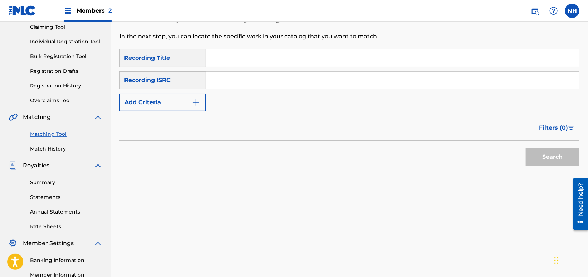
scroll to position [48, 0]
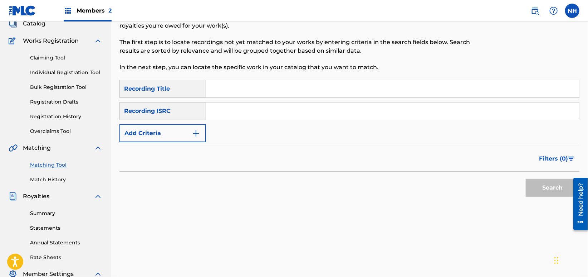
drag, startPoint x: 274, startPoint y: 82, endPoint x: 253, endPoint y: 93, distance: 23.8
click at [274, 82] on input "Search Form" at bounding box center [392, 88] width 373 height 17
paste input "SWARM"
type input "SWARM"
click at [168, 144] on form "SearchWithCriteria8633a5fa-b54b-4cea-ac31-df15364680a9 Recording Title SWARM Se…" at bounding box center [349, 140] width 460 height 120
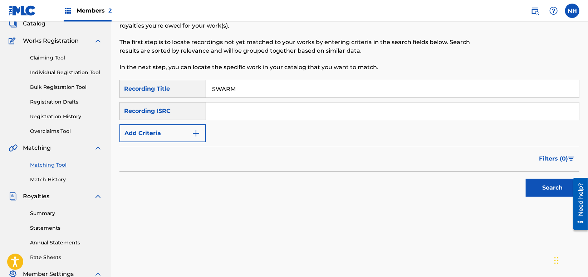
click at [175, 140] on button "Add Criteria" at bounding box center [162, 133] width 87 height 18
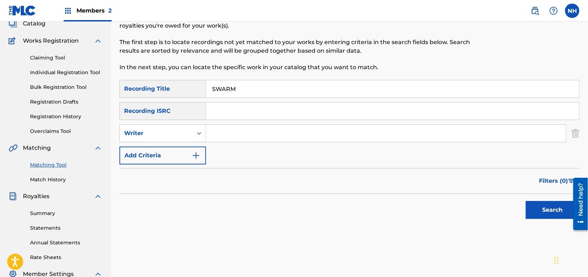
click at [180, 144] on div "SearchWithCriteria8633a5fa-b54b-4cea-ac31-df15364680a9 Recording Title SWARM Se…" at bounding box center [349, 122] width 460 height 84
click at [181, 148] on button "Add Criteria" at bounding box center [162, 155] width 87 height 18
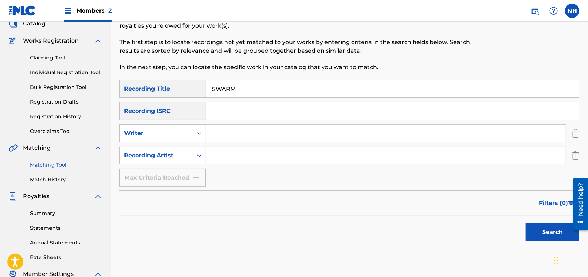
click at [245, 132] on input "Search Form" at bounding box center [386, 132] width 360 height 17
type input "Max Cooper"
click at [267, 158] on input "Search Form" at bounding box center [386, 155] width 360 height 17
paste input "Max Cooper"
type input "Max Cooper"
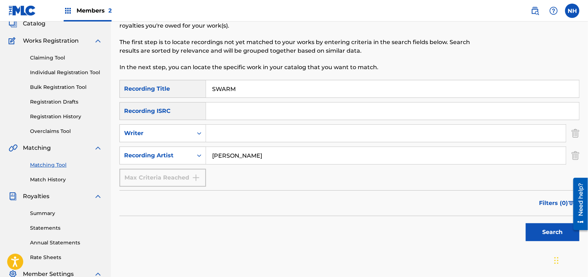
click at [536, 221] on div "Search" at bounding box center [550, 230] width 57 height 29
click at [538, 230] on button "Search" at bounding box center [553, 232] width 54 height 18
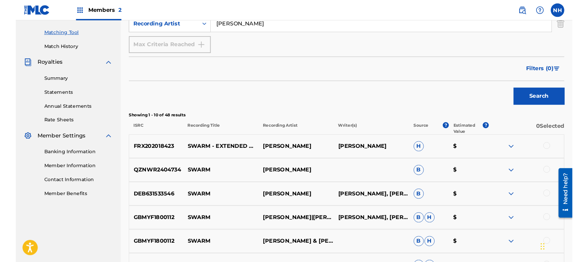
scroll to position [191, 0]
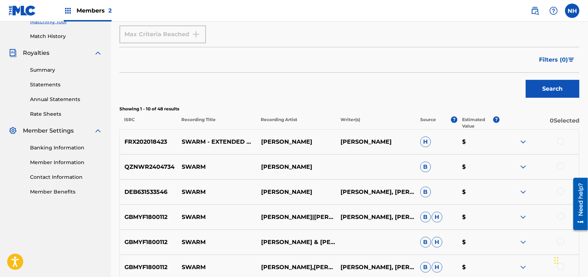
click at [557, 140] on div at bounding box center [560, 140] width 7 height 7
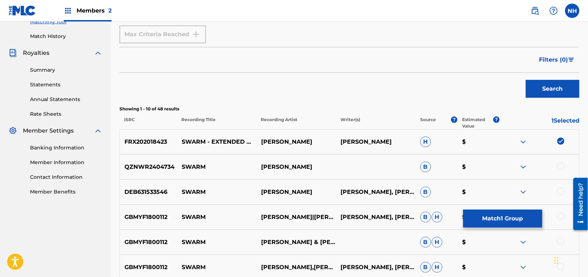
click at [557, 140] on img at bounding box center [560, 140] width 7 height 7
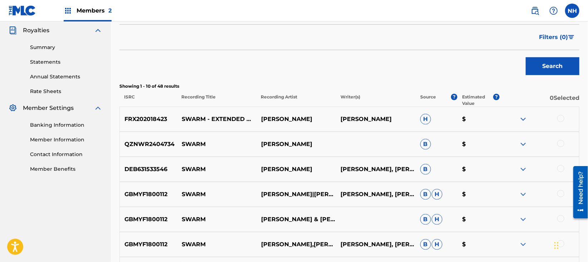
scroll to position [238, 0]
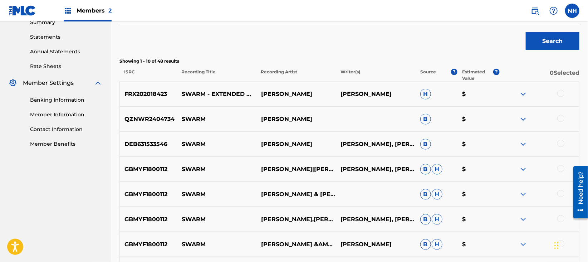
click at [563, 93] on div at bounding box center [560, 93] width 7 height 7
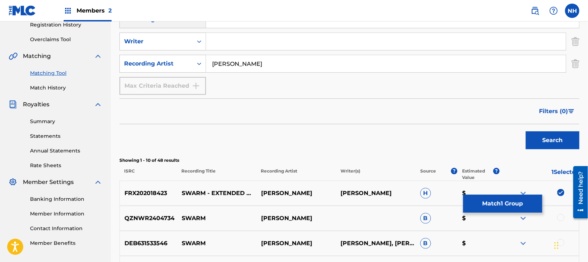
scroll to position [0, 0]
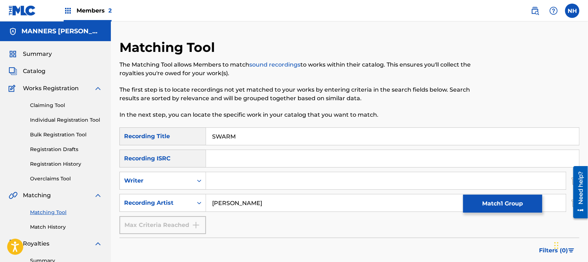
drag, startPoint x: 302, startPoint y: 135, endPoint x: 137, endPoint y: 135, distance: 165.3
click at [137, 135] on div "SearchWithCriteria8633a5fa-b54b-4cea-ac31-df15364680a9 Recording Title SWARM" at bounding box center [349, 136] width 460 height 18
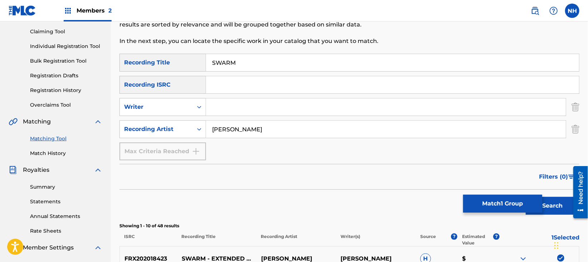
scroll to position [143, 0]
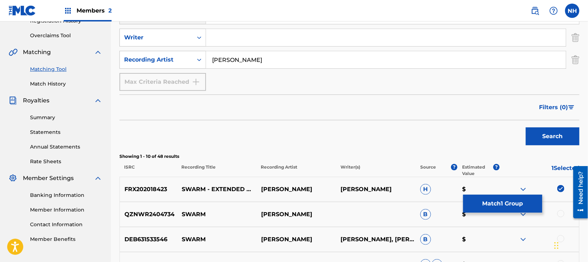
click at [502, 209] on button "Match 1 Group" at bounding box center [502, 204] width 79 height 18
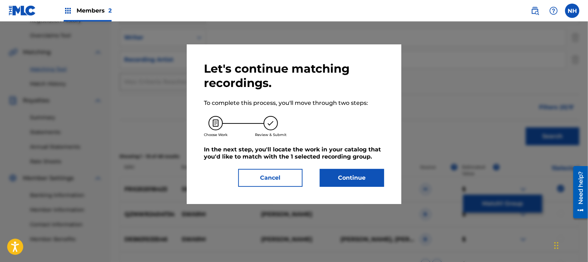
click at [382, 187] on div "Let's continue matching recordings. To complete this process, you'll move throu…" at bounding box center [294, 124] width 215 height 160
click at [377, 183] on button "Continue" at bounding box center [352, 178] width 64 height 18
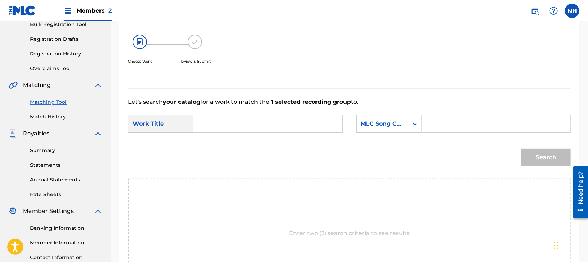
scroll to position [95, 0]
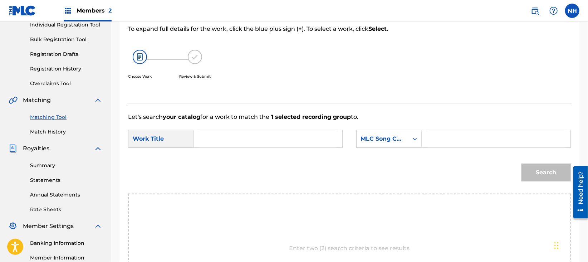
click at [302, 144] on input "Search Form" at bounding box center [268, 138] width 137 height 17
click at [327, 137] on input "Search Form" at bounding box center [268, 138] width 137 height 17
paste input "Search Form"
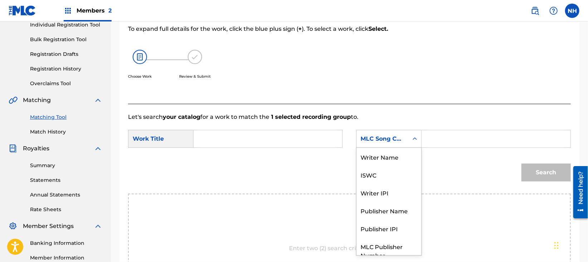
click at [381, 136] on div "MLC Song Code" at bounding box center [382, 139] width 43 height 9
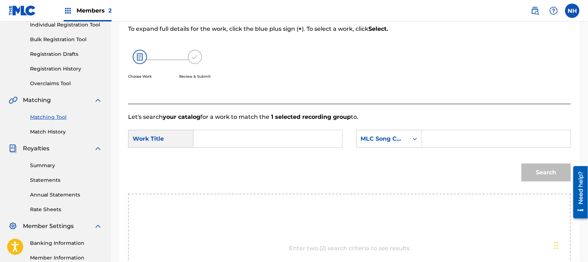
click at [324, 136] on input "Search Form" at bounding box center [268, 138] width 137 height 17
paste input "SWARM"
type input "SWARM"
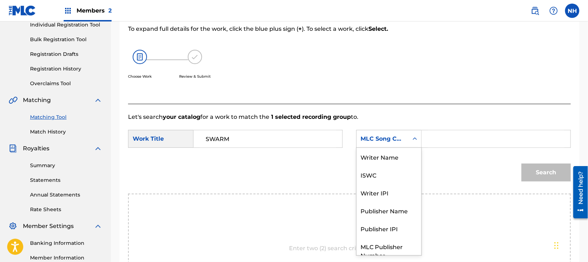
click at [385, 136] on div "MLC Song Code" at bounding box center [382, 139] width 43 height 9
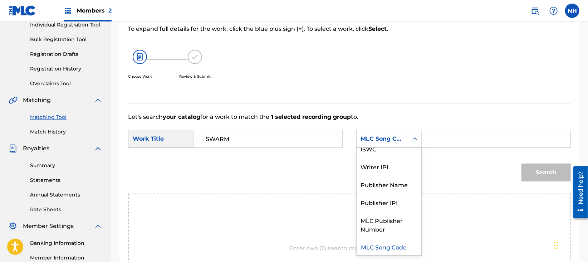
scroll to position [0, 0]
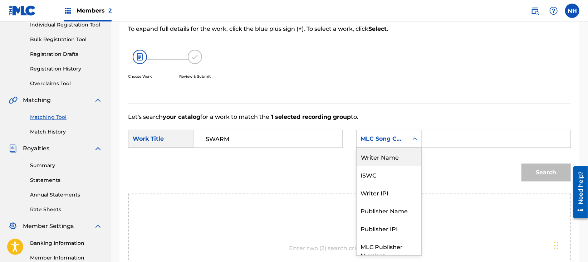
drag, startPoint x: 387, startPoint y: 155, endPoint x: 415, endPoint y: 150, distance: 28.3
click at [396, 155] on div "Writer Name" at bounding box center [389, 157] width 65 height 18
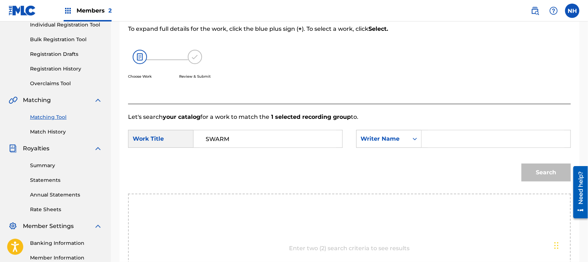
click at [440, 141] on input "Search Form" at bounding box center [496, 138] width 137 height 17
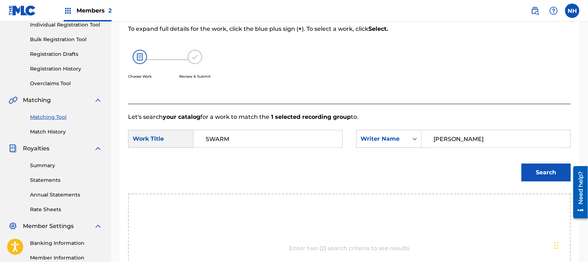
type input "cooper"
click at [522, 163] on button "Search" at bounding box center [546, 172] width 49 height 18
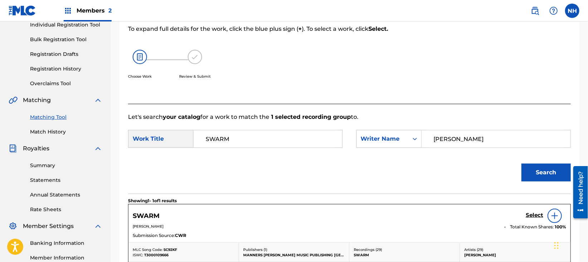
scroll to position [191, 0]
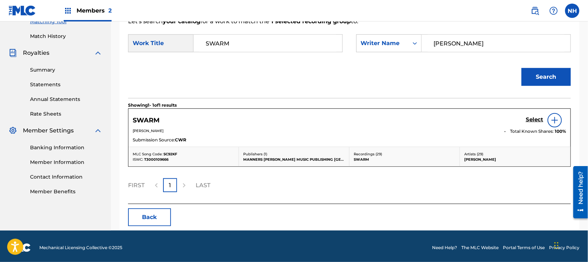
click at [538, 115] on div "Select" at bounding box center [546, 120] width 40 height 14
click at [538, 119] on h5 "Select" at bounding box center [535, 119] width 18 height 7
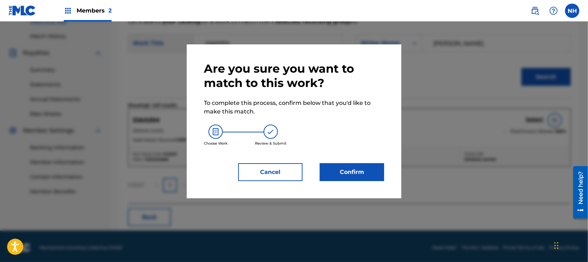
click at [378, 176] on button "Confirm" at bounding box center [352, 172] width 64 height 18
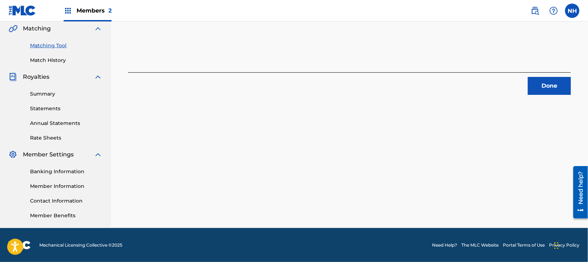
click at [540, 92] on button "Done" at bounding box center [549, 86] width 43 height 18
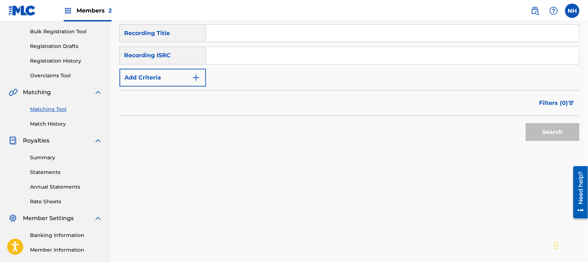
scroll to position [24, 0]
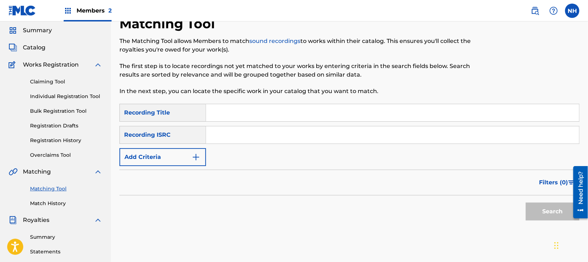
click at [302, 118] on input "Search Form" at bounding box center [392, 112] width 373 height 17
paste input "SYMPHONY IN ACID"
type input "SYMPHONY IN ACID"
click at [176, 168] on form "SearchWithCriteria8633a5fa-b54b-4cea-ac31-df15364680a9 Recording Title SYMPHONY…" at bounding box center [349, 164] width 460 height 120
click at [198, 160] on img "Search Form" at bounding box center [196, 157] width 9 height 9
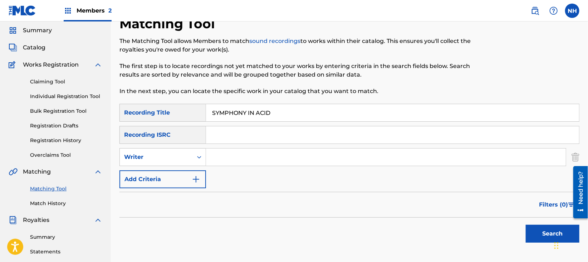
click at [213, 171] on div "SearchWithCriteria8633a5fa-b54b-4cea-ac31-df15364680a9 Recording Title SYMPHONY…" at bounding box center [349, 146] width 460 height 84
click at [185, 179] on button "Add Criteria" at bounding box center [162, 179] width 87 height 18
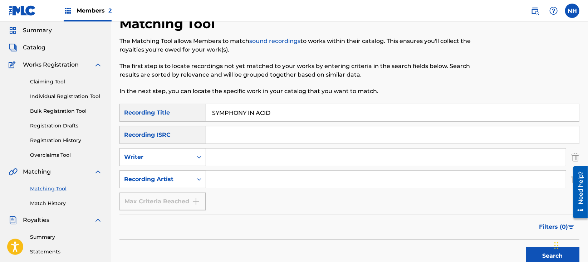
click at [236, 185] on input "Search Form" at bounding box center [386, 179] width 360 height 17
type input "Max Cooper"
click at [527, 232] on div "Filters ( 0 )" at bounding box center [349, 227] width 460 height 26
click at [543, 249] on button "Search" at bounding box center [553, 256] width 54 height 18
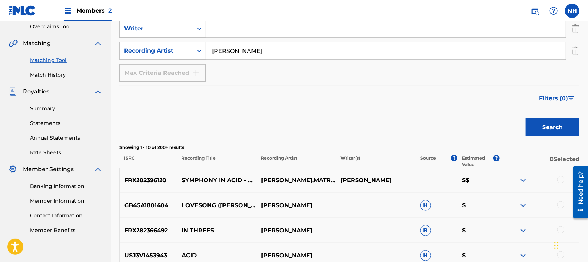
scroll to position [167, 0]
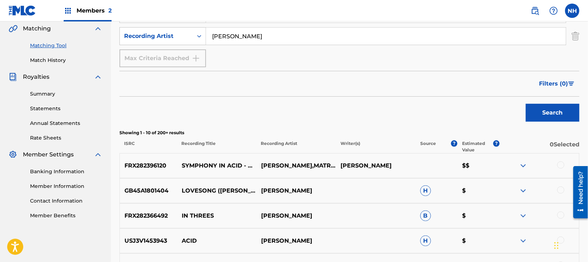
click at [559, 167] on div at bounding box center [560, 164] width 7 height 7
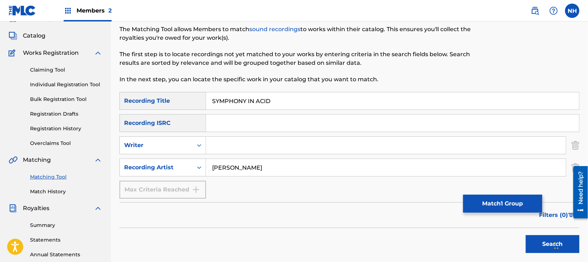
scroll to position [24, 0]
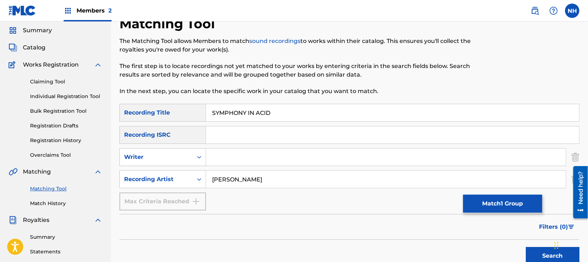
drag, startPoint x: 288, startPoint y: 121, endPoint x: 232, endPoint y: 115, distance: 56.5
click at [232, 115] on input "SYMPHONY IN ACID" at bounding box center [392, 112] width 373 height 17
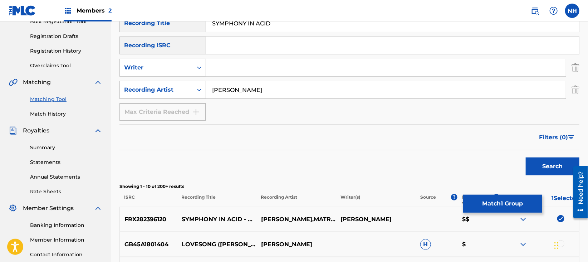
scroll to position [167, 0]
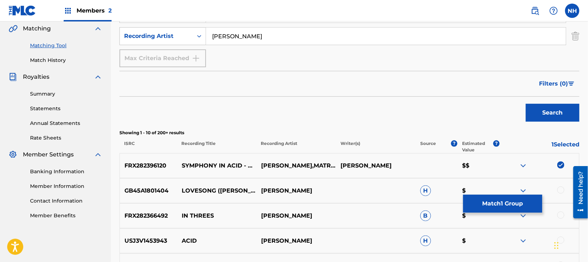
click at [459, 197] on div "GB45A1801404 LOVESONG (ACID PAULI REMIX) MAX COOPER H $" at bounding box center [349, 190] width 460 height 25
click at [472, 200] on button "Match 1 Group" at bounding box center [502, 204] width 79 height 18
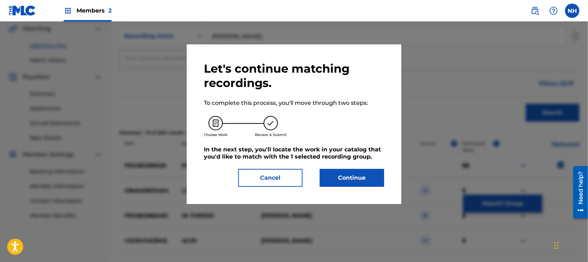
click at [344, 183] on button "Continue" at bounding box center [352, 178] width 64 height 18
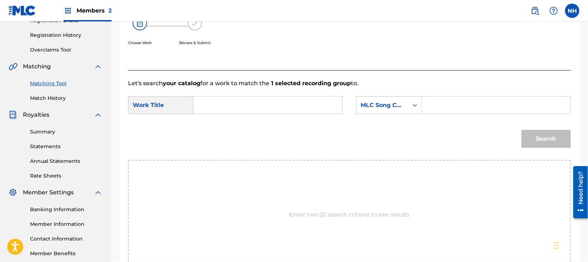
scroll to position [72, 0]
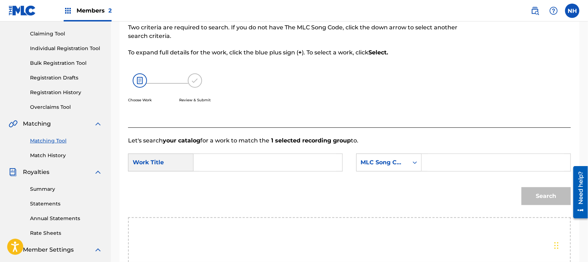
click at [302, 156] on input "Search Form" at bounding box center [268, 162] width 137 height 17
paste input "SYMPHONY IN ACID"
type input "SYMPHONY IN ACID"
click at [375, 152] on form "SearchWithCriteria77902535-a534-41b0-aa43-7c364b911b15 Work Title SYMPHONY IN A…" at bounding box center [349, 181] width 443 height 72
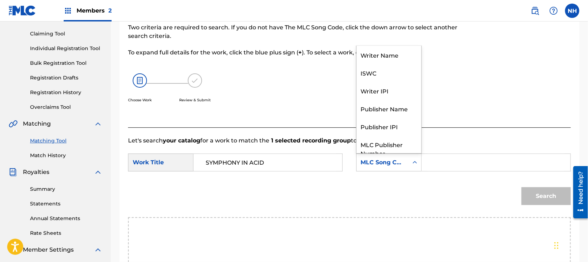
click at [382, 159] on div "MLC Song Code" at bounding box center [382, 162] width 43 height 9
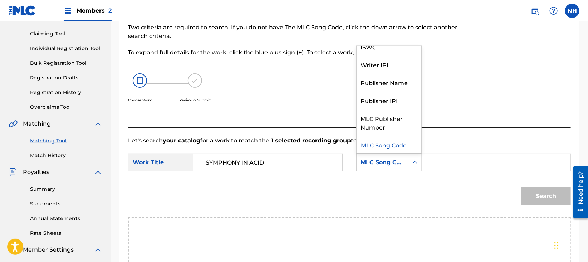
scroll to position [0, 0]
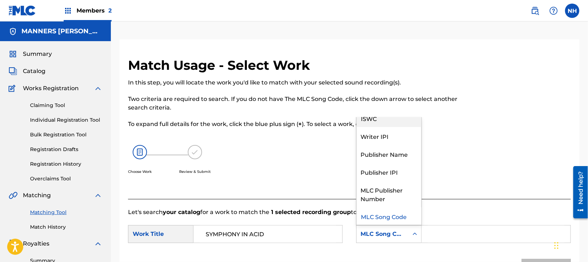
click at [387, 124] on div "ISWC" at bounding box center [389, 118] width 65 height 18
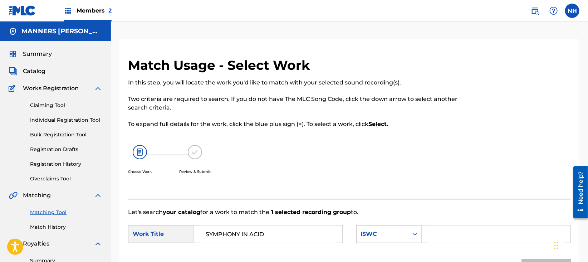
click at [406, 235] on div "ISWC" at bounding box center [383, 234] width 52 height 14
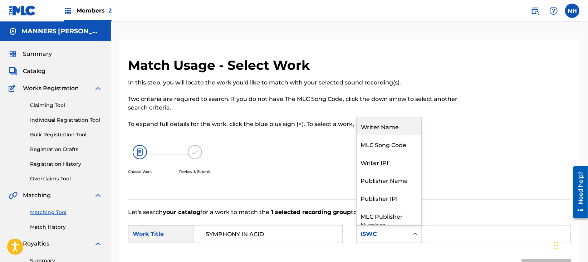
click at [392, 125] on div "Writer Name" at bounding box center [389, 126] width 65 height 18
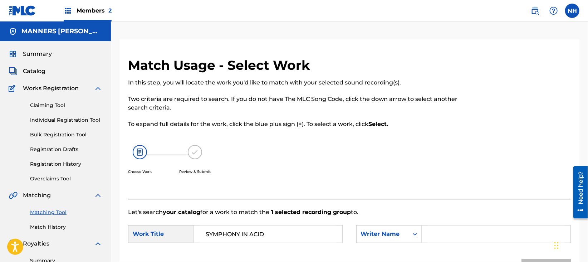
drag, startPoint x: 455, startPoint y: 208, endPoint x: 465, endPoint y: 227, distance: 21.4
click at [455, 208] on p "Let's search your catalog for a work to match the 1 selected recording group to." at bounding box center [349, 212] width 443 height 9
click at [465, 227] on input "Search Form" at bounding box center [496, 233] width 137 height 17
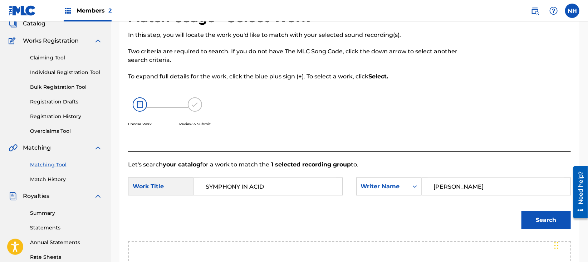
type input "cooper"
click at [529, 215] on button "Search" at bounding box center [546, 220] width 49 height 18
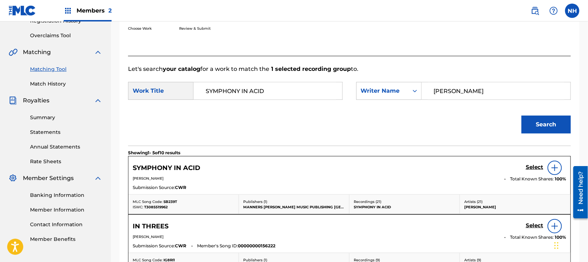
click at [552, 161] on div at bounding box center [555, 168] width 14 height 14
click at [534, 162] on div "Select" at bounding box center [546, 168] width 40 height 14
click at [534, 167] on h5 "Select" at bounding box center [535, 167] width 18 height 7
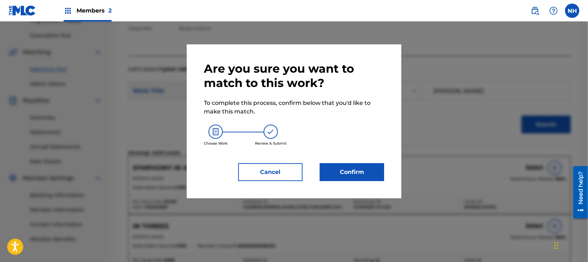
click at [367, 175] on button "Confirm" at bounding box center [352, 172] width 64 height 18
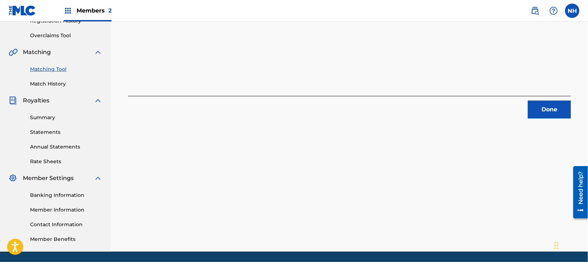
click at [171, 87] on div "1 Recording Groups are pending usage match to the work SYMPHONY IN ACID . Congr…" at bounding box center [349, 16] width 443 height 204
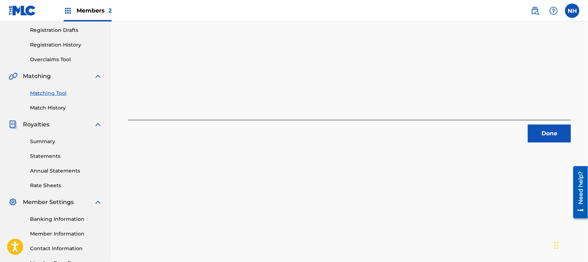
scroll to position [0, 0]
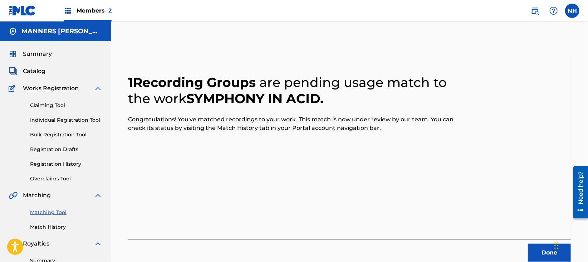
click at [550, 252] on button "Done" at bounding box center [549, 253] width 43 height 18
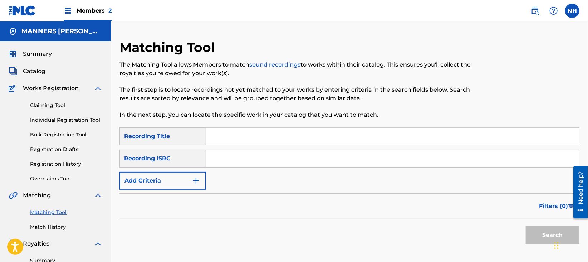
click at [361, 130] on input "Search Form" at bounding box center [392, 136] width 373 height 17
paste input "MORPHOGENESIS"
type input "MORPHOGENESIS"
click at [238, 177] on div "SearchWithCriteria8633a5fa-b54b-4cea-ac31-df15364680a9 Recording Title MORPHOGE…" at bounding box center [349, 158] width 460 height 62
click at [178, 176] on button "Add Criteria" at bounding box center [162, 181] width 87 height 18
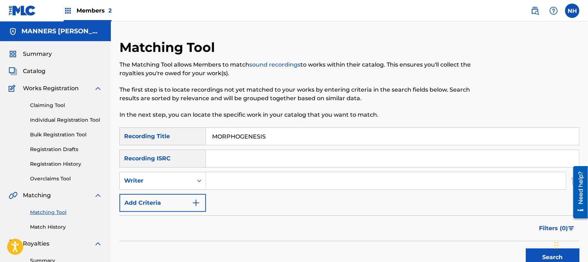
click at [191, 197] on button "Add Criteria" at bounding box center [162, 203] width 87 height 18
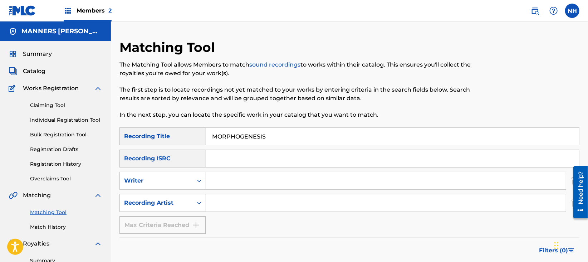
click at [237, 205] on input "Search Form" at bounding box center [386, 202] width 360 height 17
type input "Max Cooper"
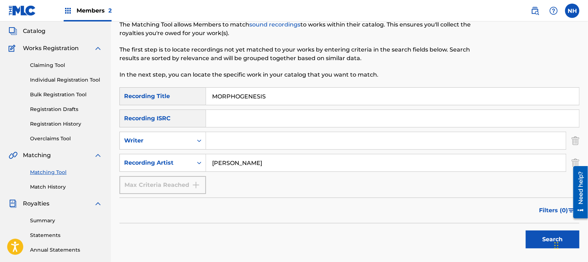
scroll to position [95, 0]
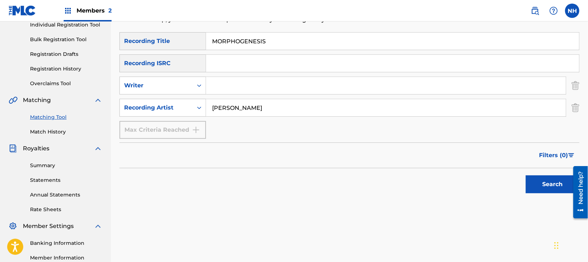
click at [524, 177] on div "Search" at bounding box center [550, 182] width 57 height 29
click at [532, 177] on button "Search" at bounding box center [553, 184] width 54 height 18
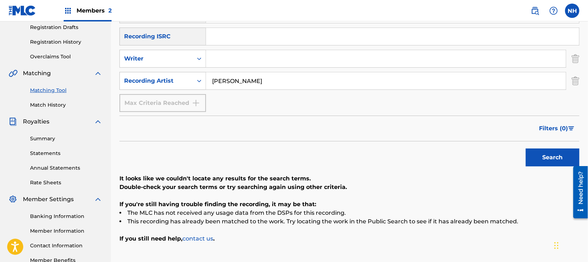
scroll to position [143, 0]
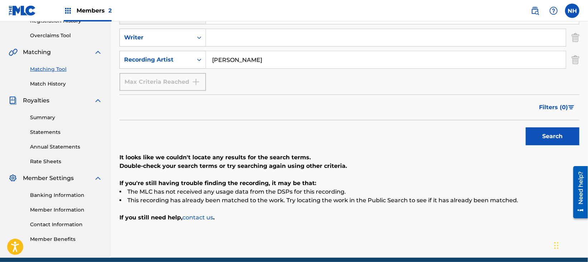
drag, startPoint x: 187, startPoint y: 124, endPoint x: 170, endPoint y: 125, distance: 16.5
click at [187, 124] on div "Search" at bounding box center [349, 134] width 460 height 29
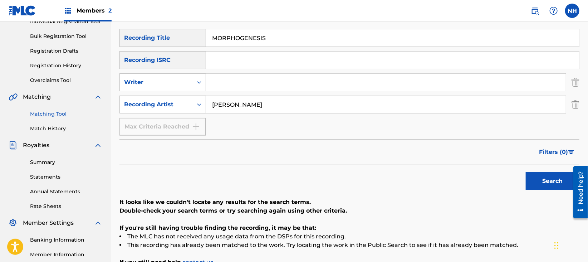
scroll to position [48, 0]
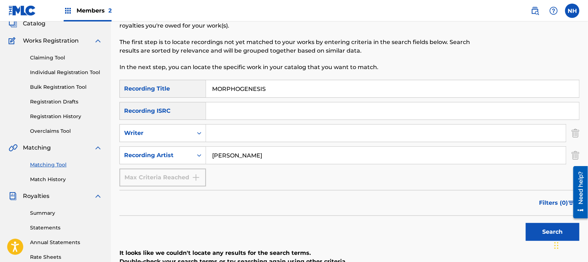
click at [294, 96] on input "MORPHOGENESIS" at bounding box center [392, 88] width 373 height 17
paste input "[PERSON_NAME] TILING"
type input "[PERSON_NAME] TILING"
drag, startPoint x: 528, startPoint y: 221, endPoint x: 534, endPoint y: 223, distance: 6.0
click at [529, 221] on div "Search" at bounding box center [550, 230] width 57 height 29
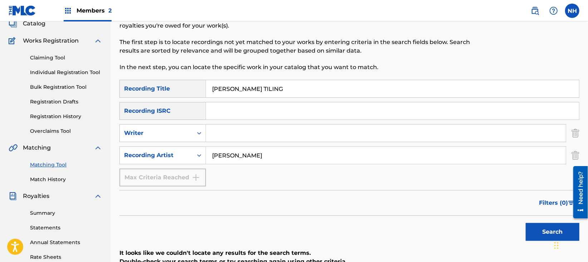
click at [534, 223] on button "Search" at bounding box center [553, 232] width 54 height 18
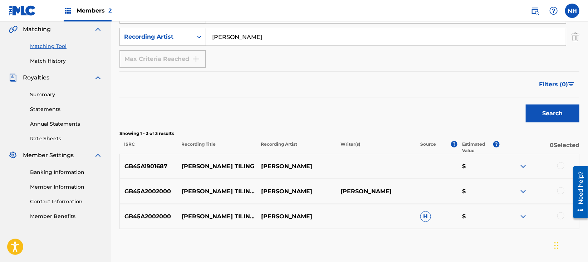
scroll to position [191, 0]
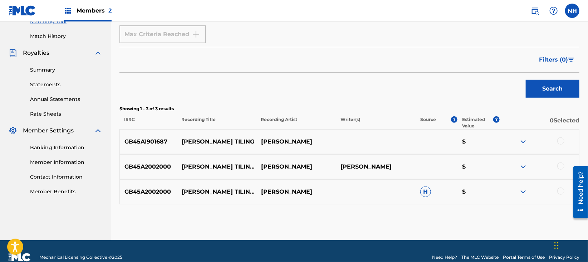
click at [553, 135] on div "GB45A1901687 PENROSE TILING MAX COOPER $" at bounding box center [349, 141] width 460 height 25
click at [558, 138] on div at bounding box center [560, 140] width 7 height 7
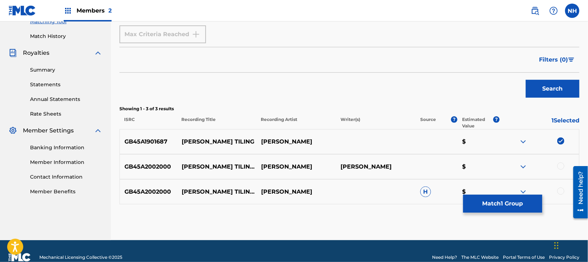
click at [559, 162] on div at bounding box center [560, 165] width 7 height 7
click at [561, 198] on div "GB45A2002000 PENROSE TILING 3D (BINAURAL VERSION - HEADPHONES ONLY) MAX COOPER …" at bounding box center [349, 191] width 460 height 25
click at [561, 192] on div at bounding box center [560, 190] width 7 height 7
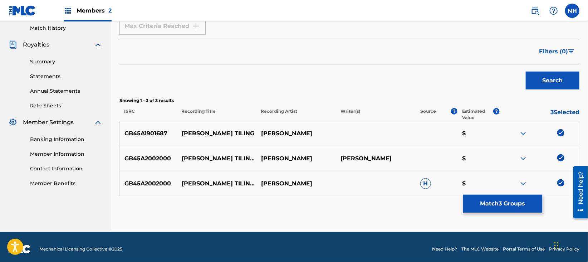
scroll to position [203, 0]
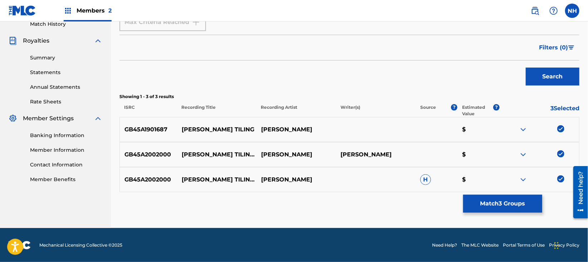
click at [494, 210] on button "Match 3 Groups" at bounding box center [502, 204] width 79 height 18
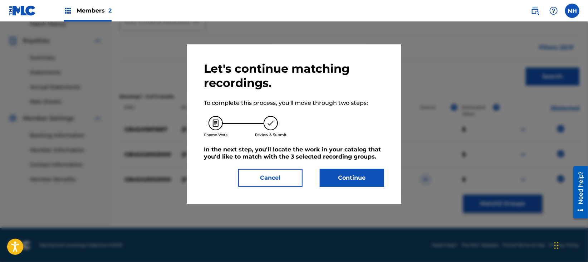
click at [370, 181] on button "Continue" at bounding box center [352, 178] width 64 height 18
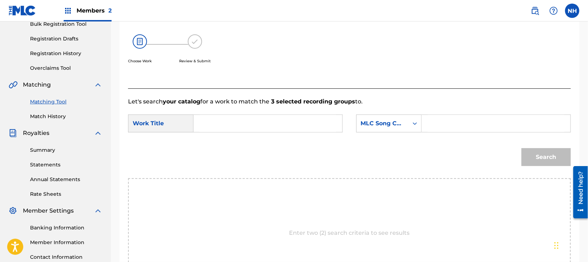
scroll to position [107, 0]
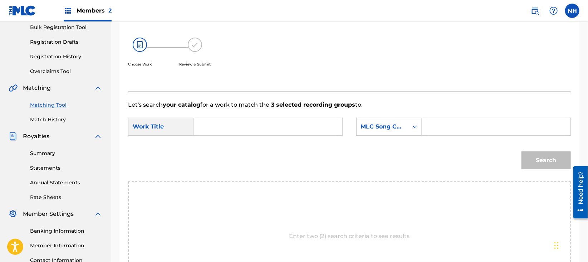
click at [299, 142] on form "SearchWithCriteria77902535-a534-41b0-aa43-7c364b911b15 Work Title SearchWithCri…" at bounding box center [349, 145] width 443 height 72
click at [299, 138] on div "SearchWithCriteria77902535-a534-41b0-aa43-7c364b911b15 Work Title SearchWithCri…" at bounding box center [349, 129] width 443 height 22
click at [300, 134] on input "Search Form" at bounding box center [268, 126] width 137 height 17
paste input "[PERSON_NAME] TILING"
type input "[PERSON_NAME] TILING"
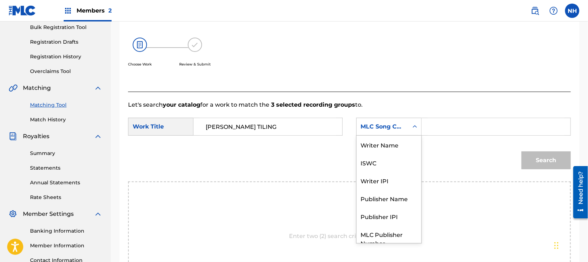
click at [360, 132] on div "MLC Song Code" at bounding box center [383, 127] width 52 height 14
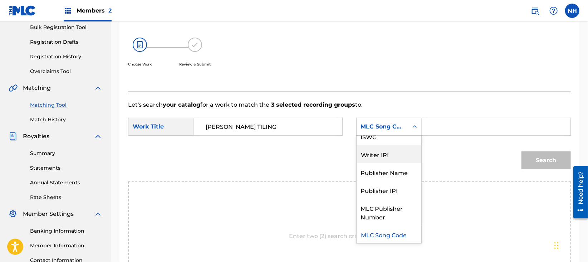
scroll to position [0, 0]
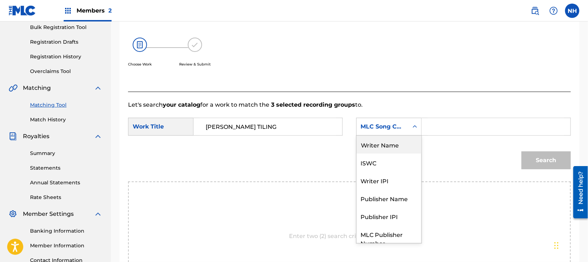
click at [394, 153] on div "Writer Name" at bounding box center [389, 145] width 65 height 18
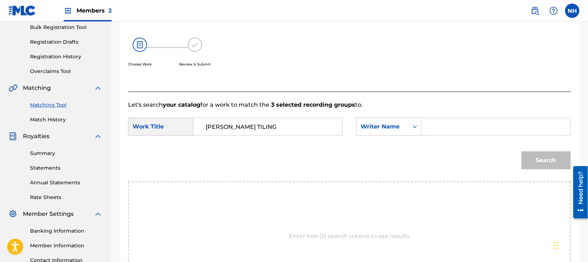
click at [470, 134] on input "Search Form" at bounding box center [496, 126] width 137 height 17
type input "cooper"
click at [522, 151] on button "Search" at bounding box center [546, 160] width 49 height 18
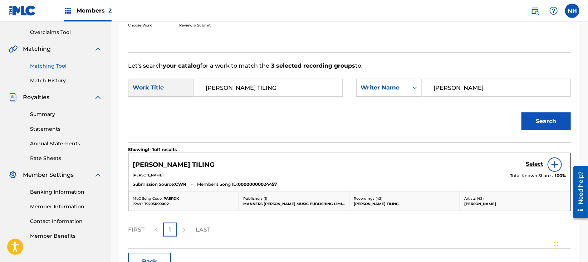
scroll to position [193, 0]
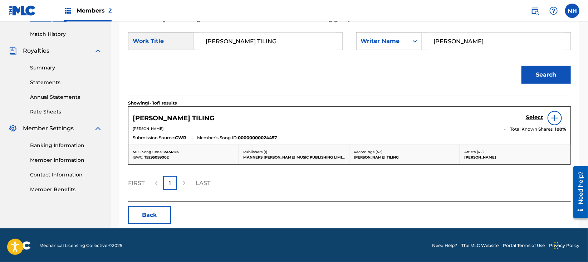
click at [546, 107] on div "PENROSE TILING Select MAX BENJAMIN COOPER Total Known Shares: 100 % Submission …" at bounding box center [349, 126] width 442 height 38
click at [536, 112] on div "Select" at bounding box center [546, 118] width 40 height 14
click at [534, 114] on h5 "Select" at bounding box center [535, 117] width 18 height 7
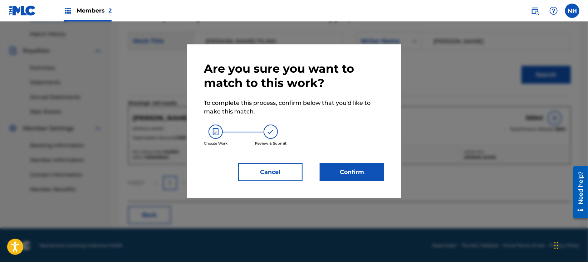
click at [323, 166] on button "Confirm" at bounding box center [352, 172] width 64 height 18
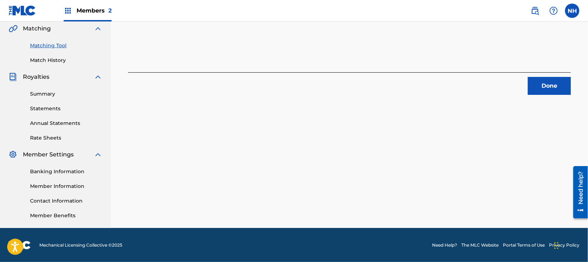
scroll to position [72, 0]
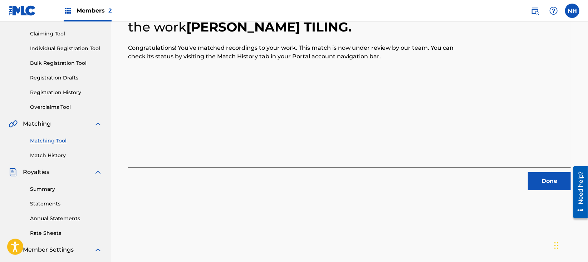
click at [530, 199] on div "3 Recording Groups are pending usage match to the work PENROSE TILING . Congrat…" at bounding box center [349, 145] width 477 height 355
click at [537, 180] on button "Done" at bounding box center [549, 181] width 43 height 18
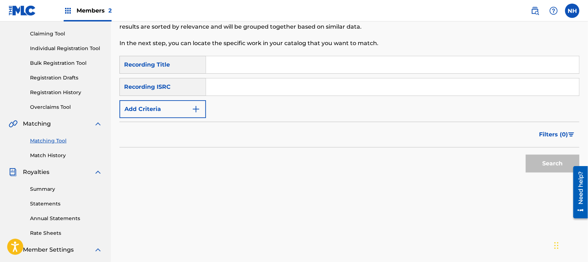
scroll to position [0, 0]
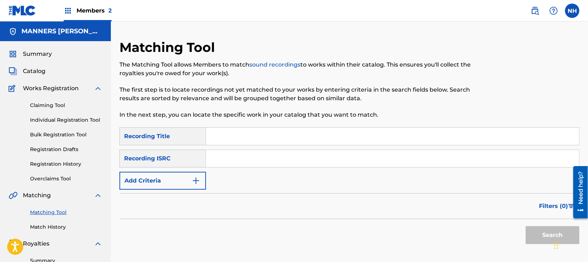
click at [117, 185] on div "Matching Tool The Matching Tool allows Members to match sound recordings to wor…" at bounding box center [349, 216] width 477 height 355
click at [150, 185] on button "Add Criteria" at bounding box center [162, 181] width 87 height 18
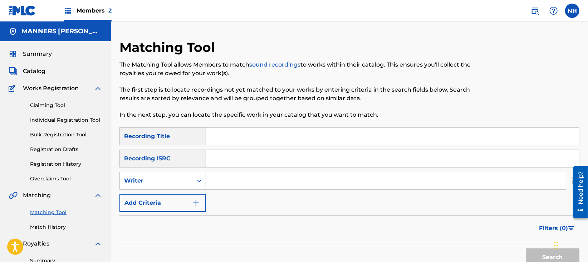
click at [173, 214] on form "SearchWithCriteria8633a5fa-b54b-4cea-ac31-df15364680a9 Recording Title SearchWi…" at bounding box center [349, 198] width 460 height 142
click at [169, 213] on form "SearchWithCriteria8633a5fa-b54b-4cea-ac31-df15364680a9 Recording Title SearchWi…" at bounding box center [349, 198] width 460 height 142
click at [169, 202] on button "Add Criteria" at bounding box center [162, 203] width 87 height 18
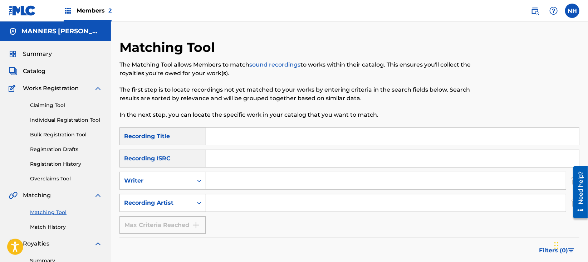
drag, startPoint x: 295, startPoint y: 261, endPoint x: 275, endPoint y: 243, distance: 27.4
click at [296, 262] on html "Accessibility Screen-Reader Guide, Feedback, and Issue Reporting | New window M…" at bounding box center [294, 131] width 588 height 262
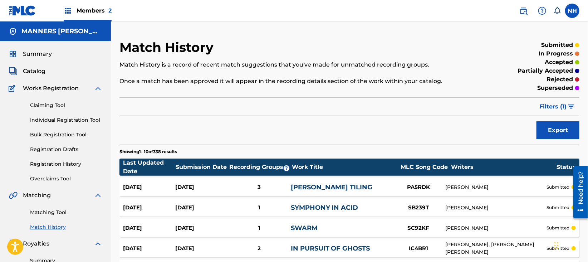
scroll to position [143, 0]
